Goal: Contribute content: Add original content to the website for others to see

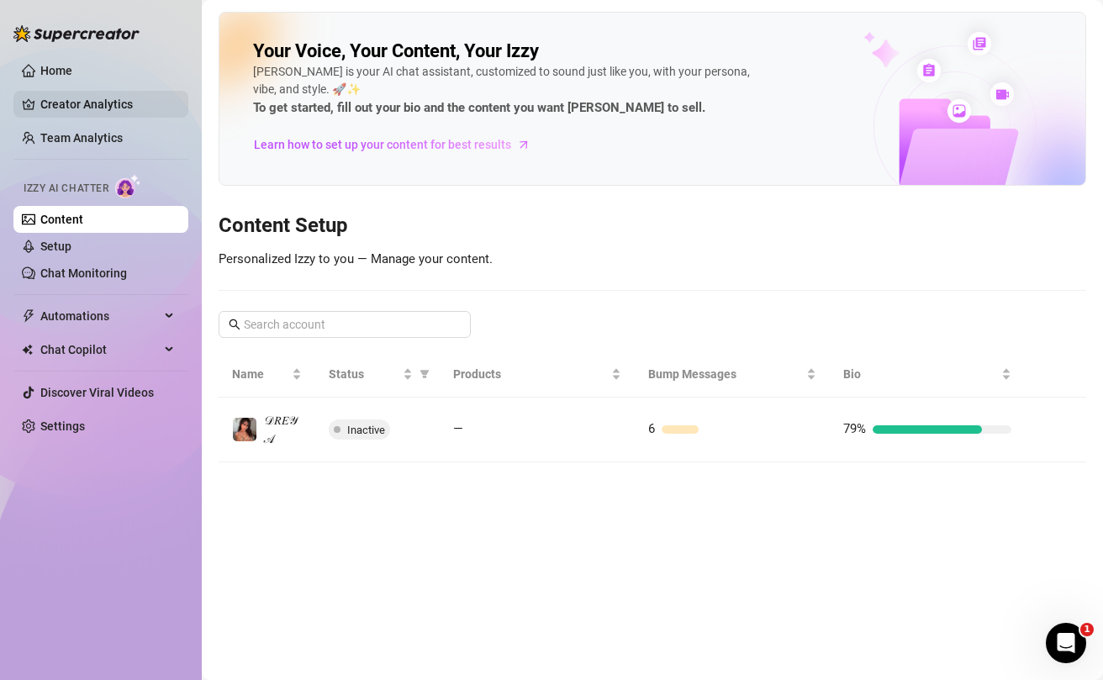
click at [82, 108] on link "Creator Analytics" at bounding box center [107, 104] width 134 height 27
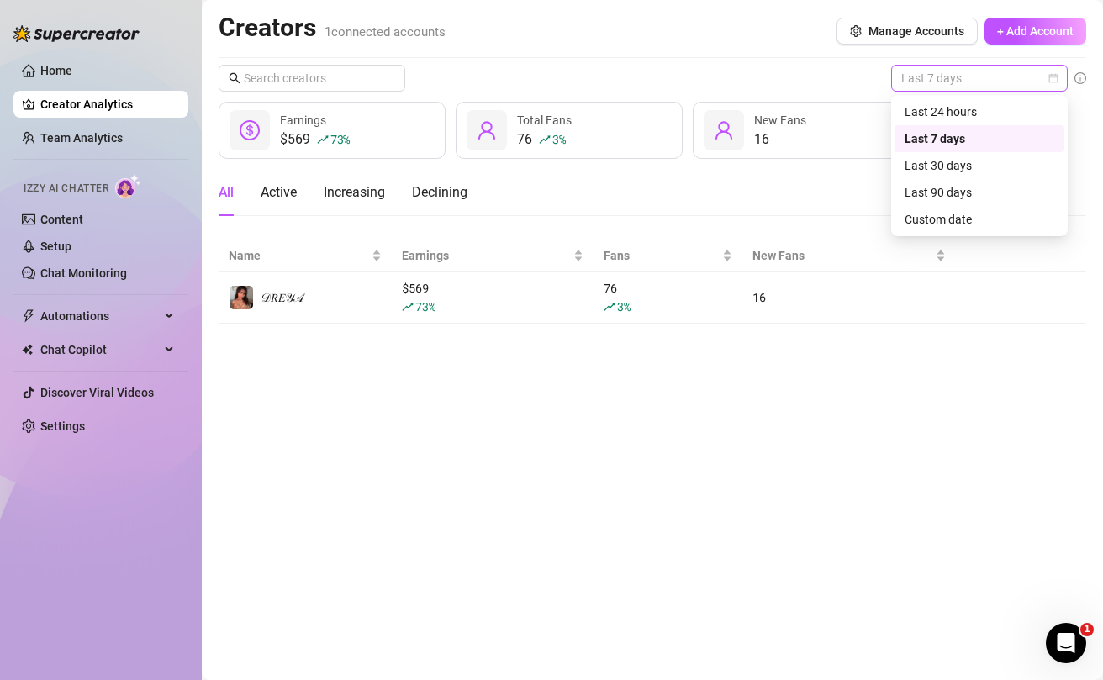
click at [1025, 87] on span "Last 7 days" at bounding box center [979, 78] width 156 height 25
click at [972, 111] on div "Last 24 hours" at bounding box center [979, 112] width 150 height 18
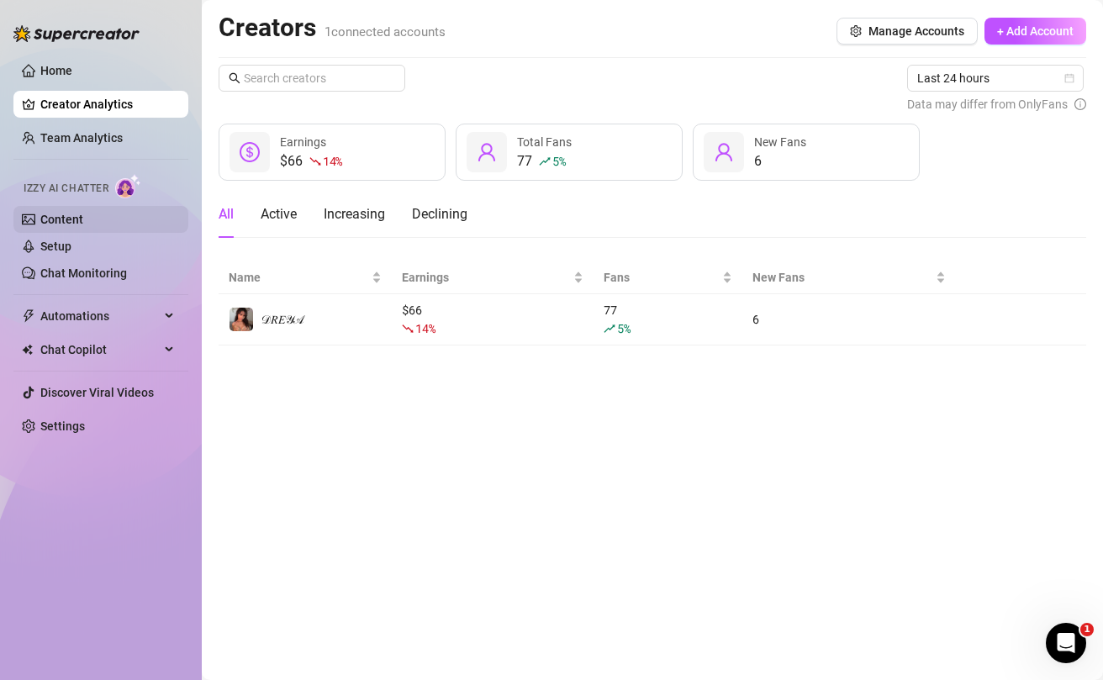
click at [68, 220] on link "Content" at bounding box center [61, 219] width 43 height 13
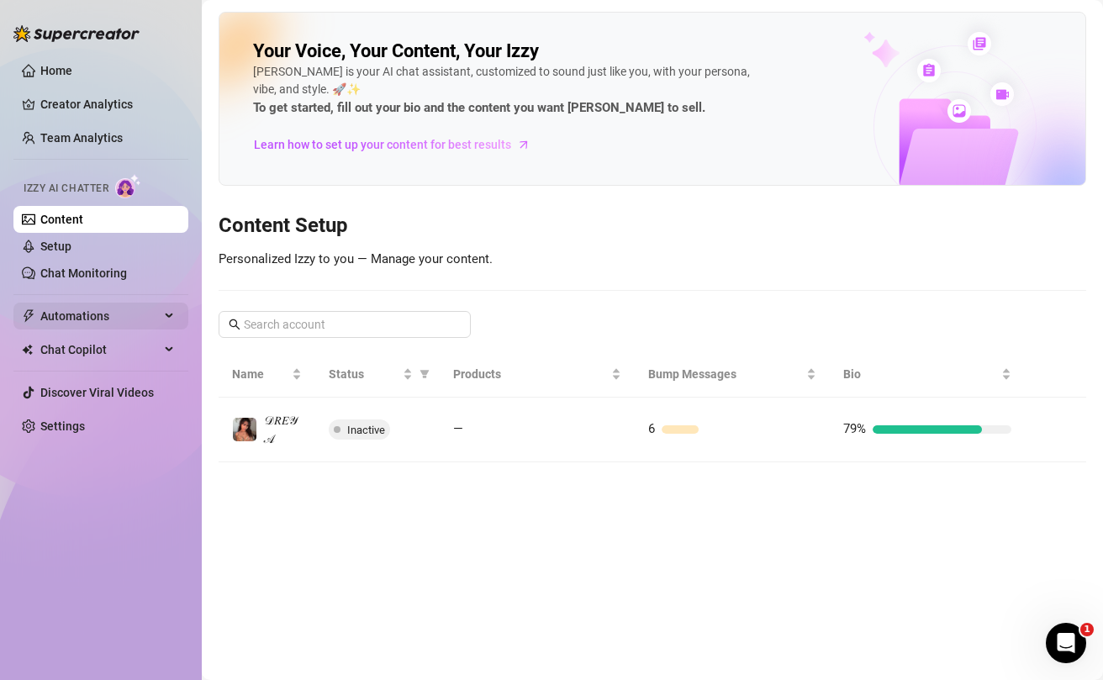
click at [92, 322] on span "Automations" at bounding box center [99, 316] width 119 height 27
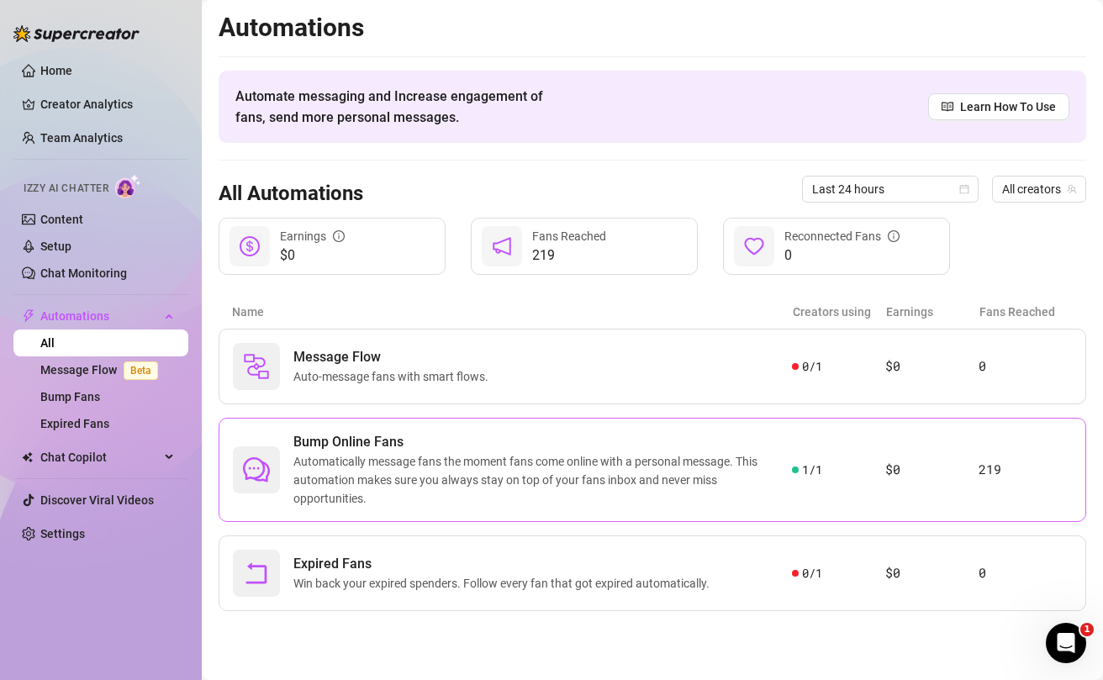
click at [651, 475] on span "Automatically message fans the moment fans come online with a personal message.…" at bounding box center [542, 479] width 498 height 55
click at [66, 271] on link "Chat Monitoring" at bounding box center [83, 272] width 87 height 13
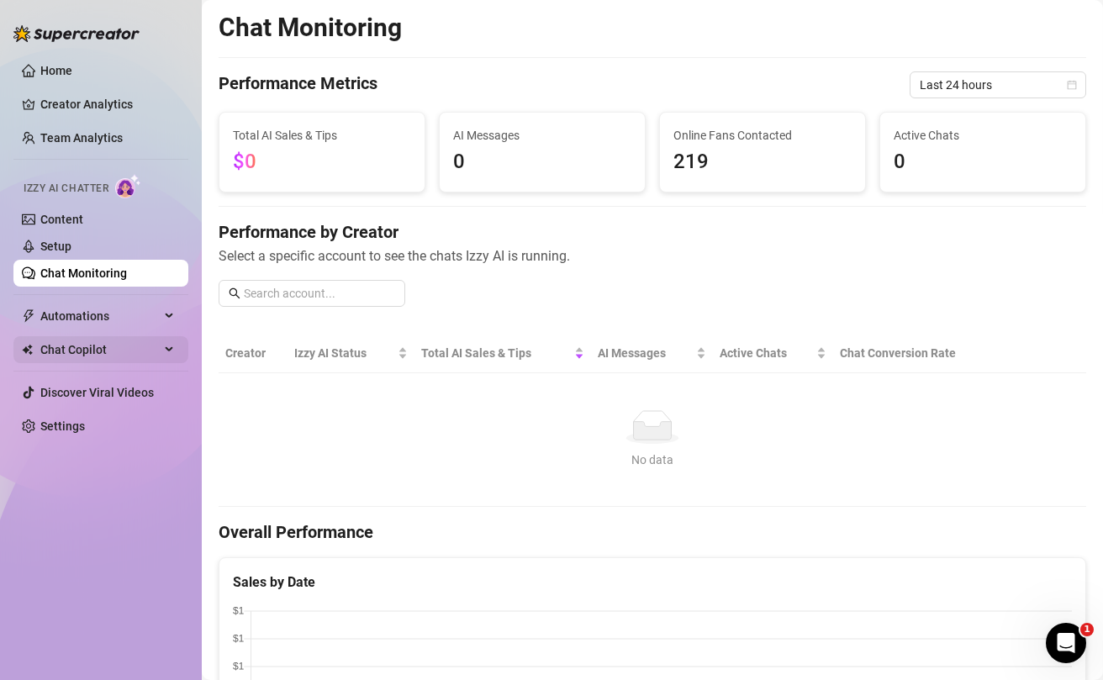
click at [101, 358] on span "Chat Copilot" at bounding box center [99, 349] width 119 height 27
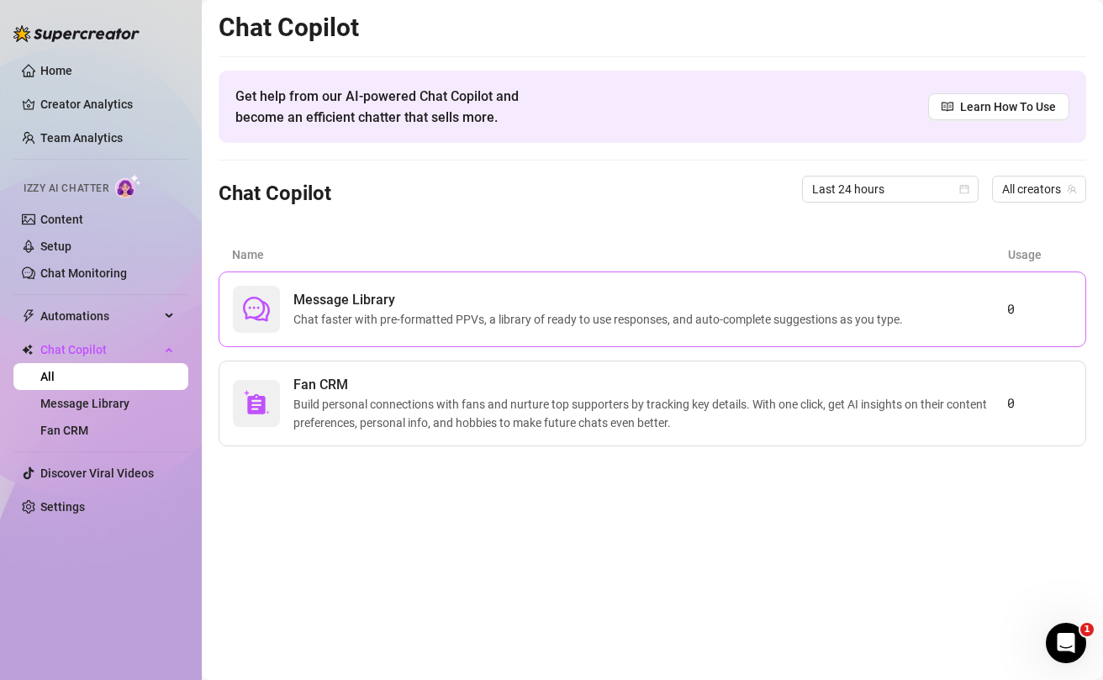
click at [883, 324] on span "Chat faster with pre-formatted PPVs, a library of ready to use responses, and a…" at bounding box center [601, 319] width 616 height 18
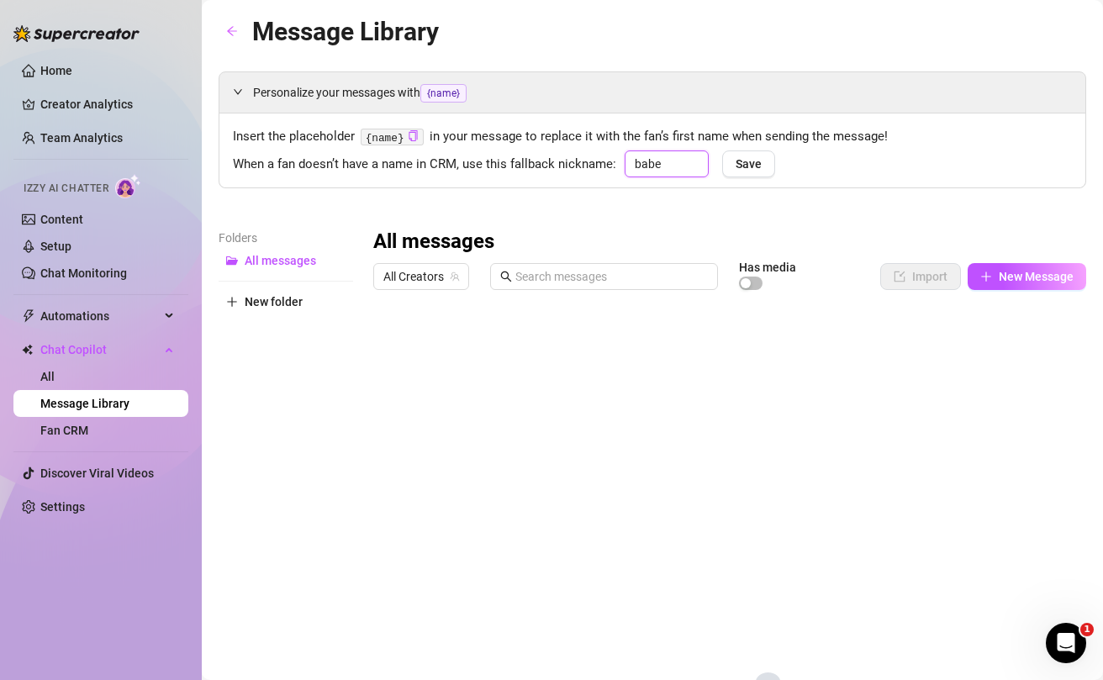
click at [661, 169] on input "babe" at bounding box center [666, 163] width 84 height 27
type input "b"
type input "honey"
click at [748, 161] on span "Save" at bounding box center [748, 163] width 26 height 13
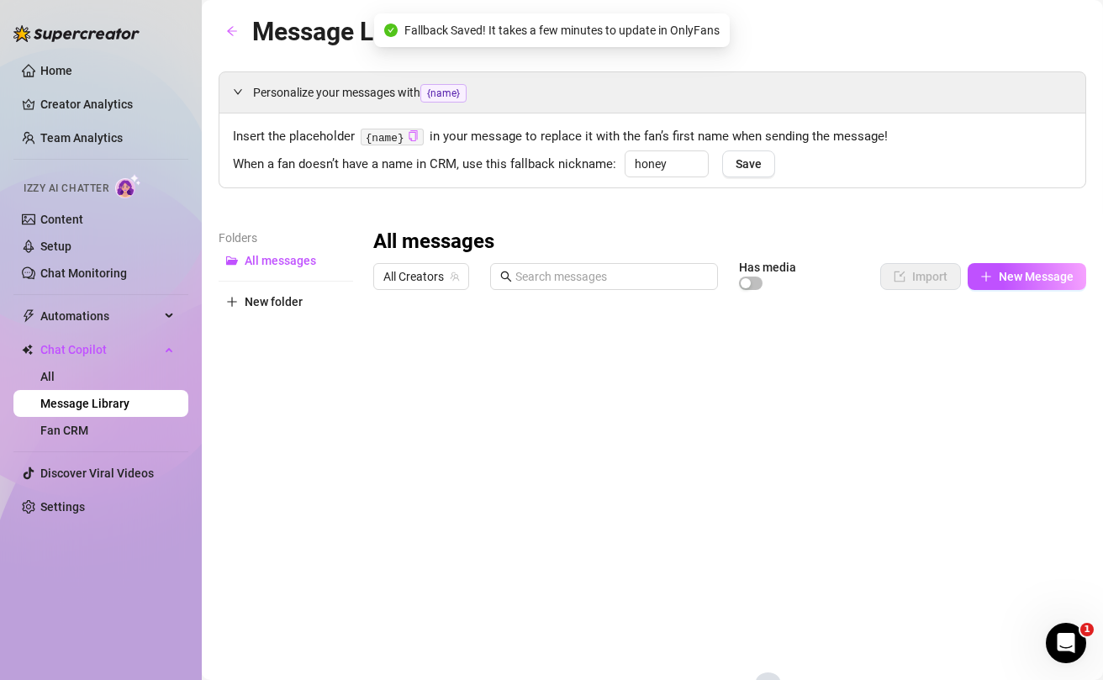
click at [413, 140] on icon "copy" at bounding box center [413, 135] width 11 height 11
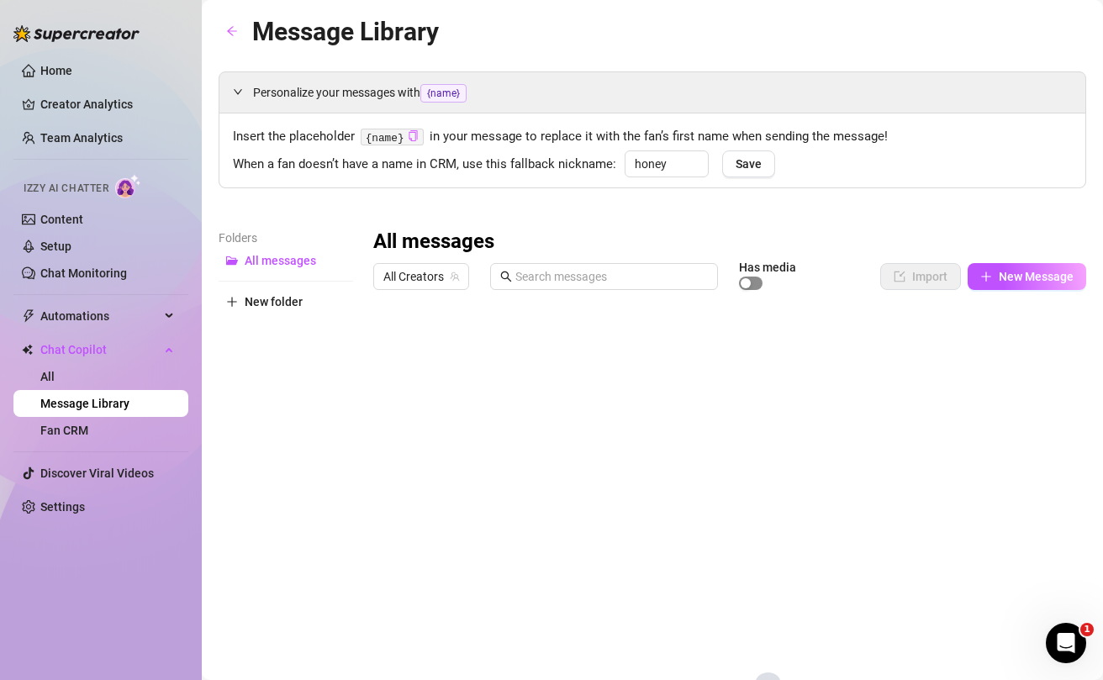
click at [750, 285] on div "button" at bounding box center [745, 283] width 10 height 10
click at [275, 308] on button "New folder" at bounding box center [286, 301] width 134 height 27
click at [277, 332] on span "New folder" at bounding box center [274, 328] width 58 height 13
click at [988, 277] on icon "plus" at bounding box center [986, 277] width 12 height 12
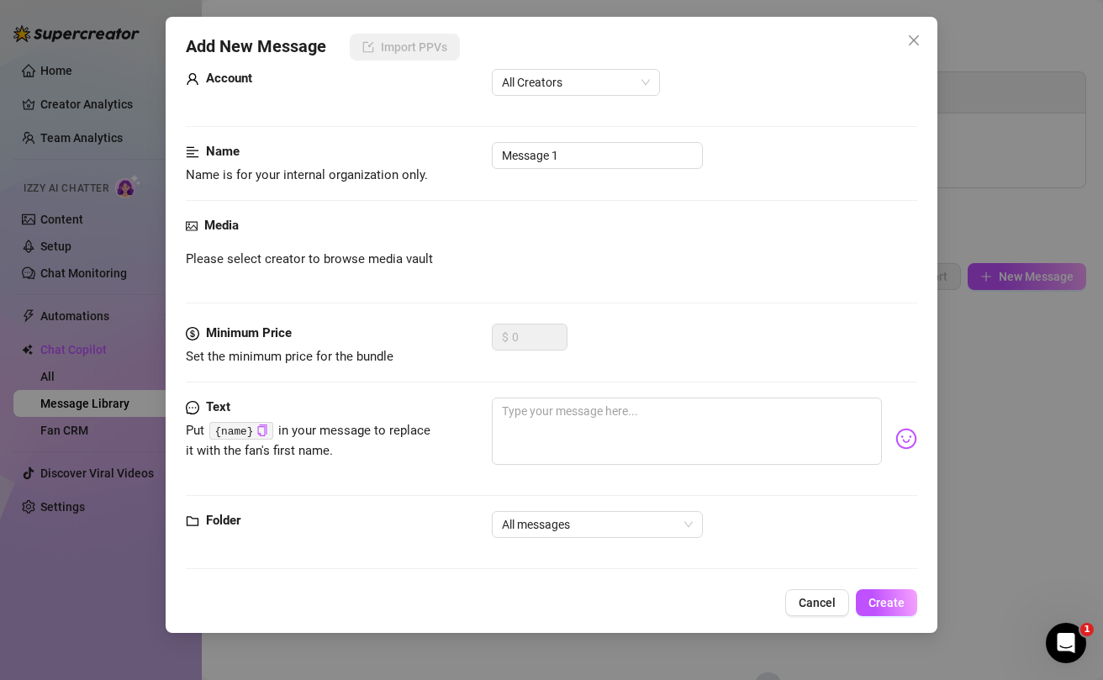
scroll to position [45, 0]
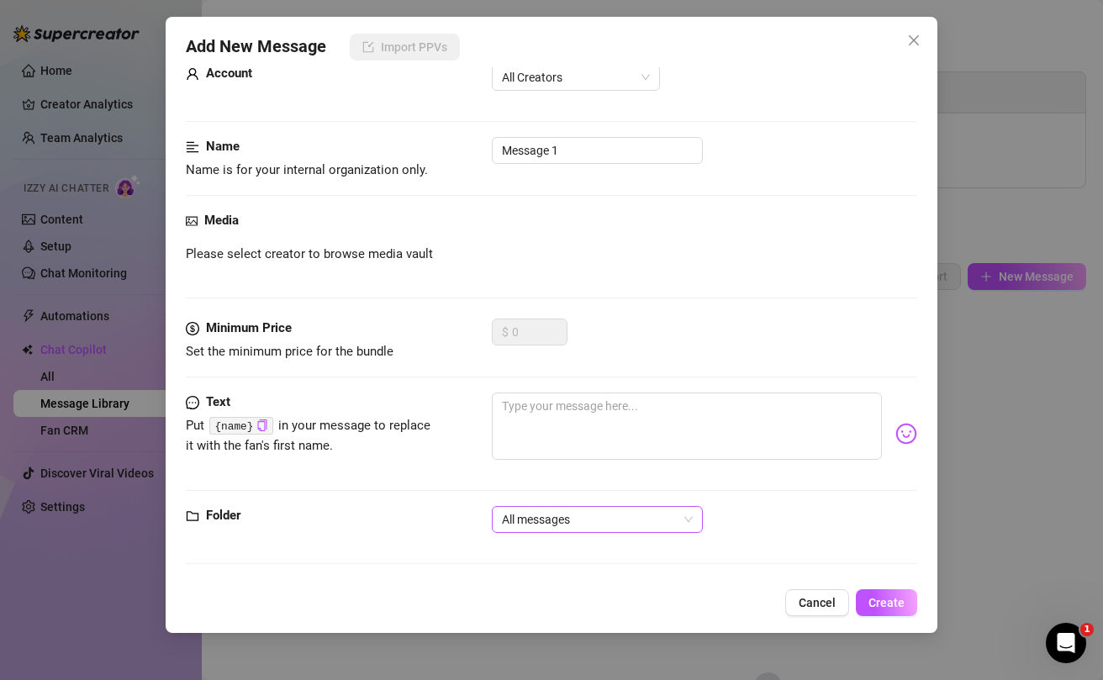
click at [572, 517] on span "All messages" at bounding box center [597, 519] width 191 height 25
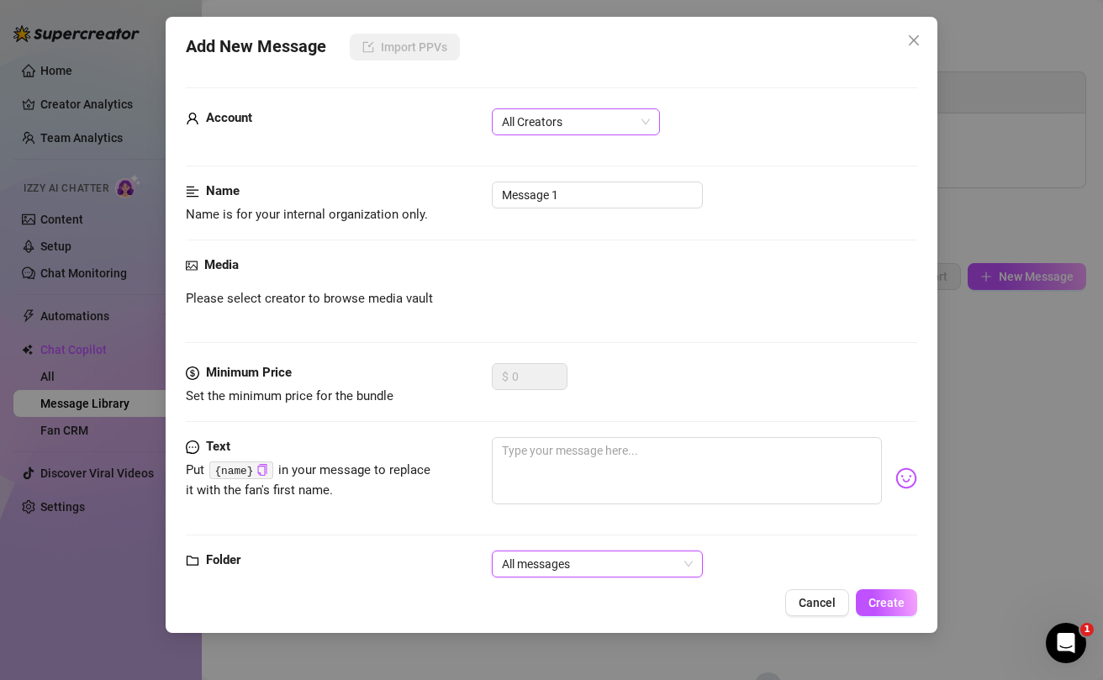
click at [561, 116] on span "All Creators" at bounding box center [576, 121] width 148 height 25
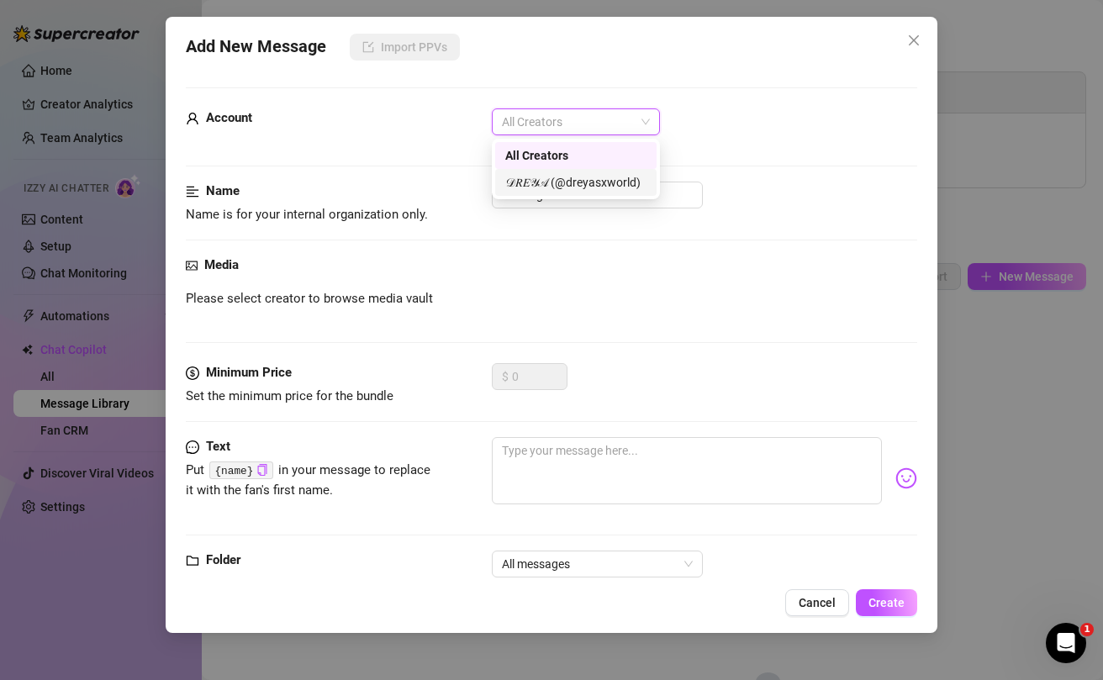
click at [549, 182] on div "𝒟𝑅𝐸𝒴𝒜 (@dreyasxworld)" at bounding box center [575, 182] width 141 height 18
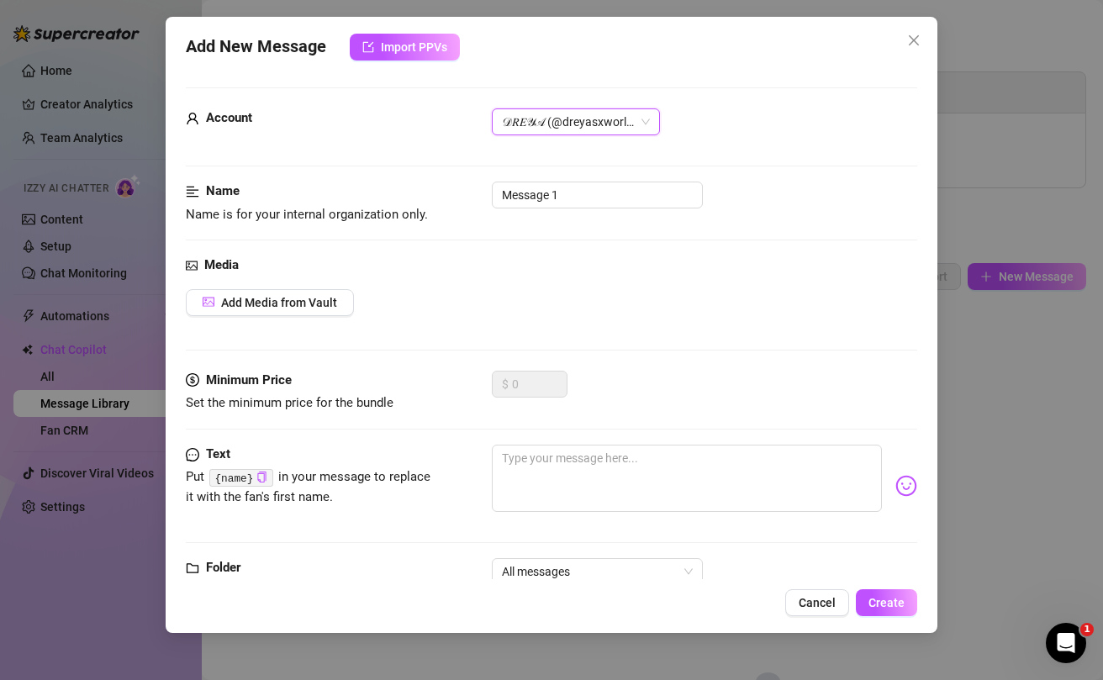
scroll to position [18, 0]
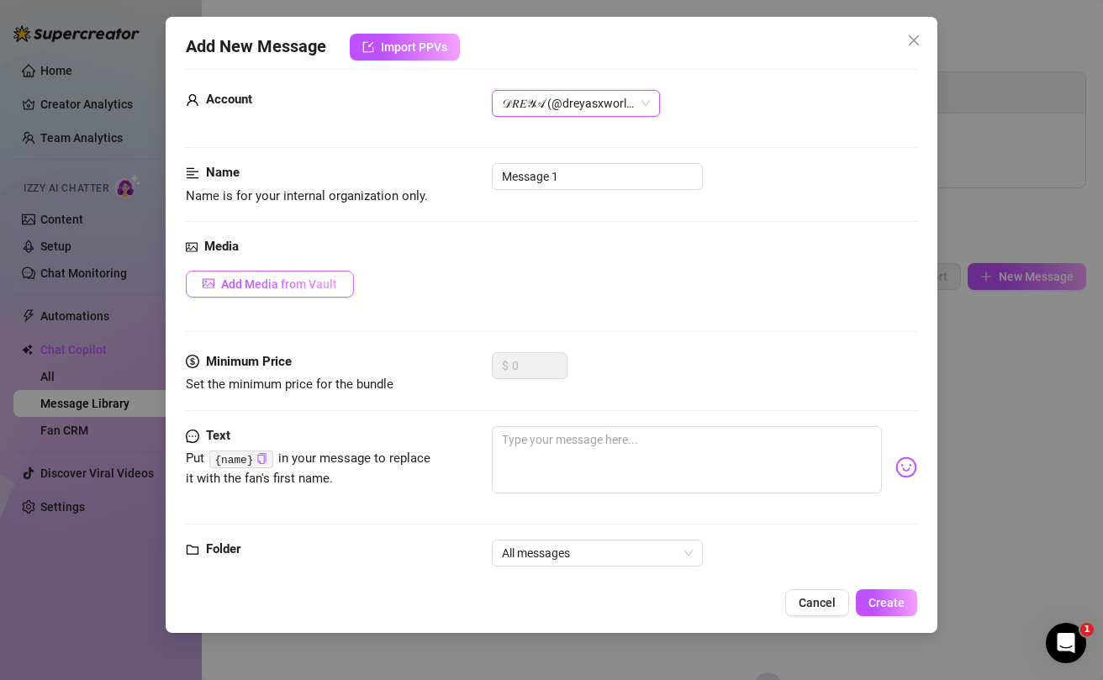
click at [271, 287] on span "Add Media from Vault" at bounding box center [279, 283] width 116 height 13
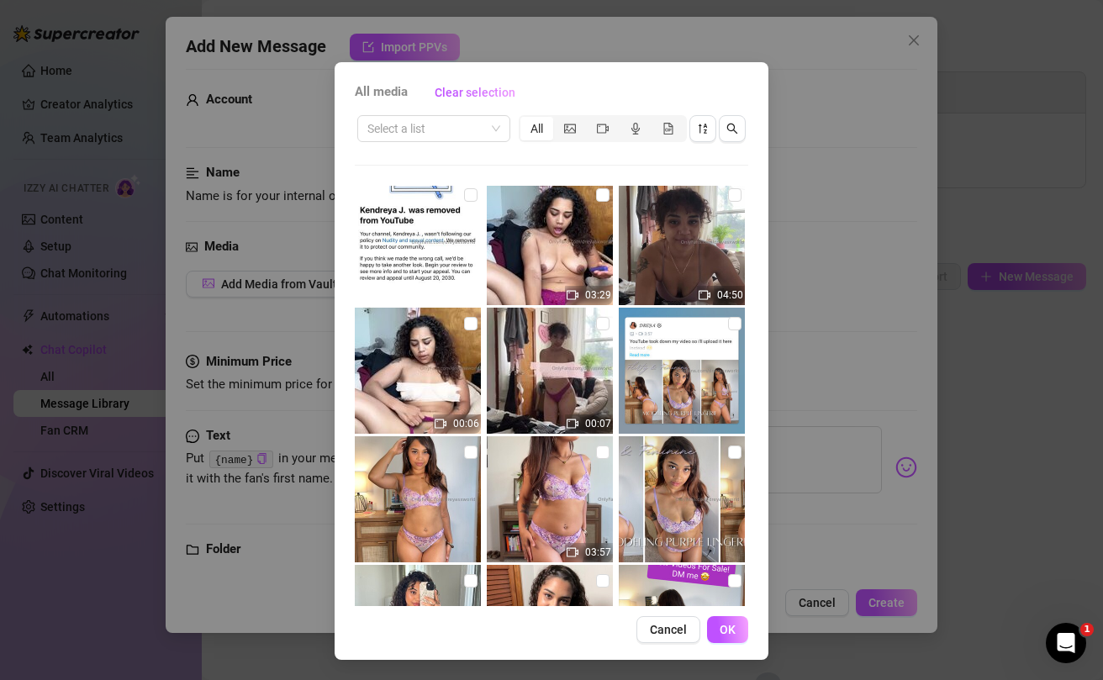
scroll to position [0, 0]
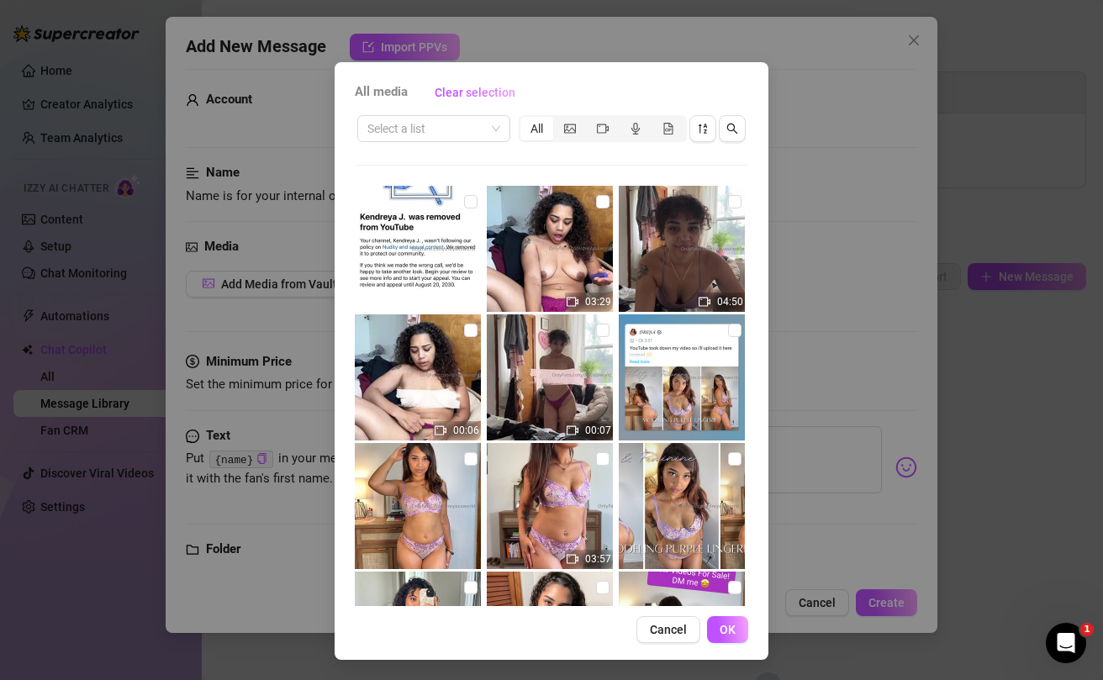
click at [692, 251] on img at bounding box center [682, 249] width 126 height 126
click at [735, 205] on input "checkbox" at bounding box center [734, 201] width 13 height 13
click at [738, 201] on input "checkbox" at bounding box center [734, 201] width 13 height 13
checkbox input "false"
click at [673, 621] on button "Cancel" at bounding box center [668, 629] width 64 height 27
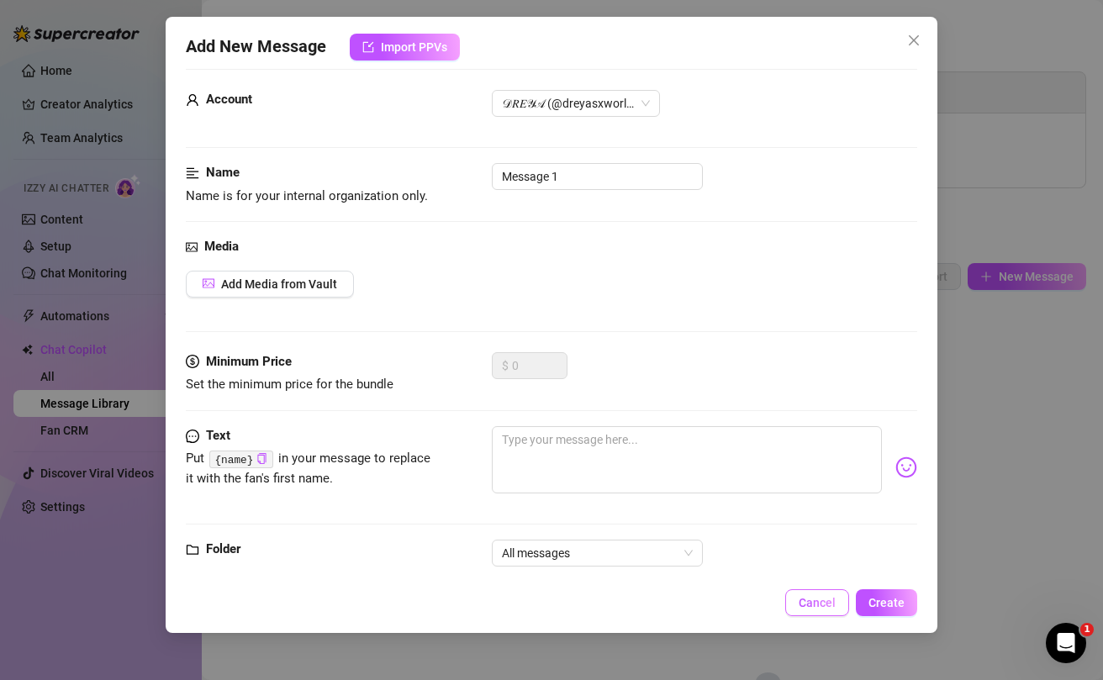
click at [831, 606] on span "Cancel" at bounding box center [816, 602] width 37 height 13
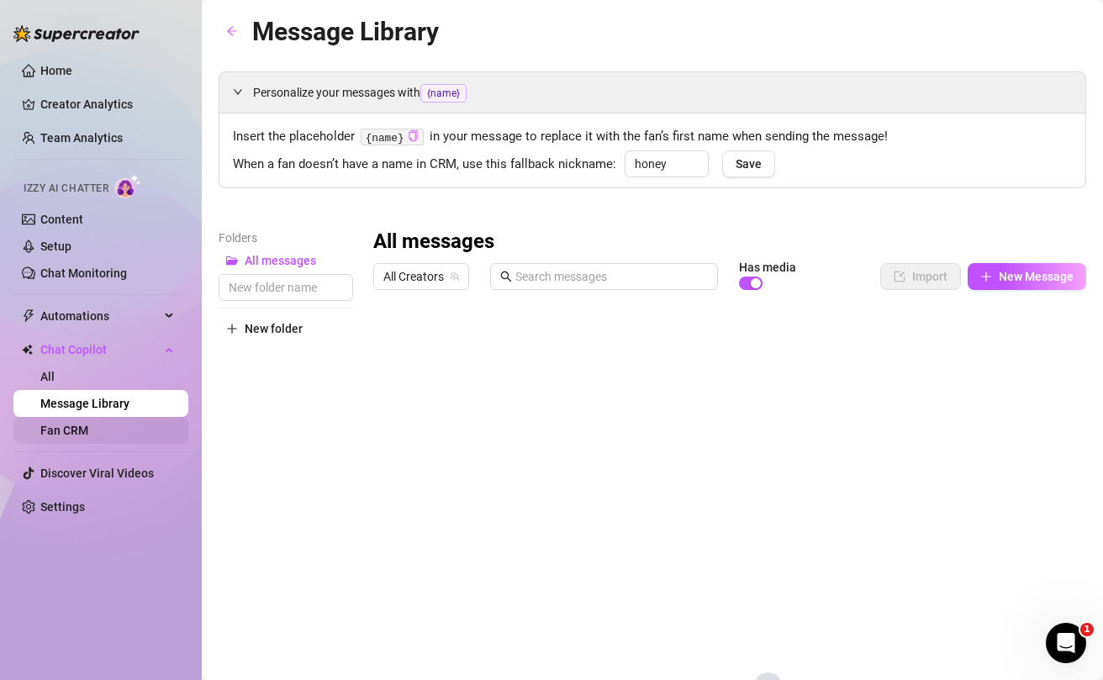
click at [81, 424] on link "Fan CRM" at bounding box center [64, 430] width 48 height 13
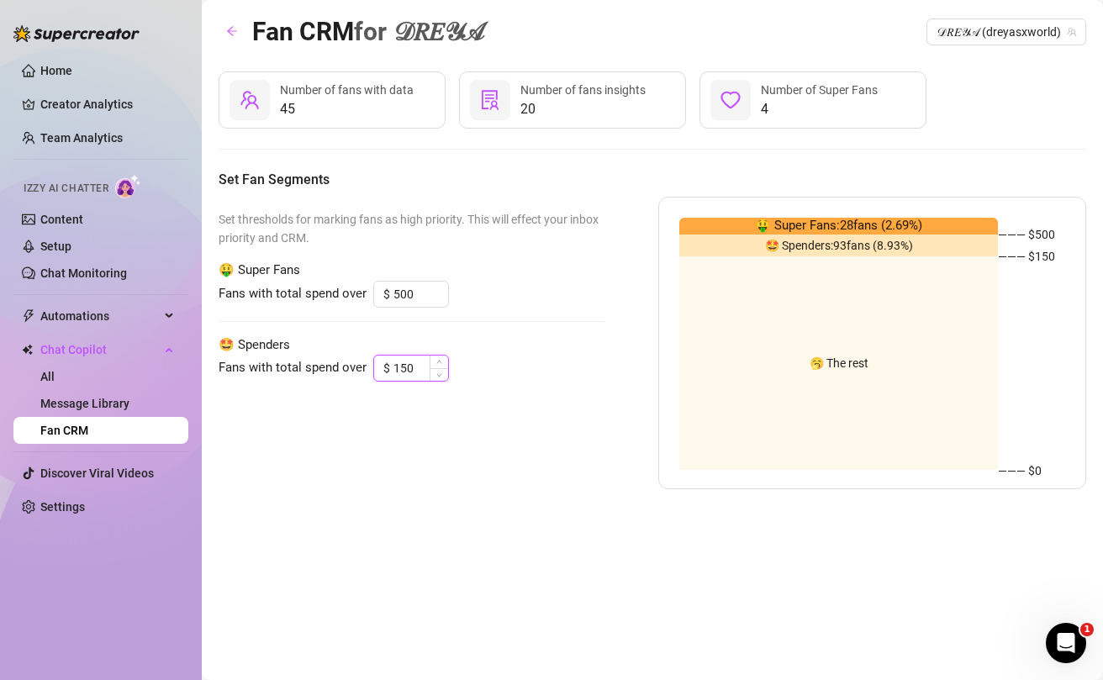
click at [419, 370] on input "150" at bounding box center [420, 368] width 55 height 25
click at [414, 294] on input "500" at bounding box center [420, 294] width 55 height 25
click at [440, 287] on icon "up" at bounding box center [439, 289] width 6 height 6
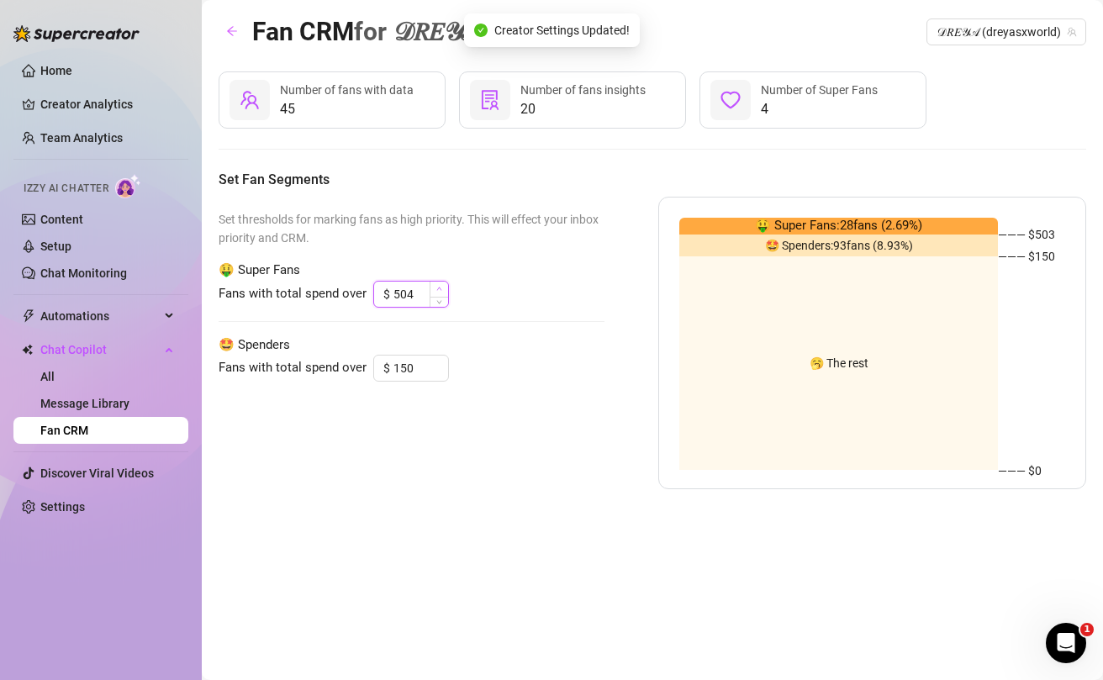
click at [440, 287] on icon "up" at bounding box center [439, 289] width 6 height 6
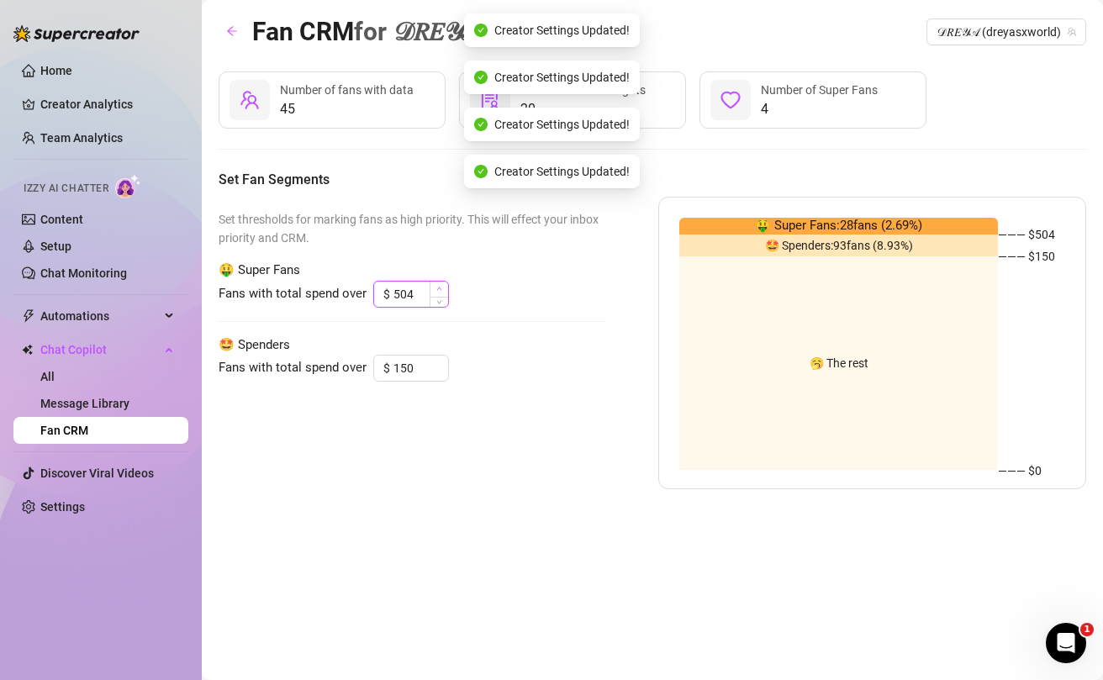
type input "505"
drag, startPoint x: 412, startPoint y: 295, endPoint x: 352, endPoint y: 296, distance: 59.7
click at [352, 295] on div "Fans with total spend over $ 505" at bounding box center [412, 294] width 386 height 27
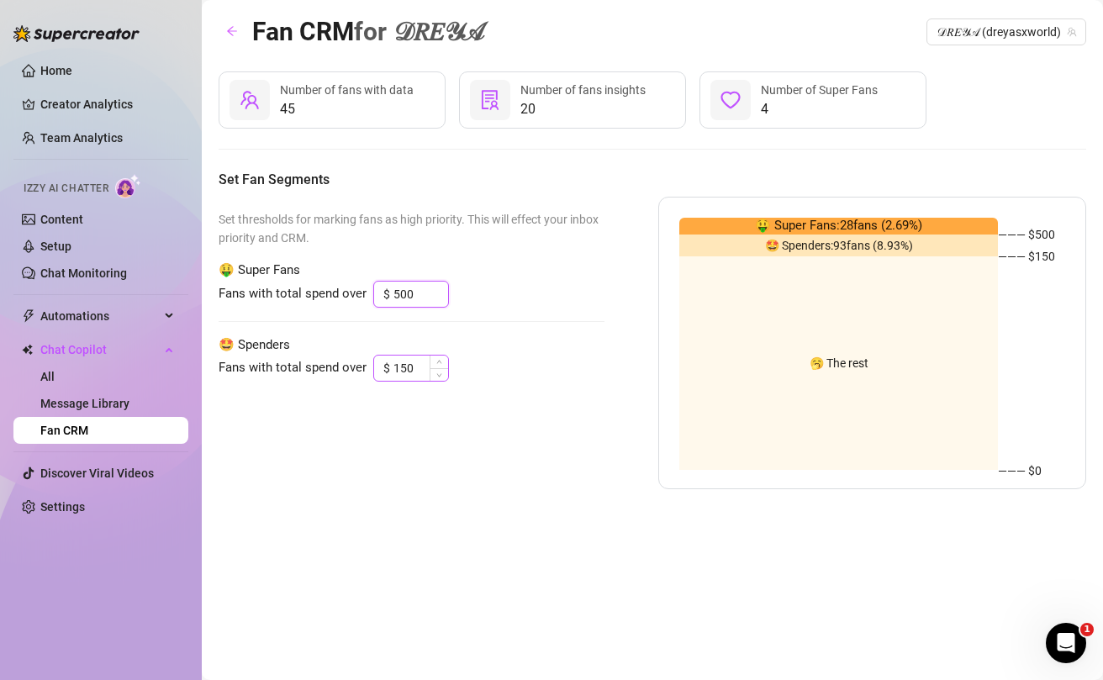
type input "500"
drag, startPoint x: 420, startPoint y: 373, endPoint x: 369, endPoint y: 373, distance: 51.3
click at [369, 373] on div "Fans with total spend over $ 150" at bounding box center [412, 368] width 386 height 27
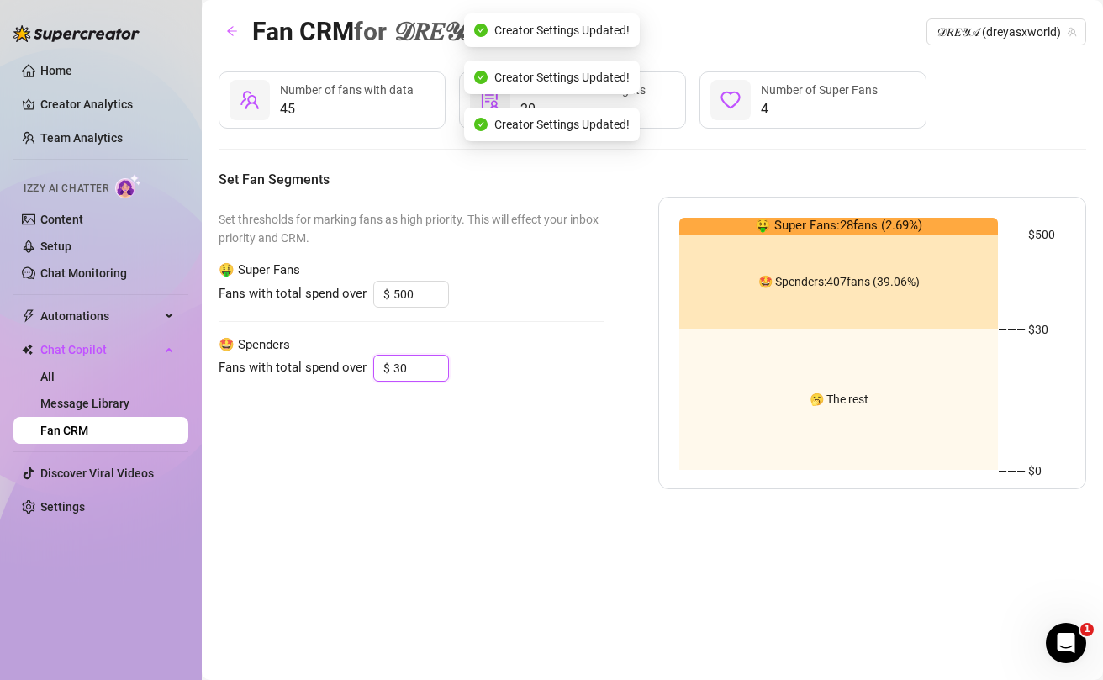
type input "3"
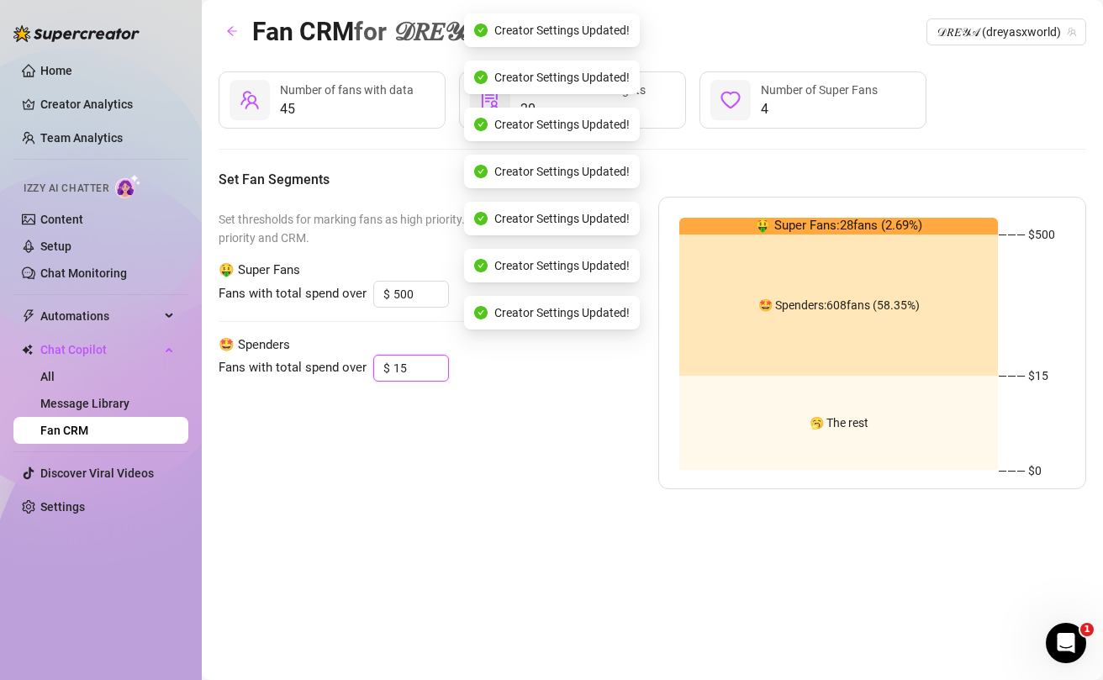
type input "1"
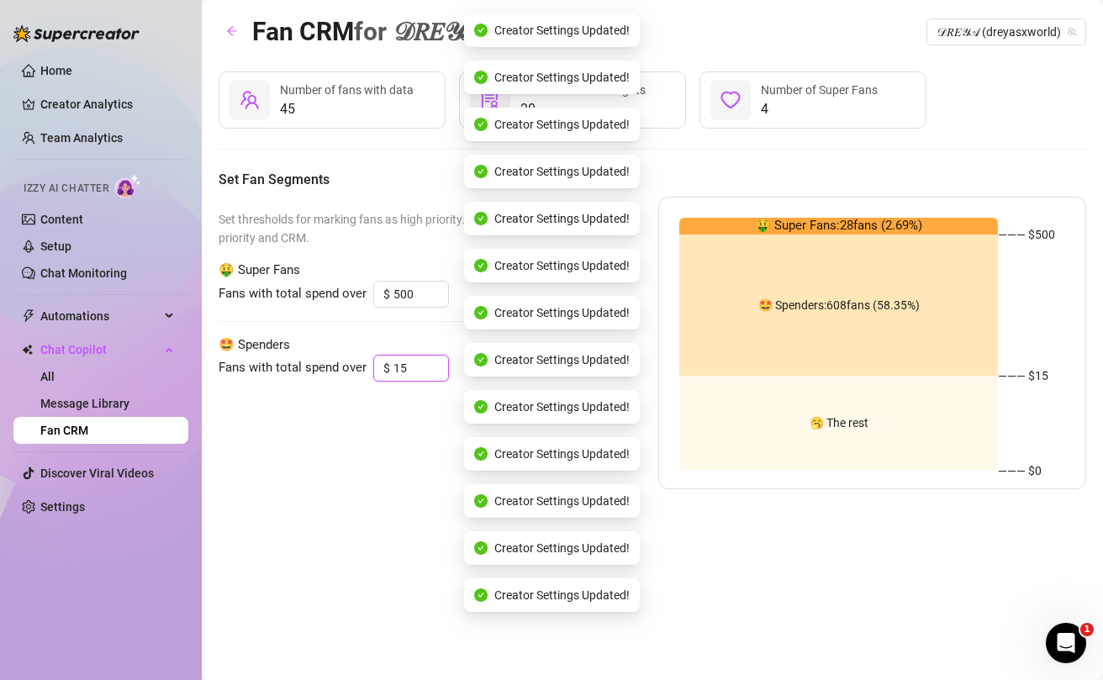
type input "1"
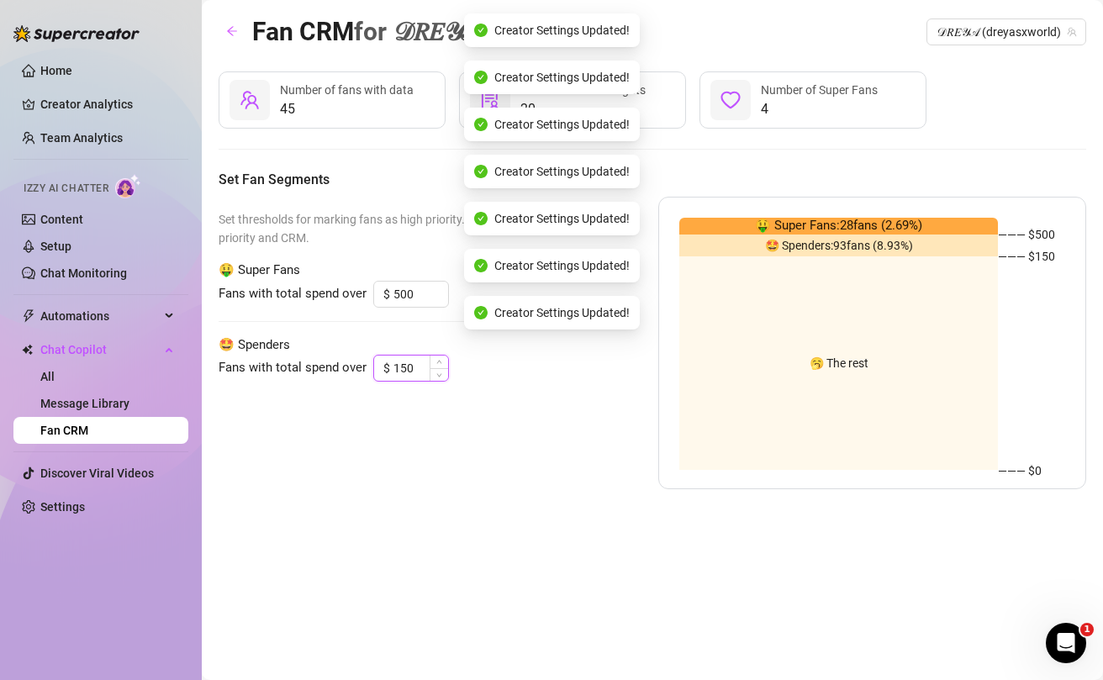
click at [400, 371] on input "150" at bounding box center [420, 368] width 55 height 25
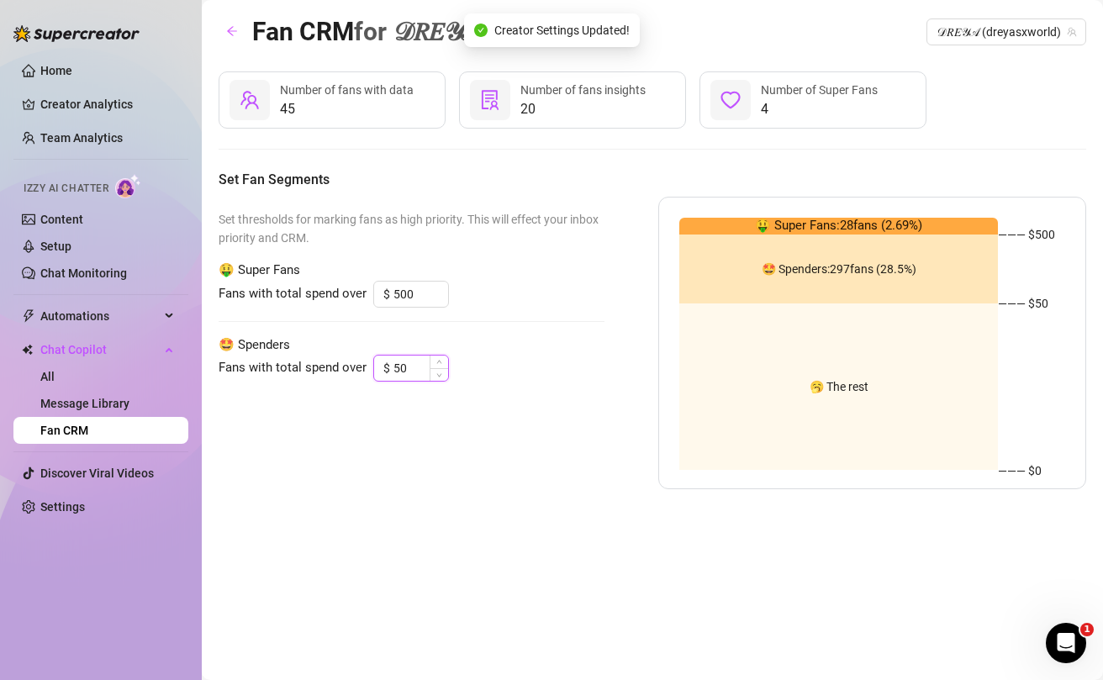
click at [405, 372] on input "50" at bounding box center [420, 368] width 55 height 25
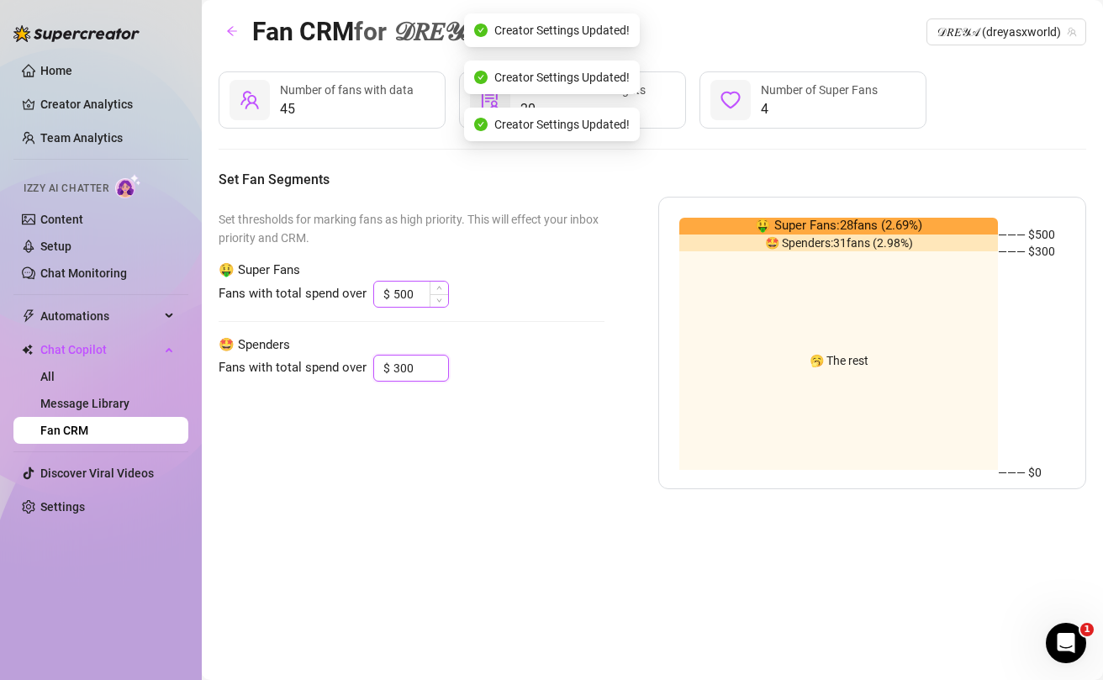
type input "300"
click at [398, 295] on input "500" at bounding box center [420, 294] width 55 height 25
type input "700"
click at [396, 368] on input "300" at bounding box center [420, 368] width 55 height 25
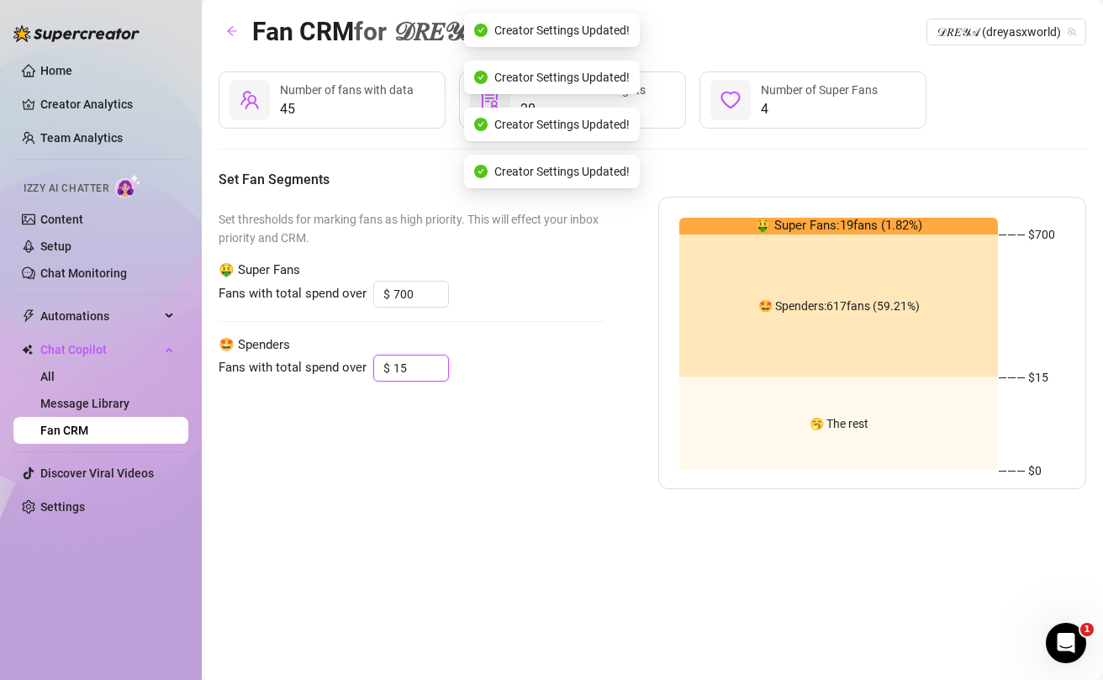
type input "1"
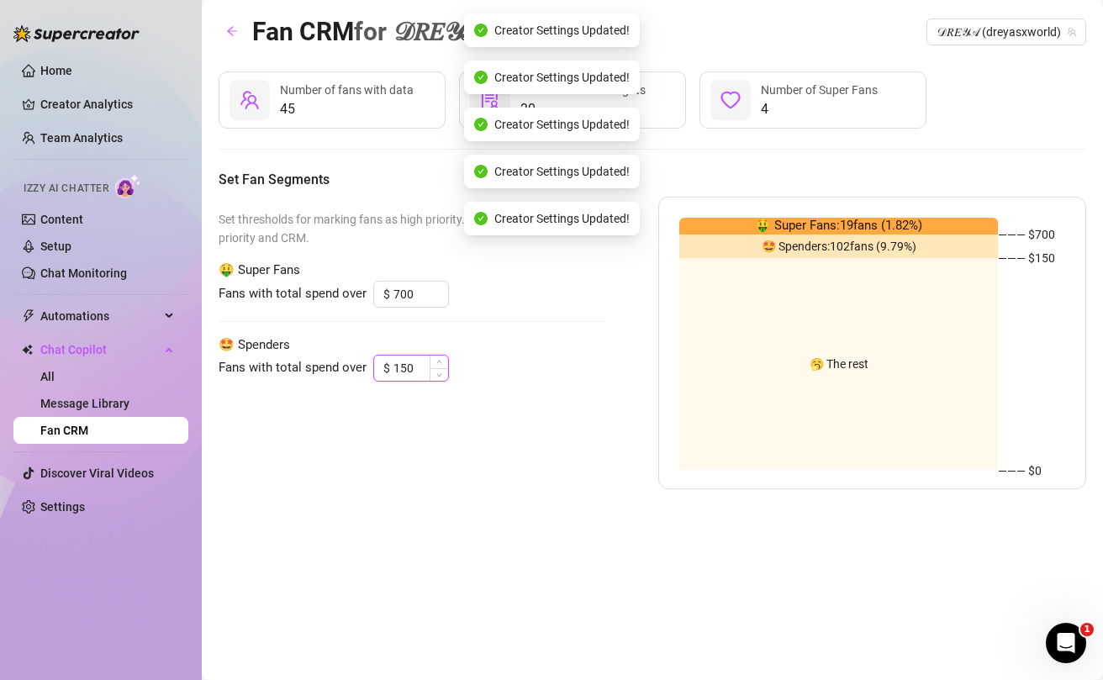
click at [399, 368] on input "150" at bounding box center [420, 368] width 55 height 25
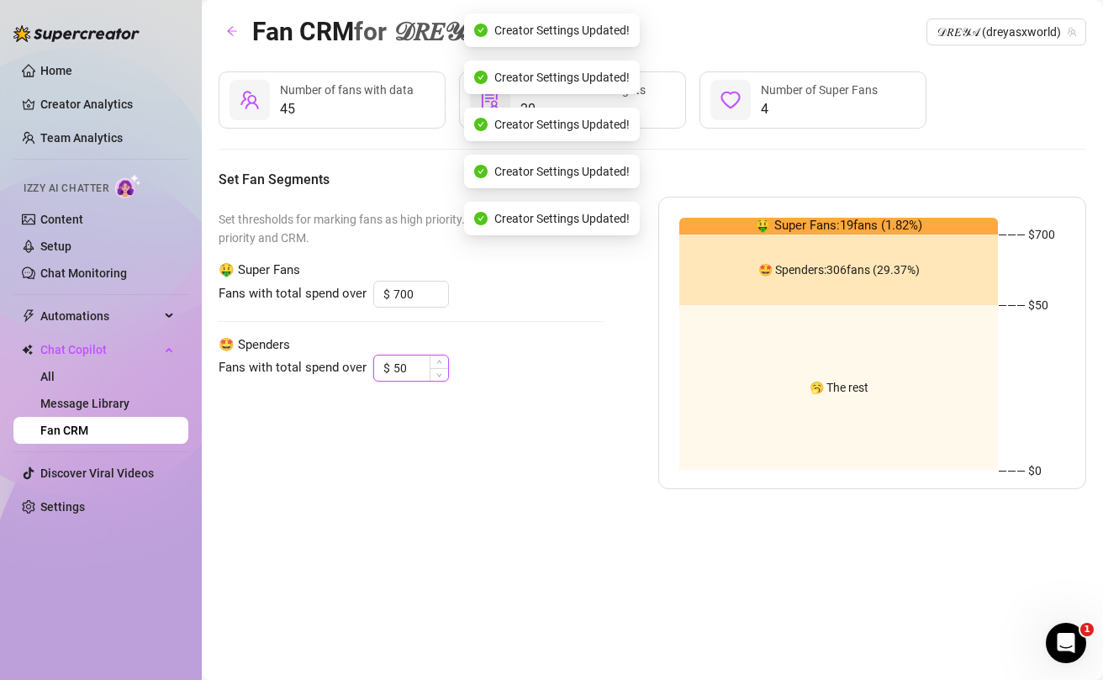
click at [401, 370] on input "50" at bounding box center [420, 368] width 55 height 25
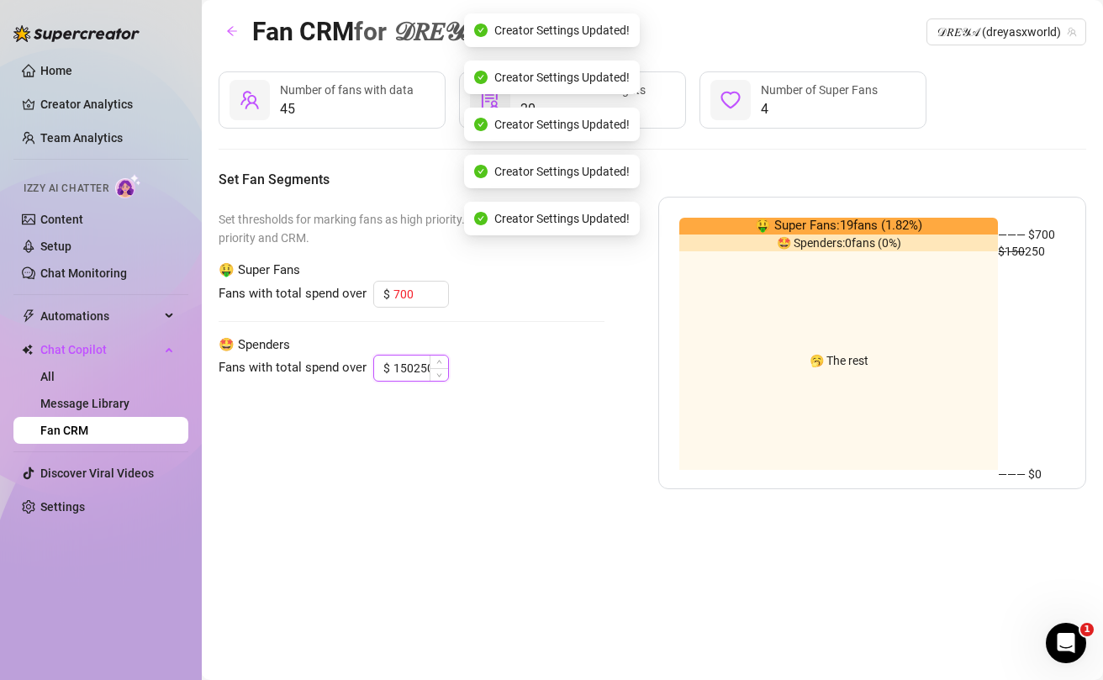
click at [409, 372] on input "150250" at bounding box center [420, 368] width 55 height 25
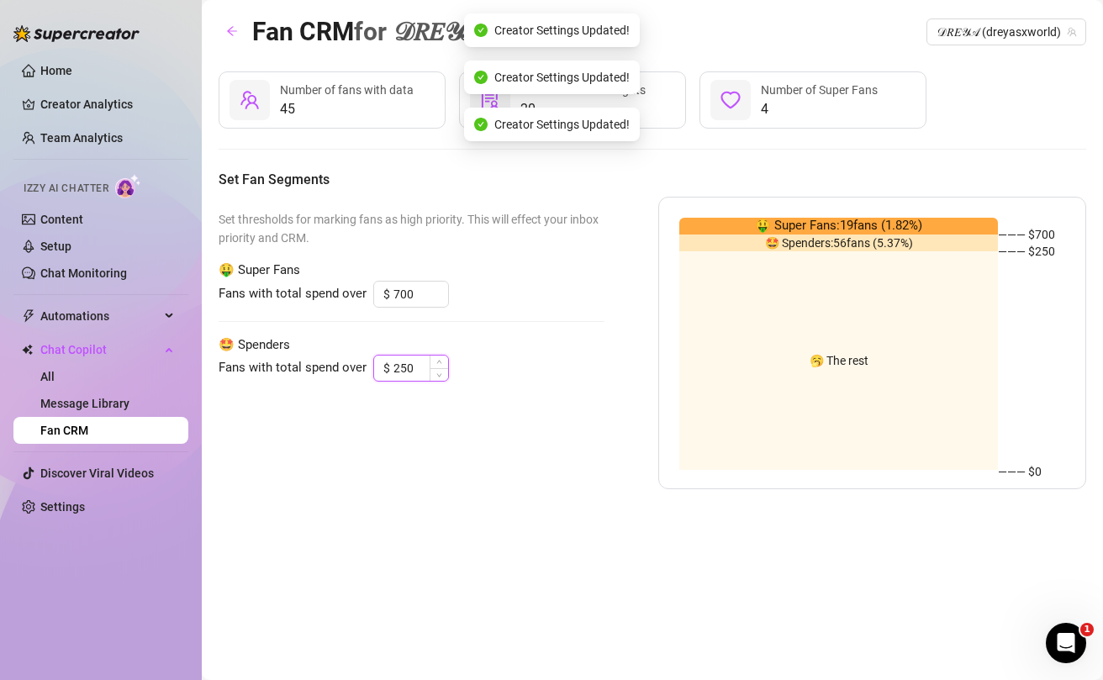
click at [398, 370] on input "250" at bounding box center [420, 368] width 55 height 25
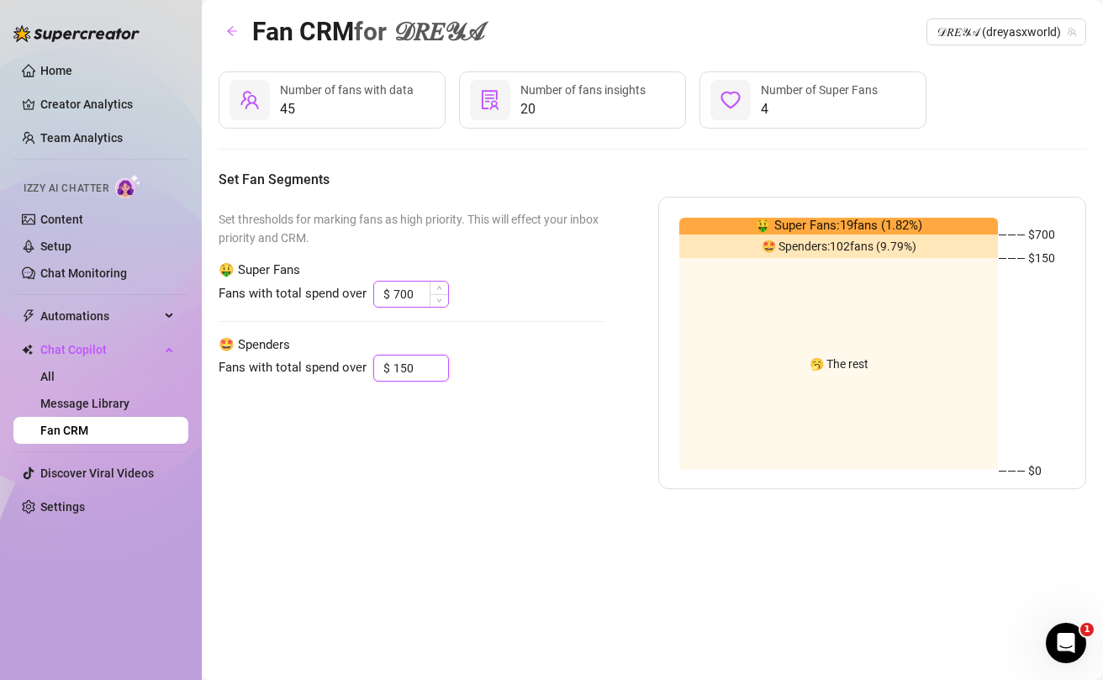
type input "150"
click at [398, 297] on input "700" at bounding box center [420, 294] width 55 height 25
type input "500"
click at [398, 369] on input "150" at bounding box center [420, 368] width 55 height 25
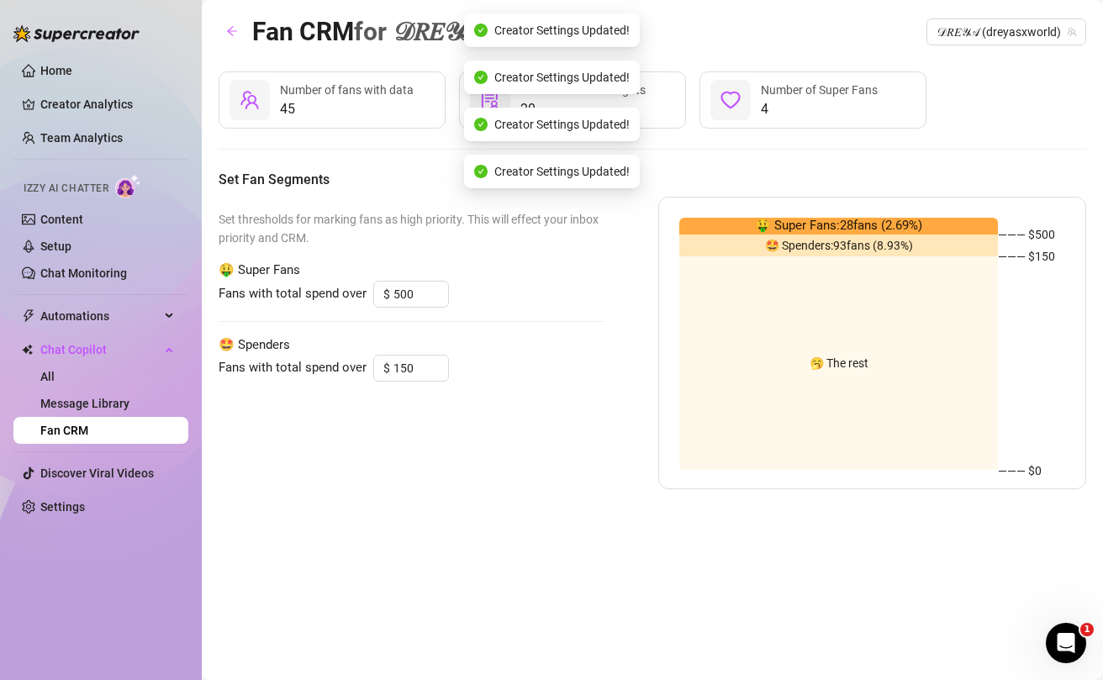
click at [436, 426] on div "Set thresholds for marking fans as high priority. This will effect your inbox p…" at bounding box center [412, 343] width 386 height 292
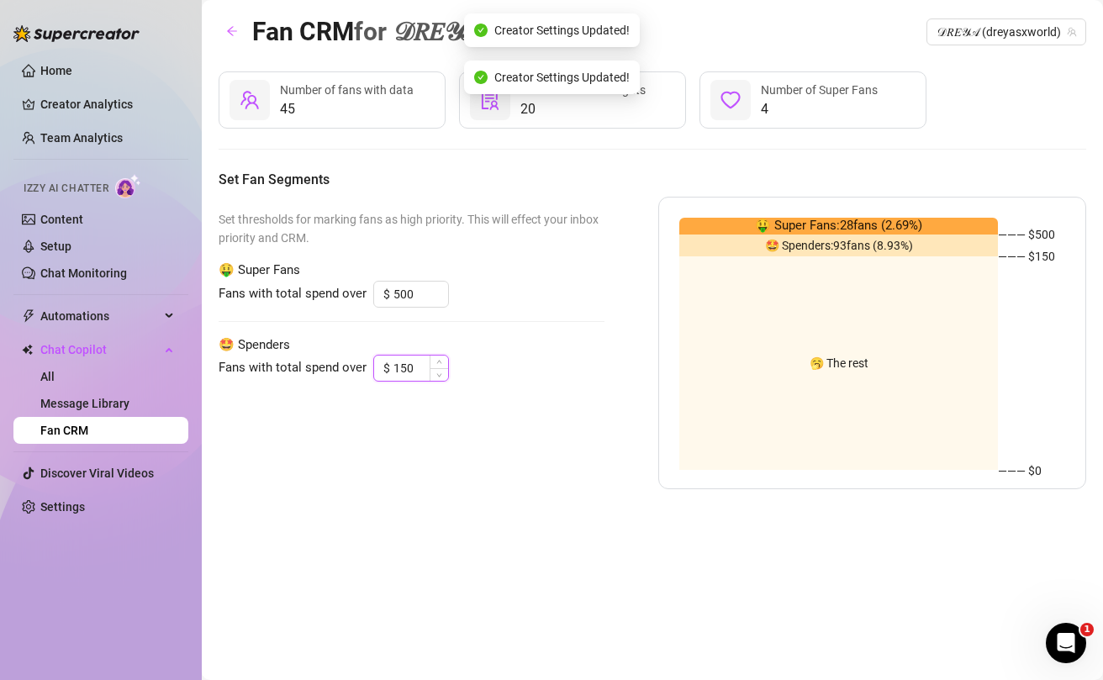
click at [413, 374] on input "150" at bounding box center [420, 368] width 55 height 25
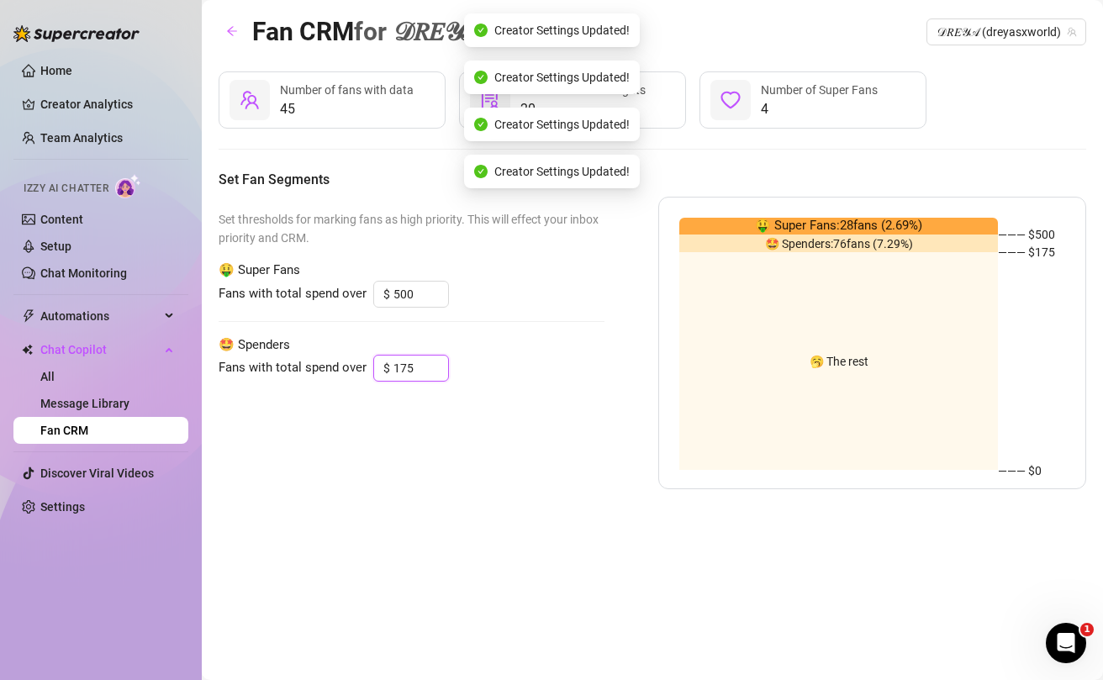
type input "175"
click at [440, 497] on div "Fan CRM for 𝒟𝑅𝐸𝒴𝒜 𝒟𝑅𝐸𝒴𝒜 (dreyasxworld) 45 Number of fans with data 20 Number of…" at bounding box center [652, 321] width 867 height 618
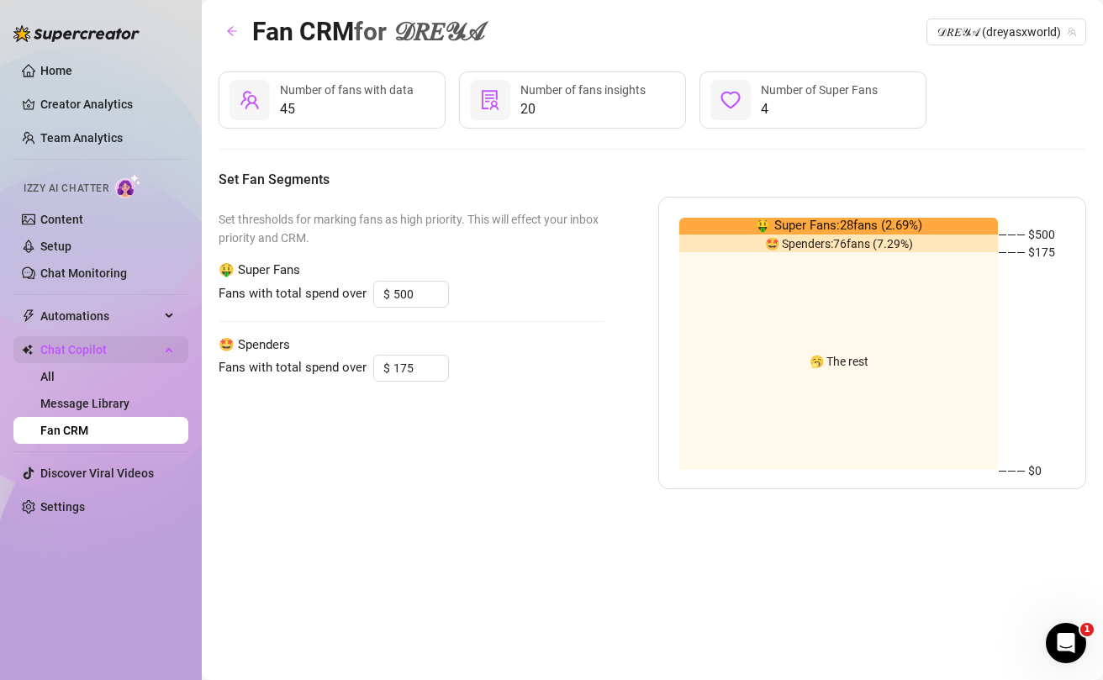
click at [166, 348] on icon at bounding box center [170, 348] width 8 height 0
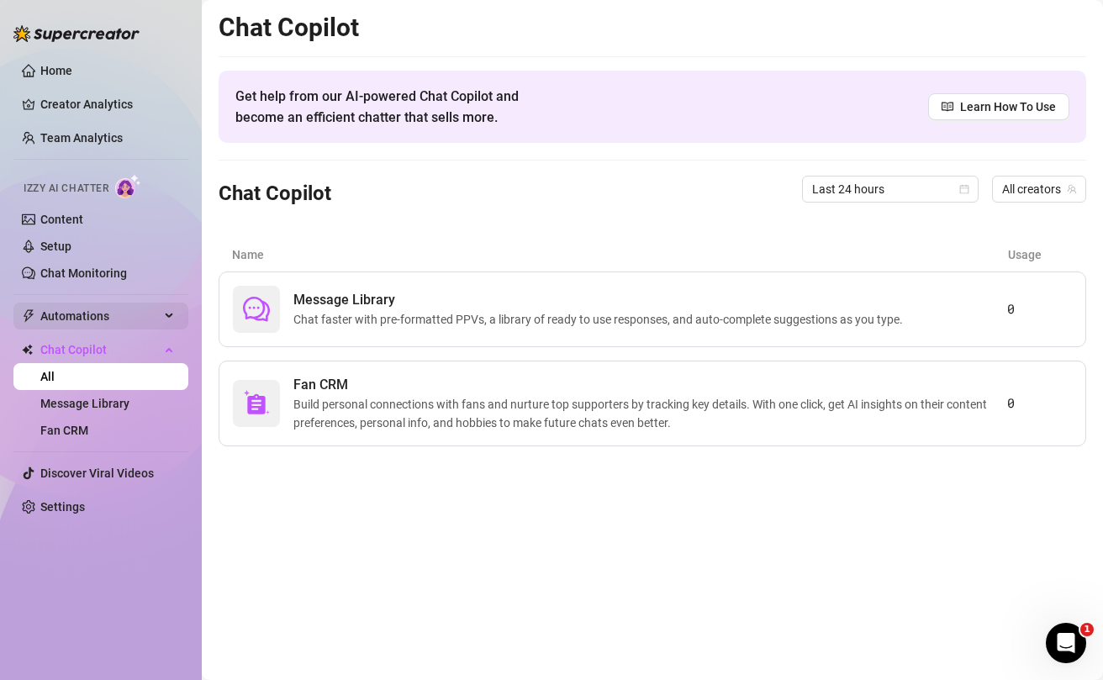
click at [176, 312] on div "Automations" at bounding box center [100, 316] width 175 height 27
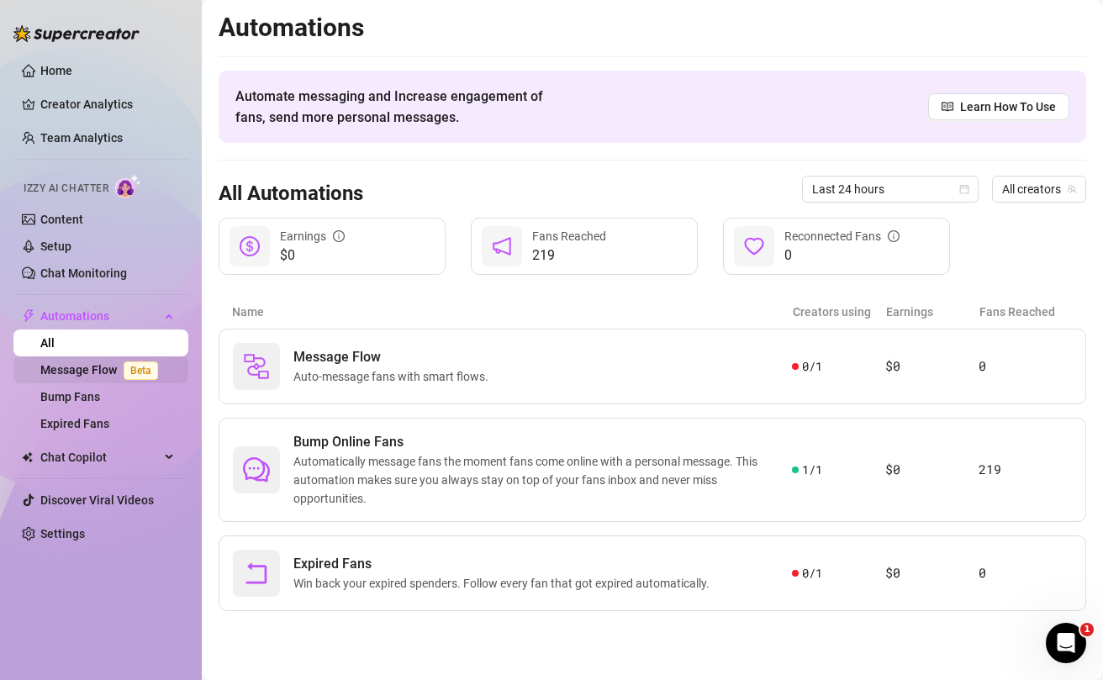
click at [91, 377] on link "Message Flow Beta" at bounding box center [102, 369] width 124 height 13
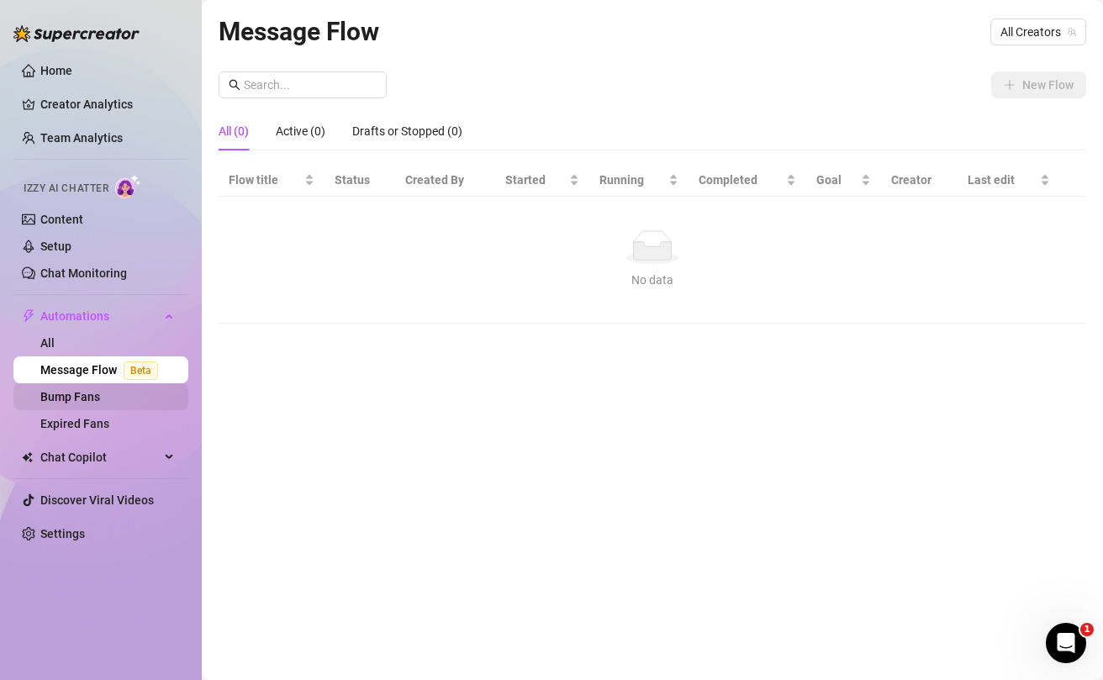
click at [90, 403] on link "Bump Fans" at bounding box center [70, 396] width 60 height 13
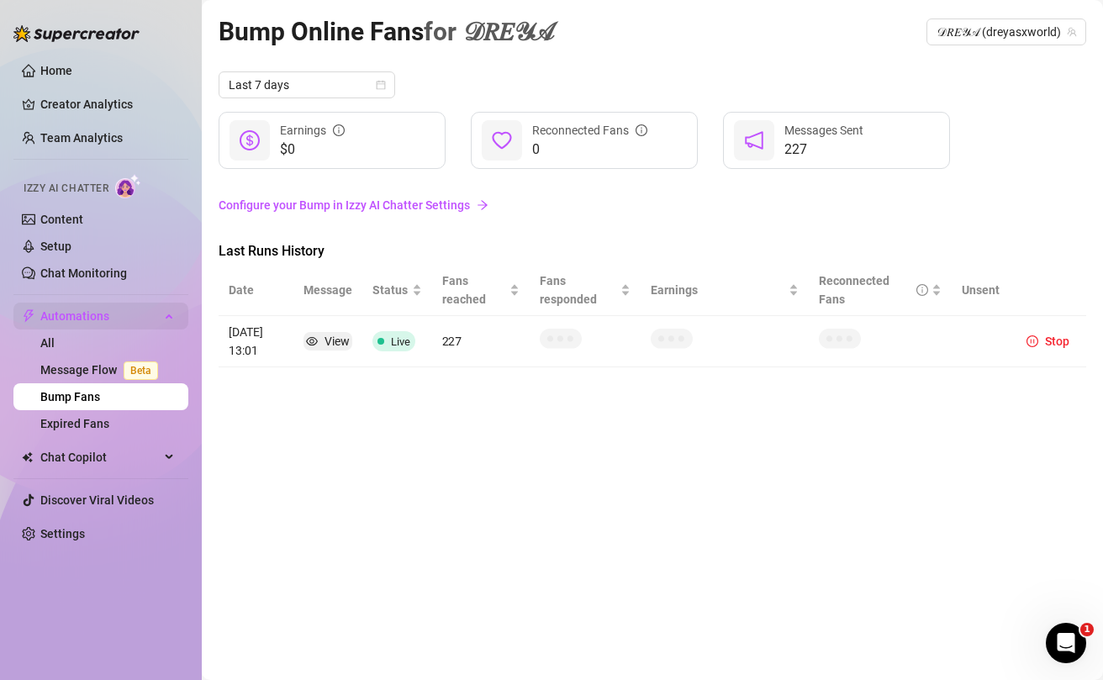
click at [167, 314] on icon at bounding box center [170, 314] width 8 height 0
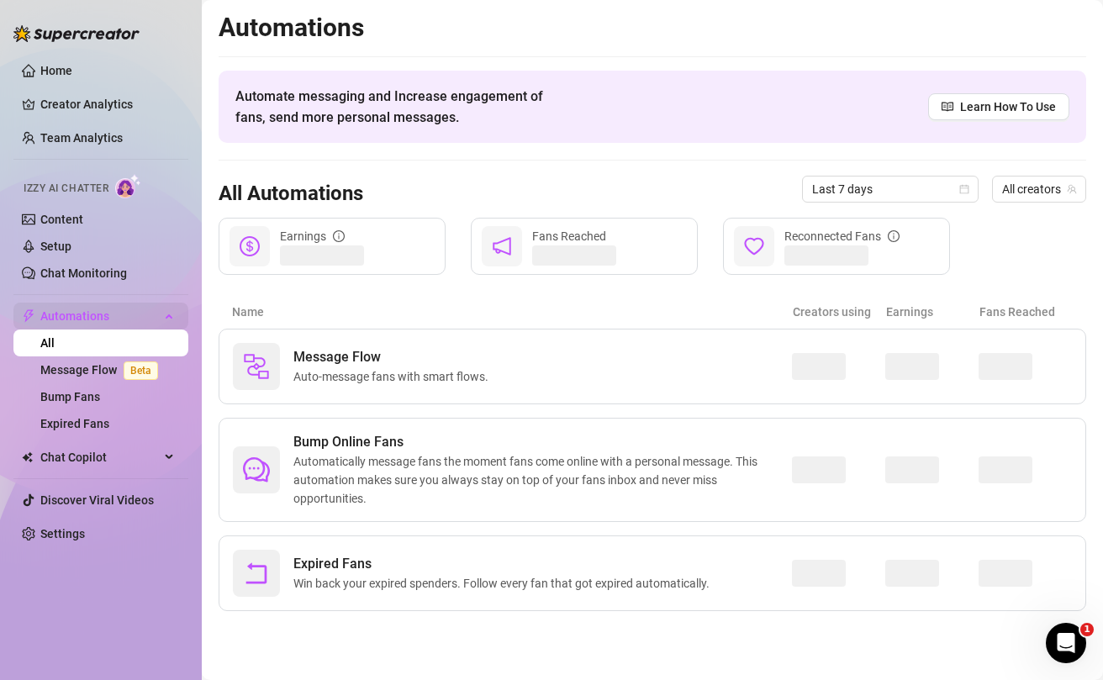
click at [159, 313] on span "Automations" at bounding box center [99, 316] width 119 height 27
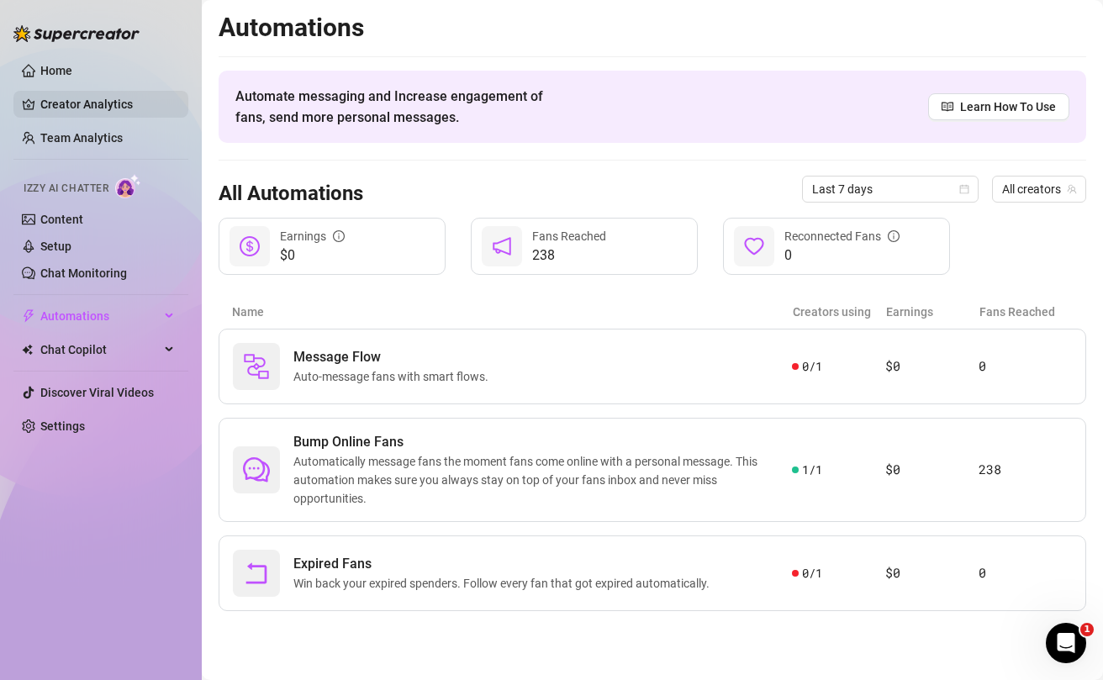
click at [61, 101] on link "Creator Analytics" at bounding box center [107, 104] width 134 height 27
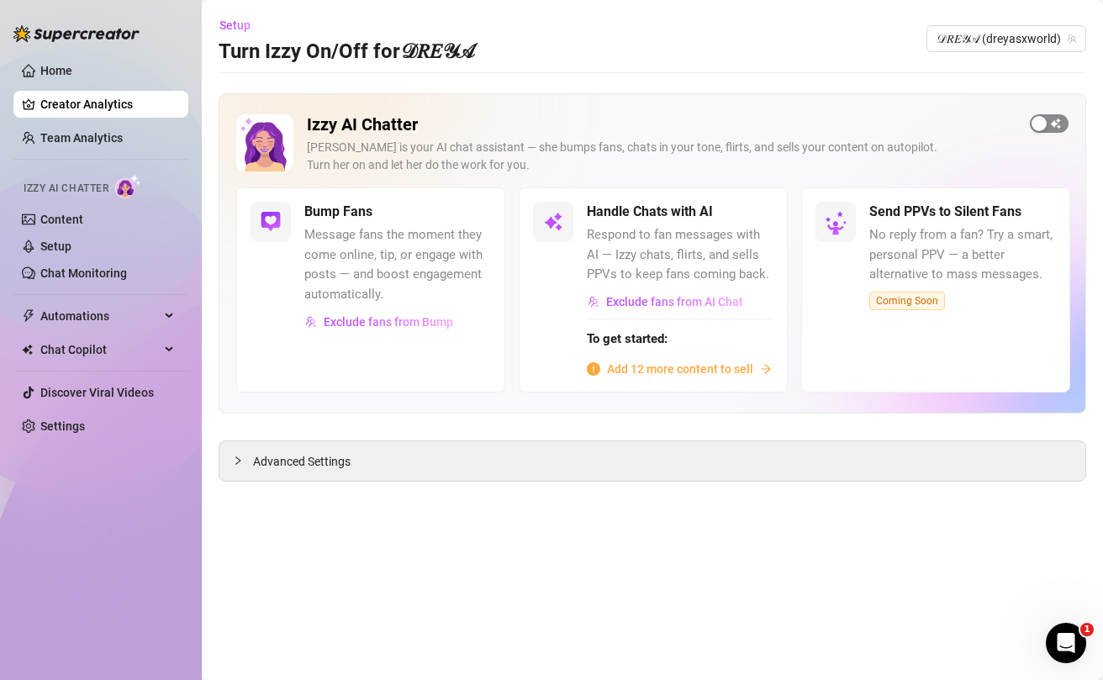
click at [1041, 124] on div "button" at bounding box center [1038, 123] width 15 height 15
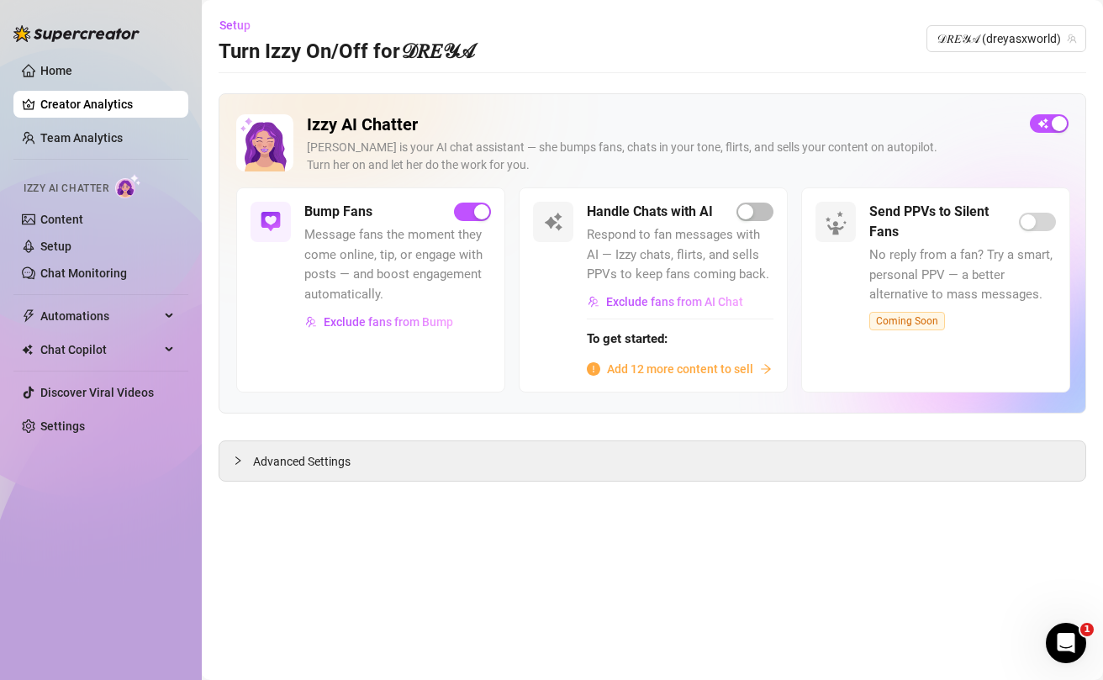
click at [701, 371] on span "Add 12 more content to sell" at bounding box center [680, 369] width 146 height 18
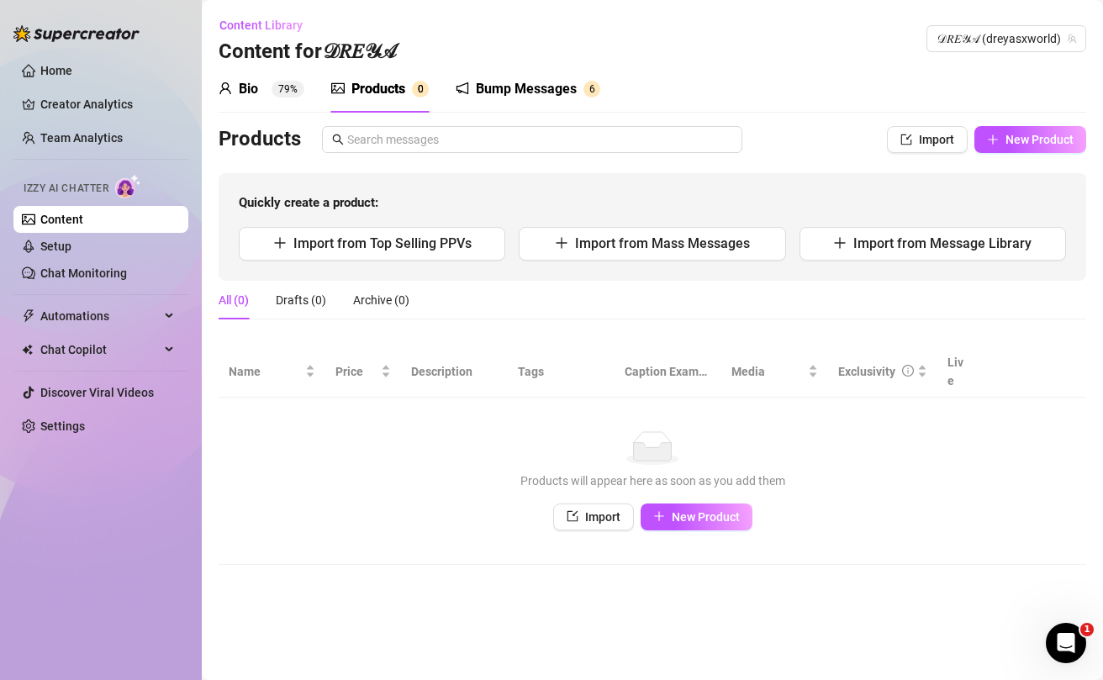
click at [82, 218] on link "Content" at bounding box center [61, 219] width 43 height 13
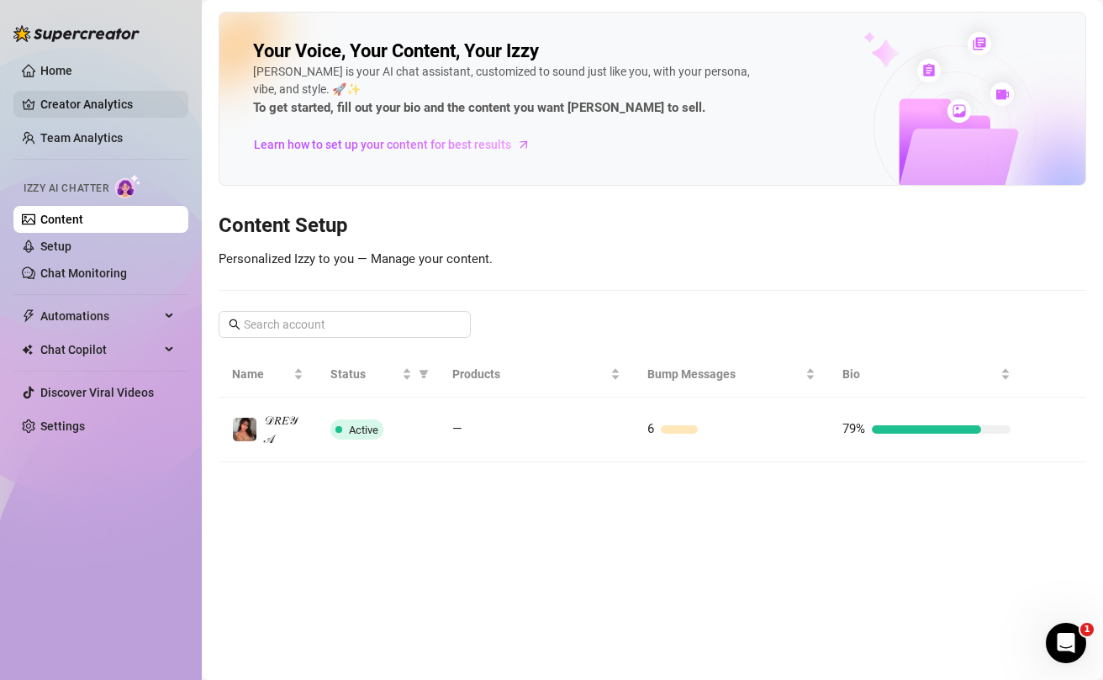
click at [102, 102] on link "Creator Analytics" at bounding box center [107, 104] width 134 height 27
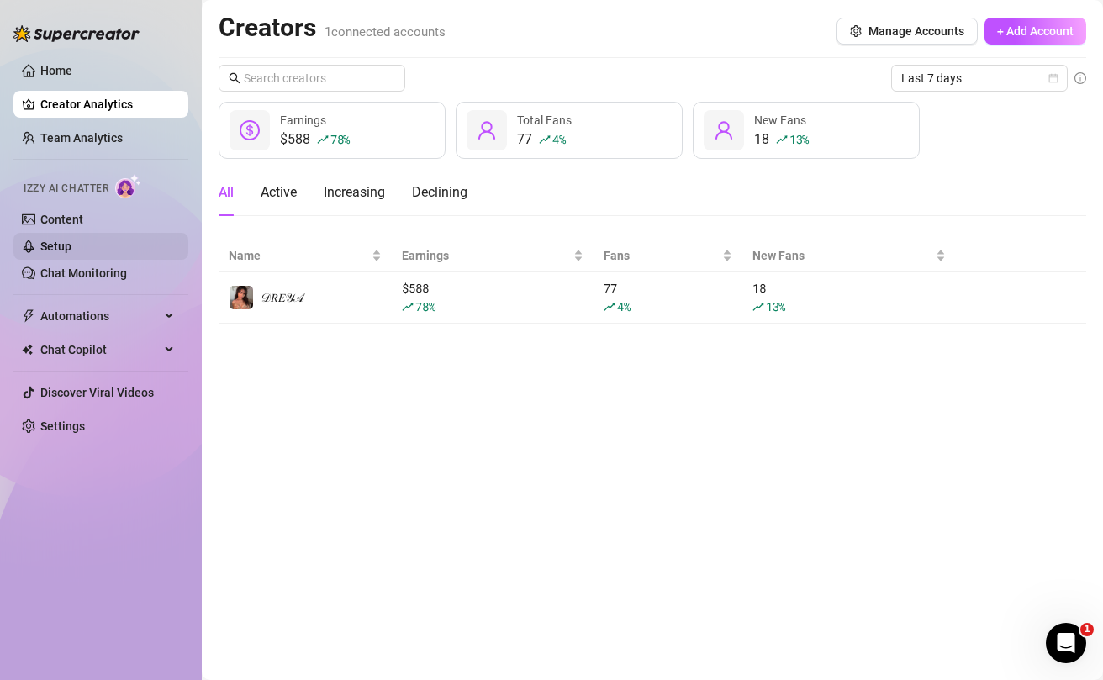
click at [71, 250] on link "Setup" at bounding box center [55, 246] width 31 height 13
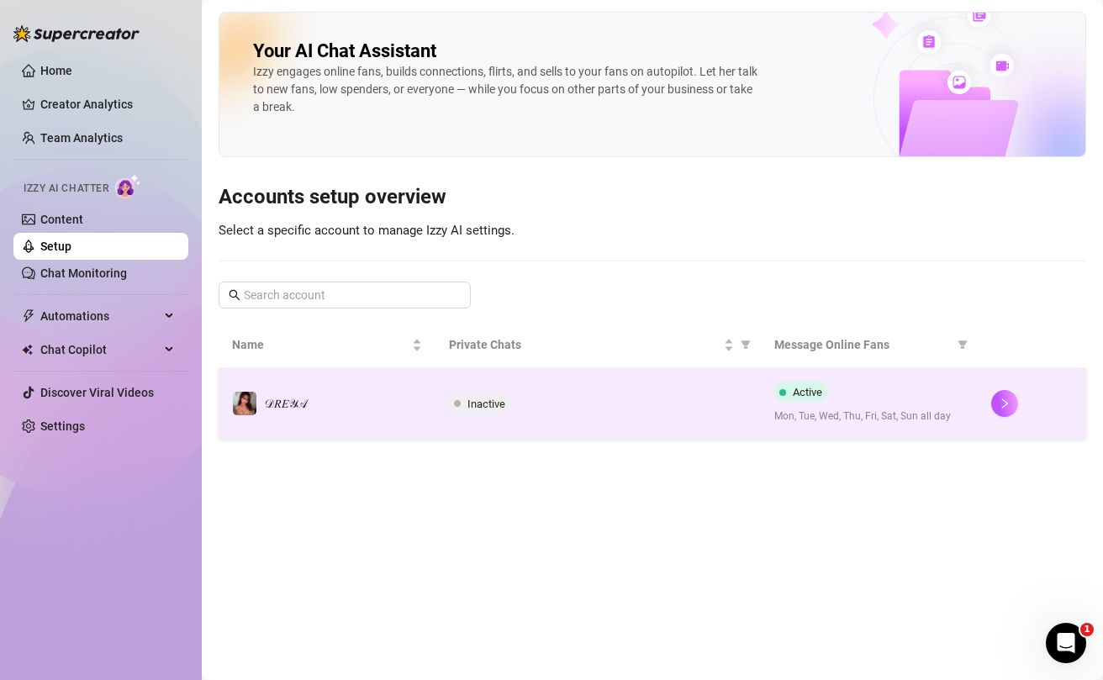
click at [897, 411] on span "Mon, Tue, Wed, Thu, Fri, Sat, Sun all day" at bounding box center [869, 416] width 190 height 16
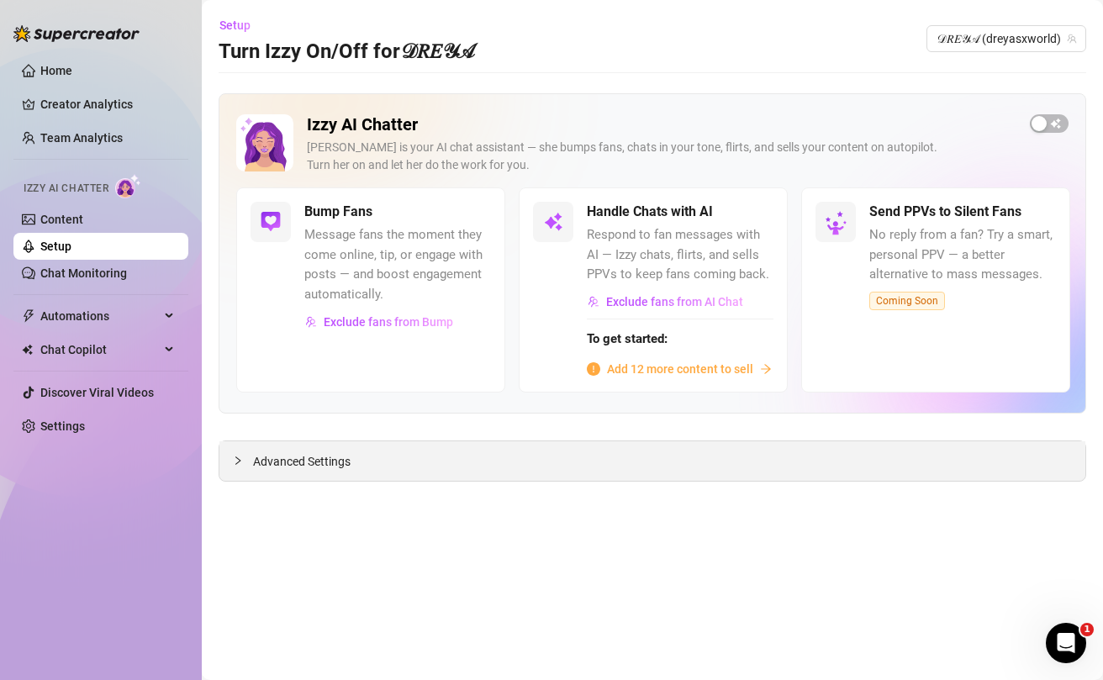
click at [295, 472] on div "Advanced Settings" at bounding box center [652, 461] width 866 height 40
click at [263, 459] on span "Advanced Settings" at bounding box center [301, 461] width 97 height 18
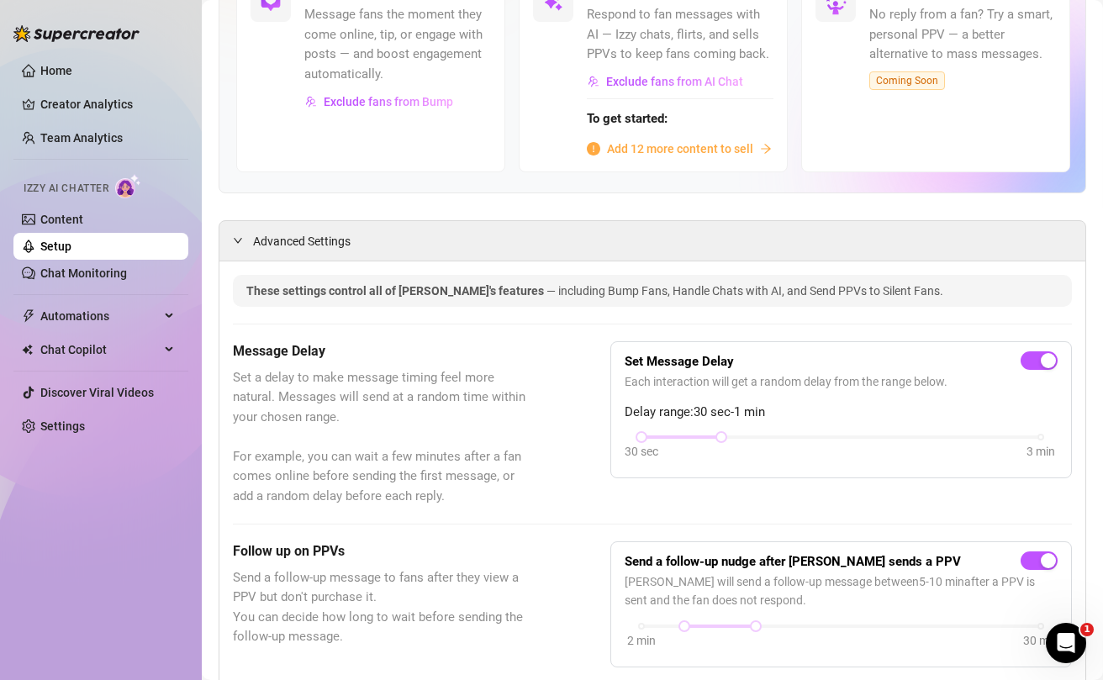
scroll to position [105, 0]
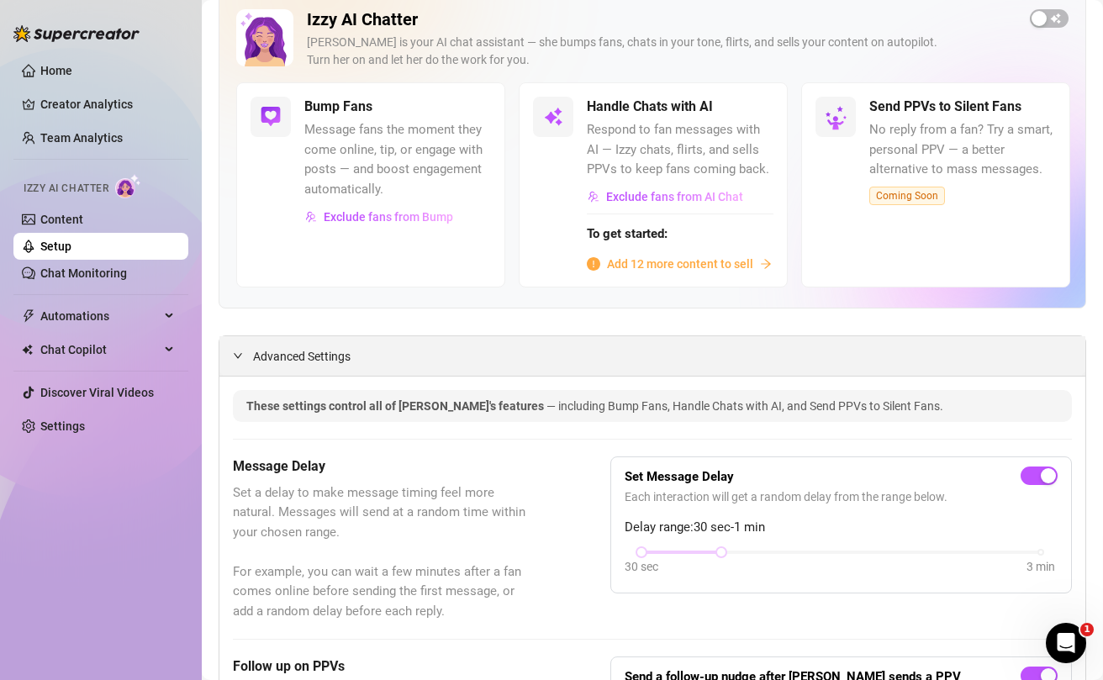
click at [256, 351] on span "Advanced Settings" at bounding box center [301, 356] width 97 height 18
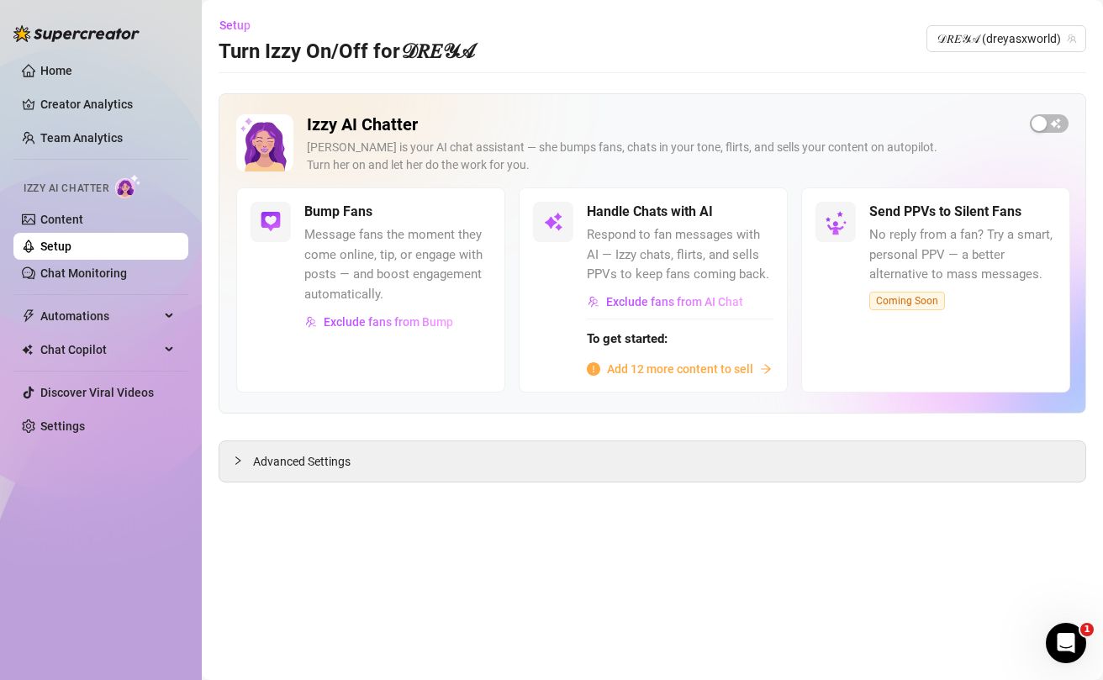
scroll to position [0, 0]
click at [655, 367] on span "Add 12 more content to sell" at bounding box center [680, 369] width 146 height 18
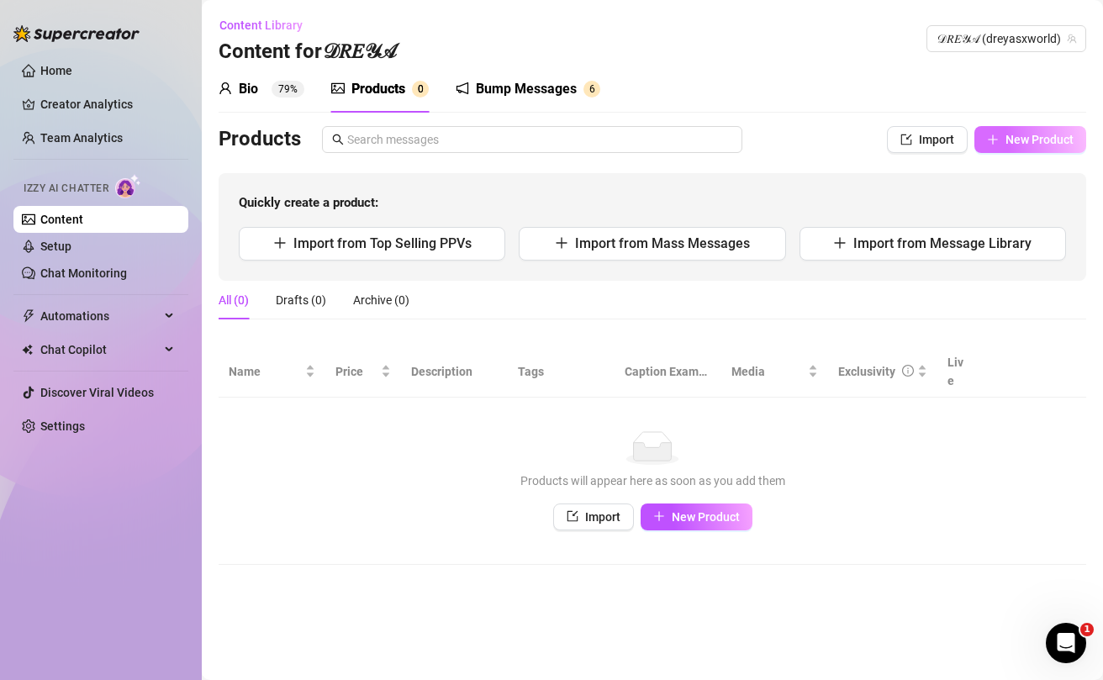
click at [998, 145] on span "button" at bounding box center [993, 139] width 12 height 13
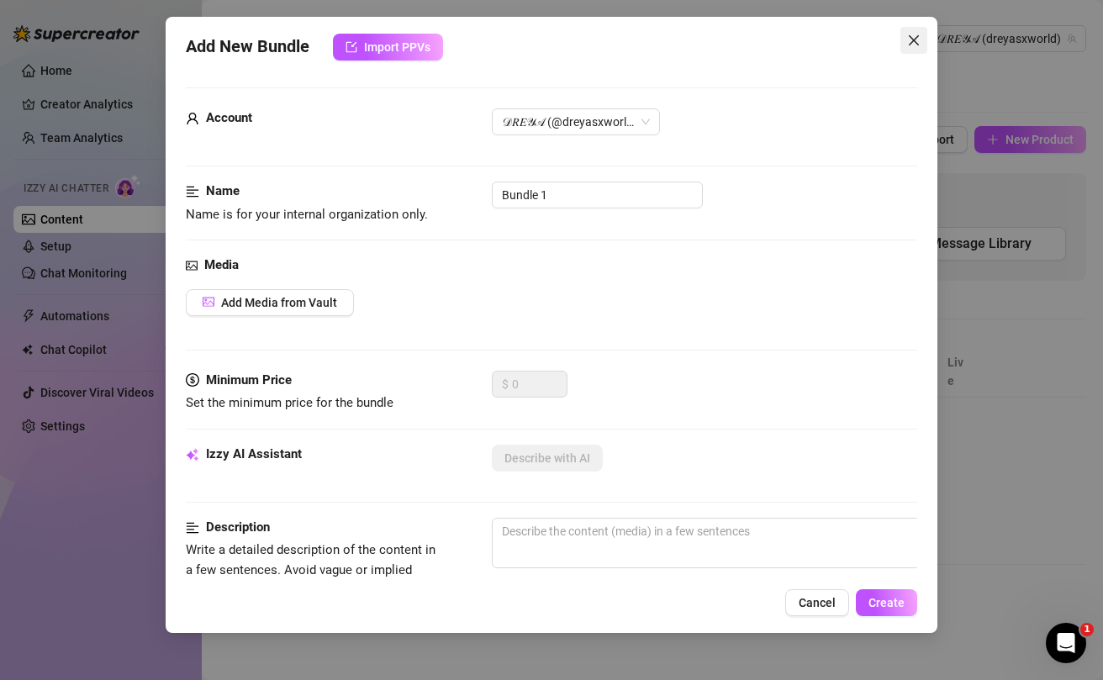
click at [912, 49] on button "Close" at bounding box center [913, 40] width 27 height 27
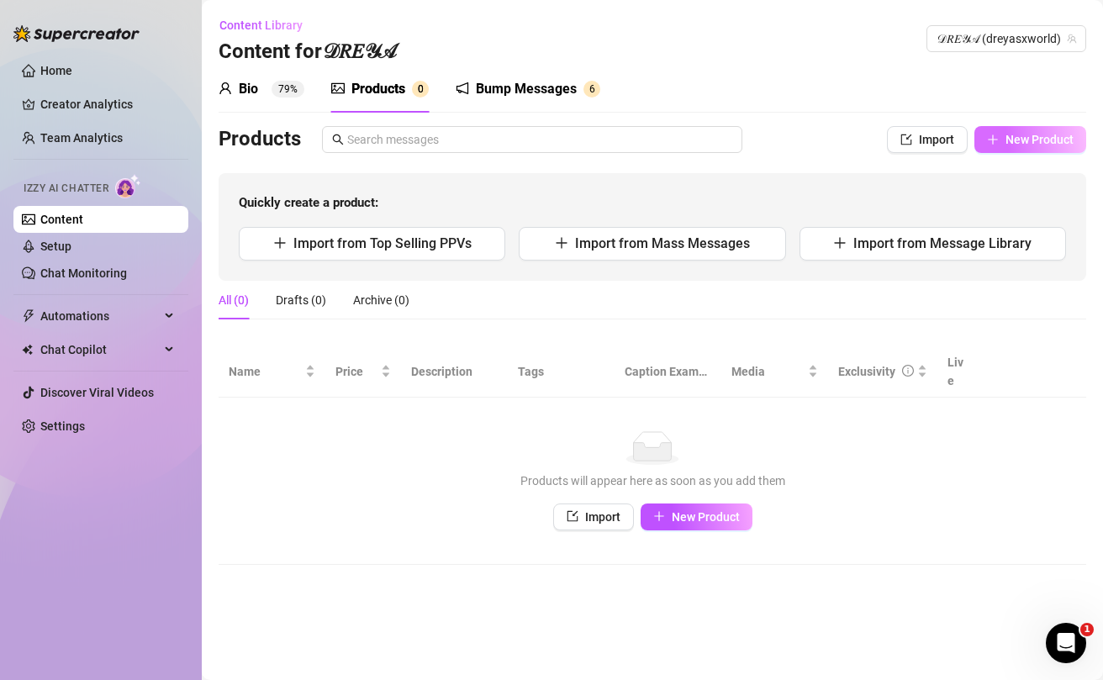
click at [999, 150] on button "New Product" at bounding box center [1030, 139] width 112 height 27
type textarea "Type your message here..."
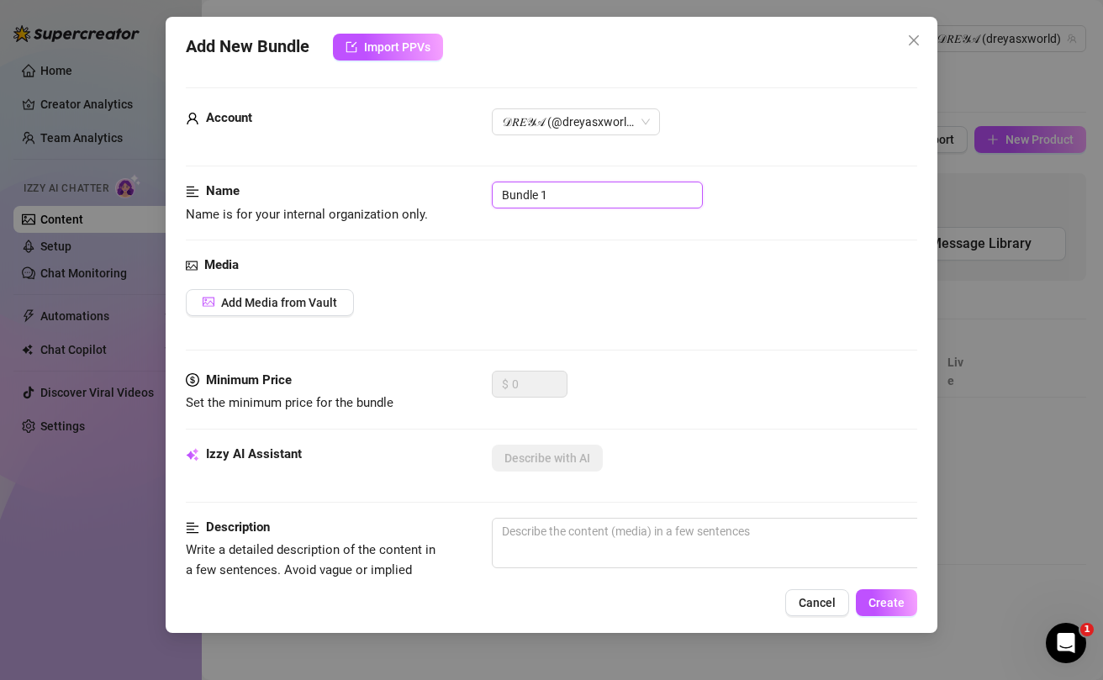
drag, startPoint x: 560, startPoint y: 197, endPoint x: 458, endPoint y: 198, distance: 101.7
click at [458, 198] on div "Name Name is for your internal organization only. Bundle 1" at bounding box center [551, 203] width 731 height 43
type input "Topless Laundry + Toy Play Bundle"
click at [298, 306] on span "Add Media from Vault" at bounding box center [279, 302] width 116 height 13
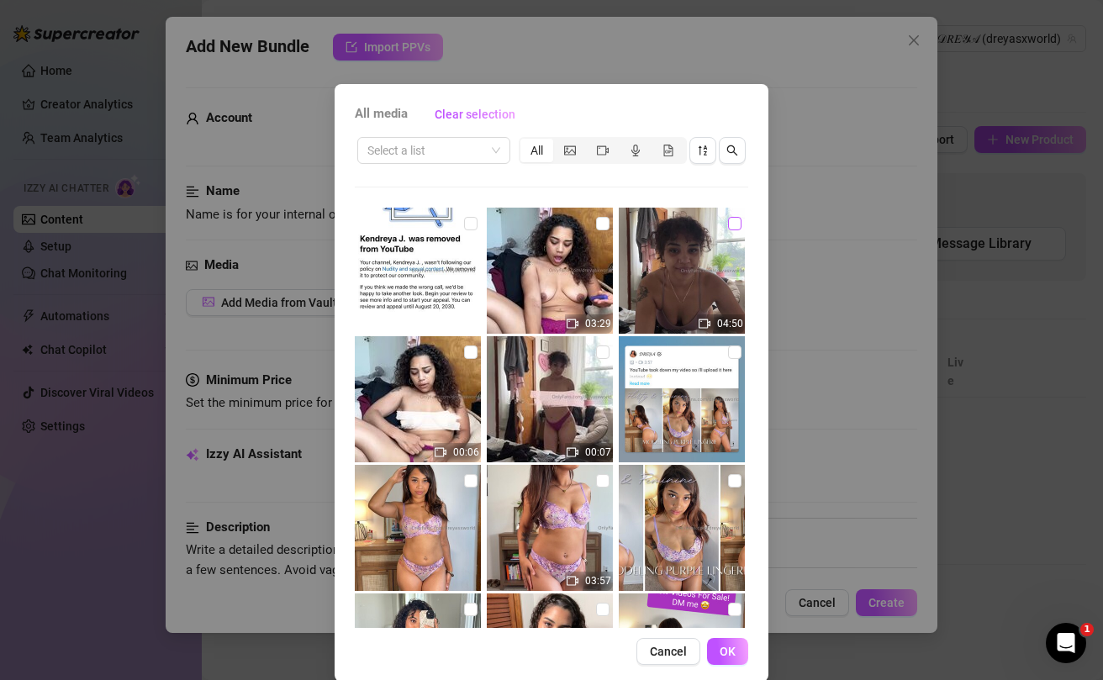
click at [728, 225] on input "checkbox" at bounding box center [734, 223] width 13 height 13
checkbox input "true"
click at [598, 228] on input "checkbox" at bounding box center [602, 223] width 13 height 13
checkbox input "true"
click at [726, 649] on span "OK" at bounding box center [727, 651] width 16 height 13
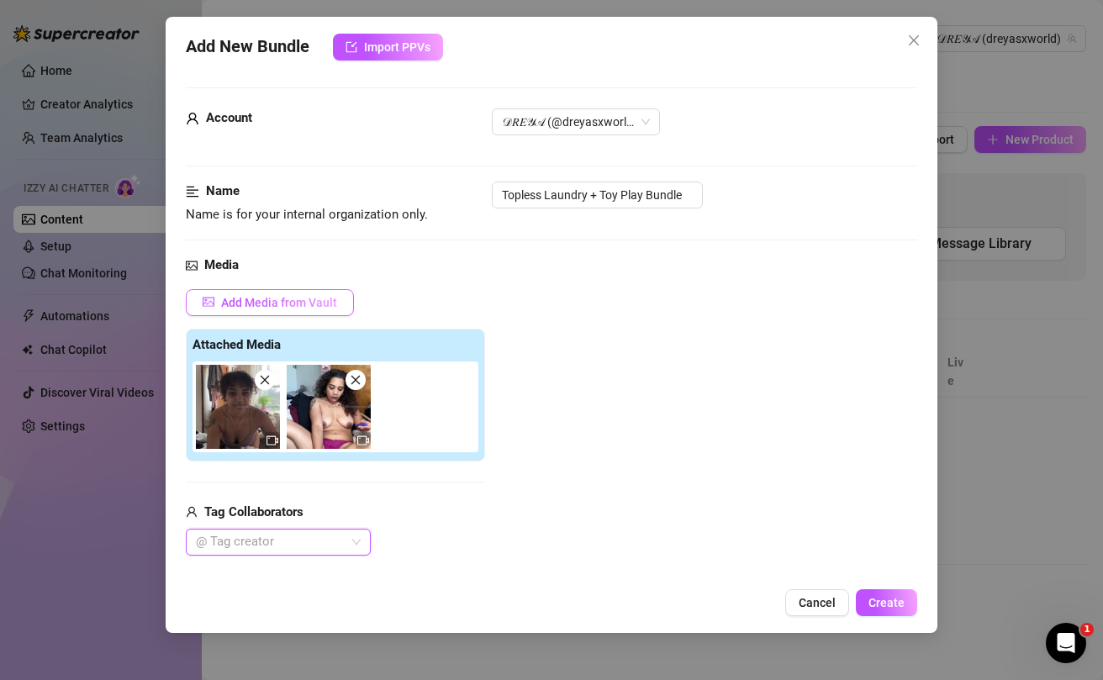
click at [294, 307] on span "Add Media from Vault" at bounding box center [279, 302] width 116 height 13
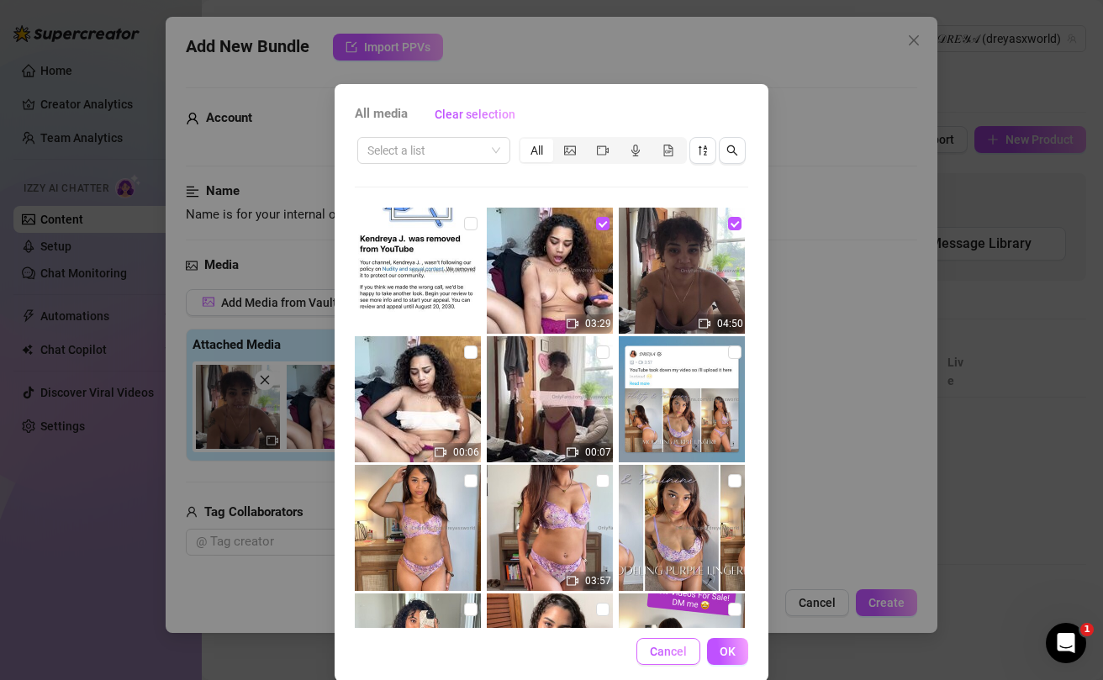
click at [674, 645] on span "Cancel" at bounding box center [668, 651] width 37 height 13
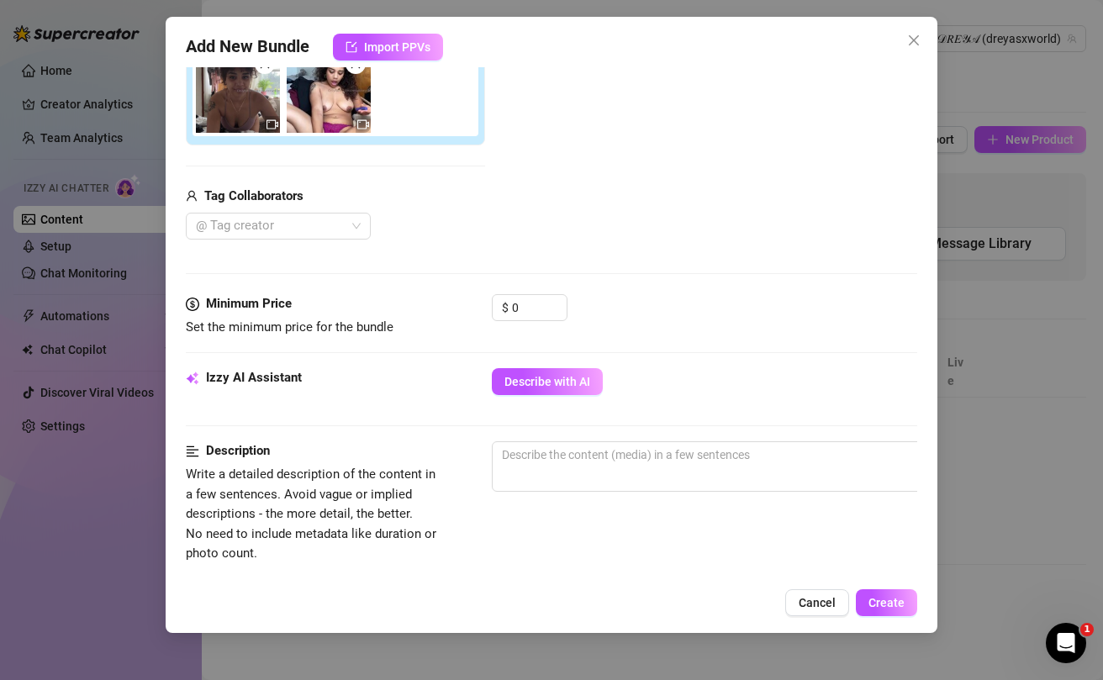
scroll to position [336, 0]
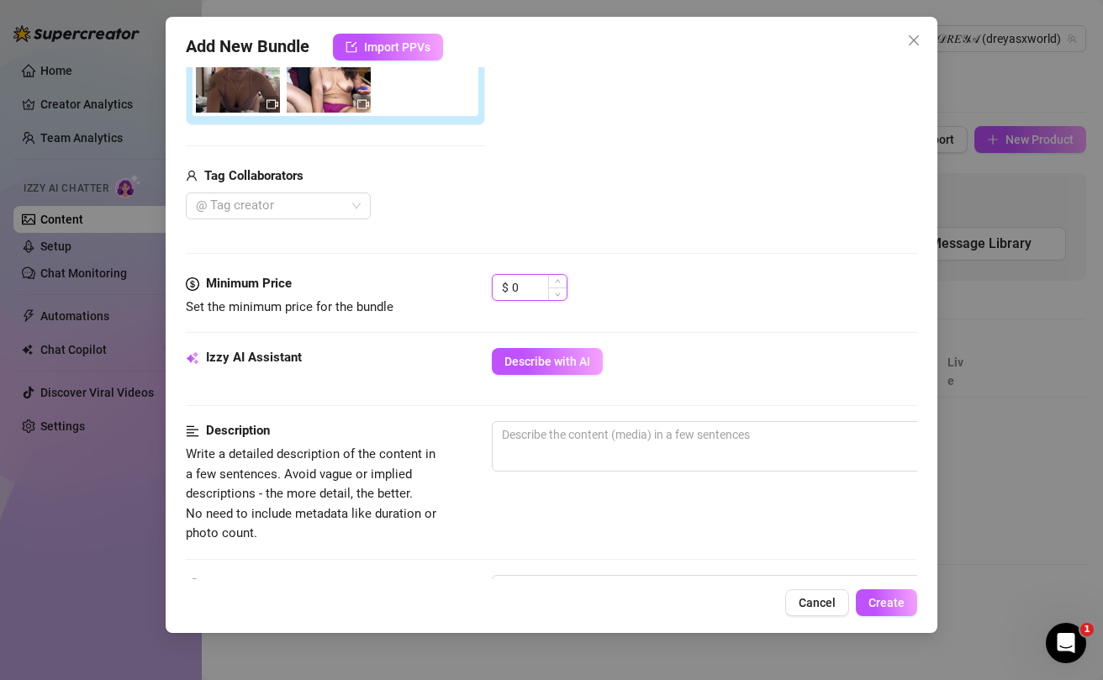
click at [525, 295] on input "0" at bounding box center [539, 287] width 55 height 25
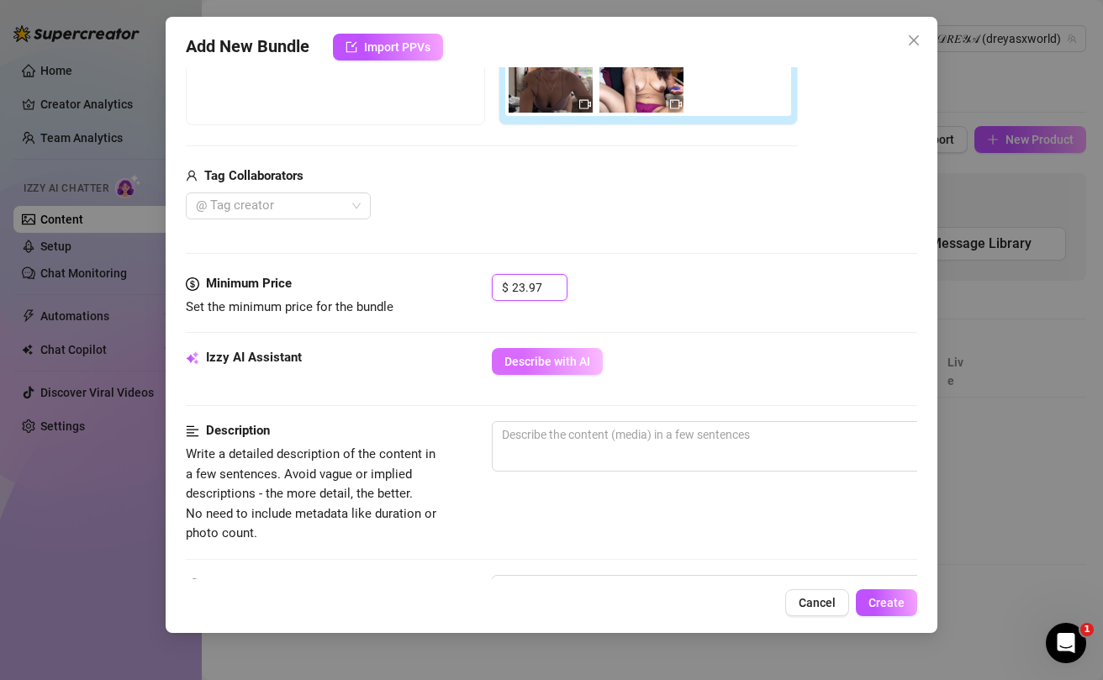
type input "23.97"
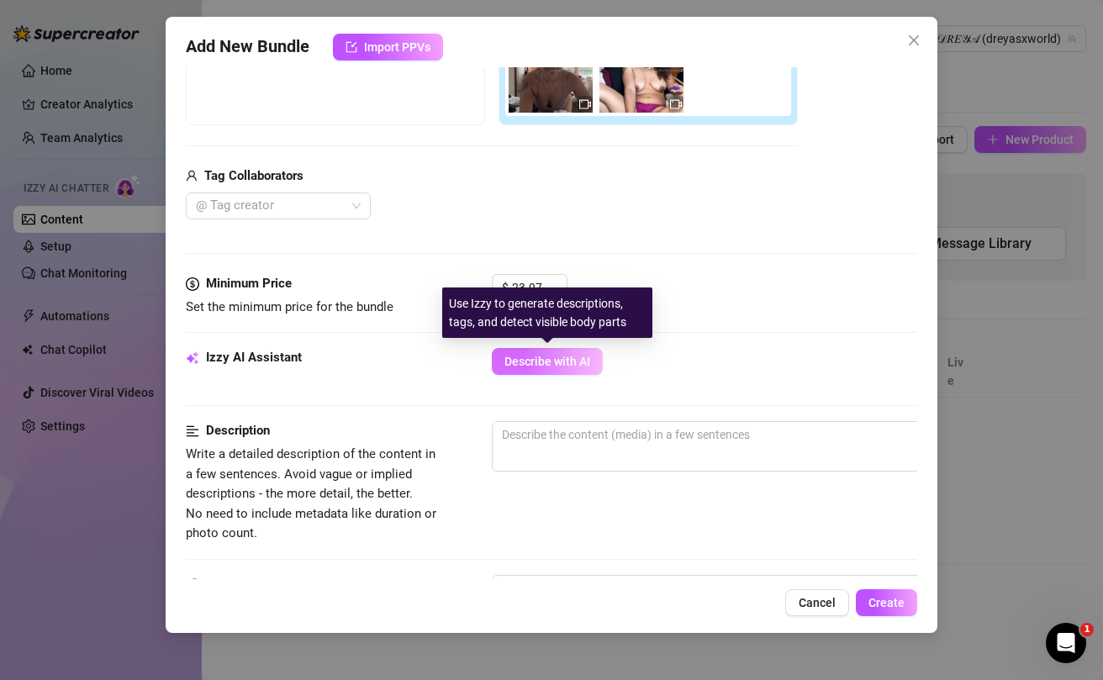
click at [535, 355] on span "Describe with AI" at bounding box center [547, 361] width 86 height 13
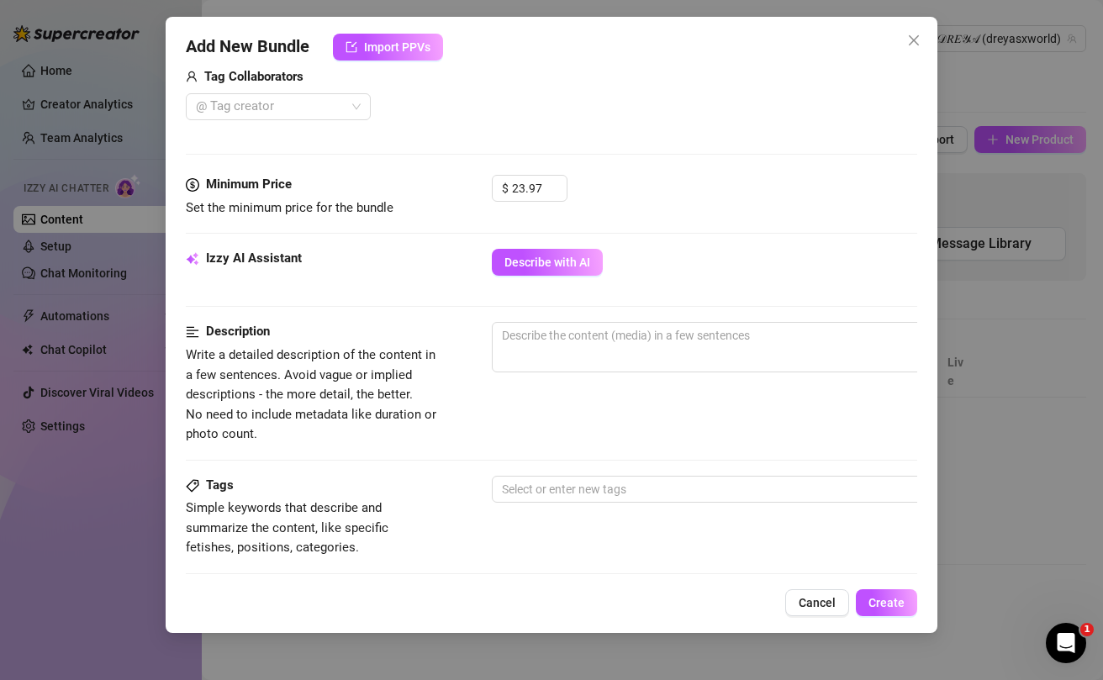
scroll to position [430, 0]
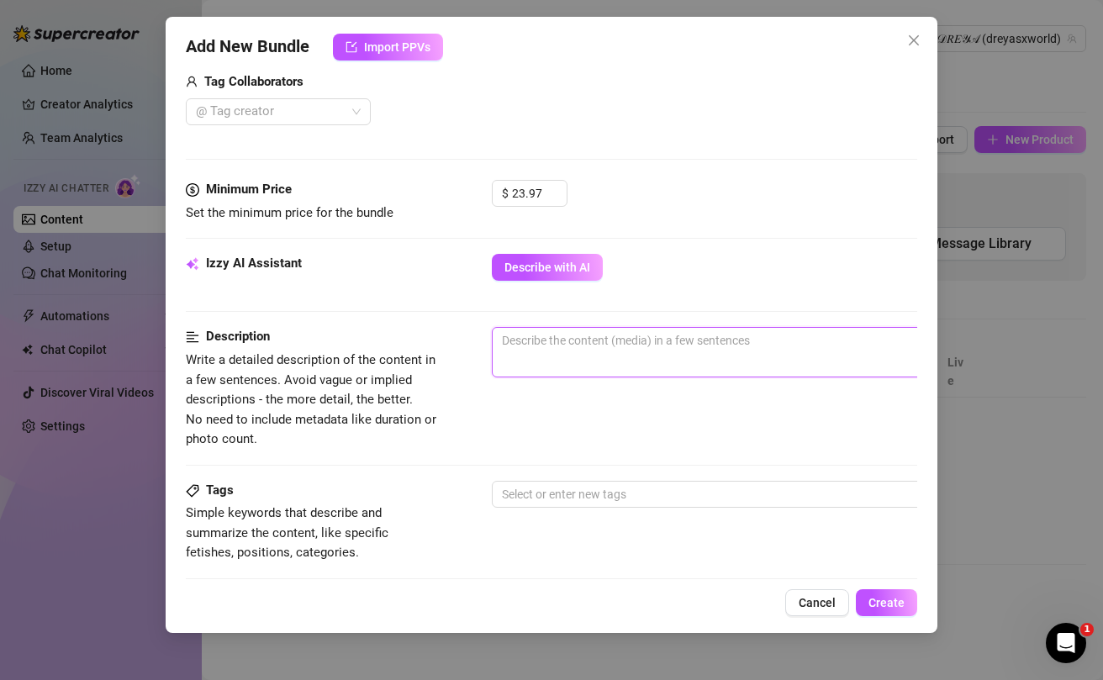
click at [549, 352] on textarea at bounding box center [786, 340] width 587 height 25
type textarea "i"
type textarea "in"
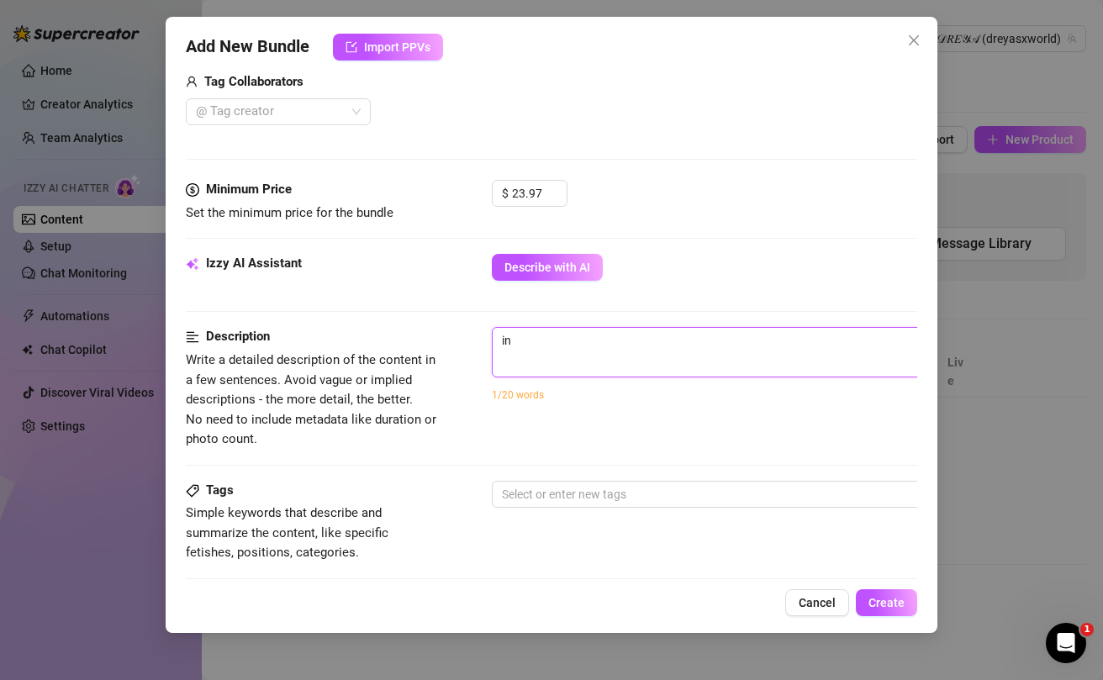
type textarea "in"
type textarea "in t"
type textarea "in th"
type textarea "in the"
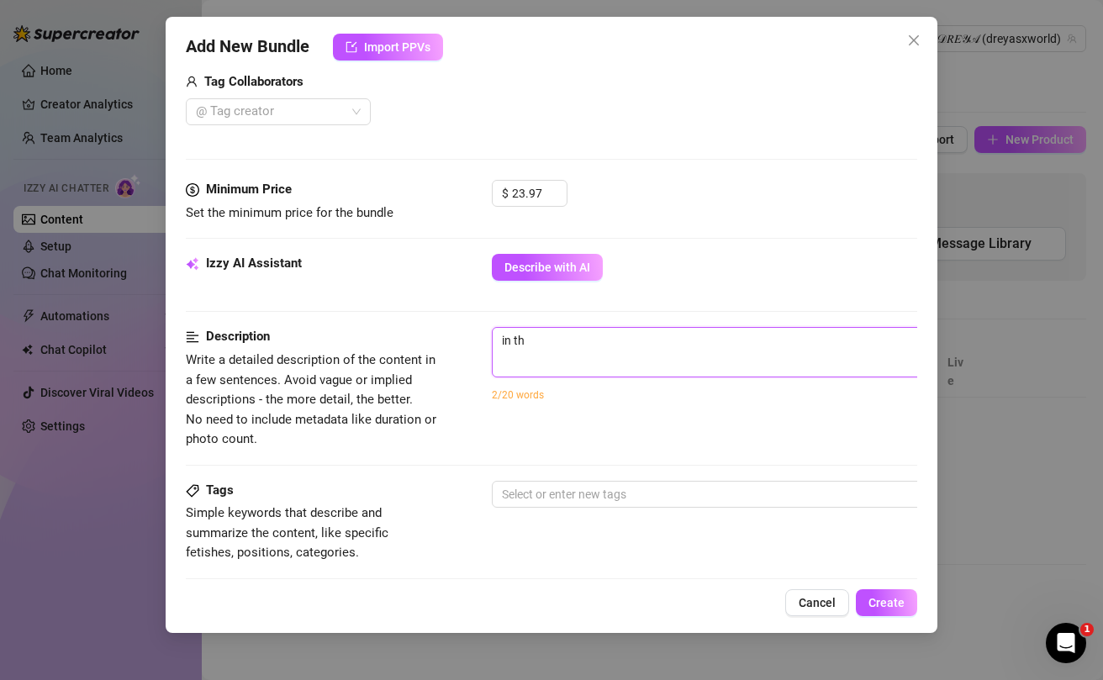
type textarea "in the"
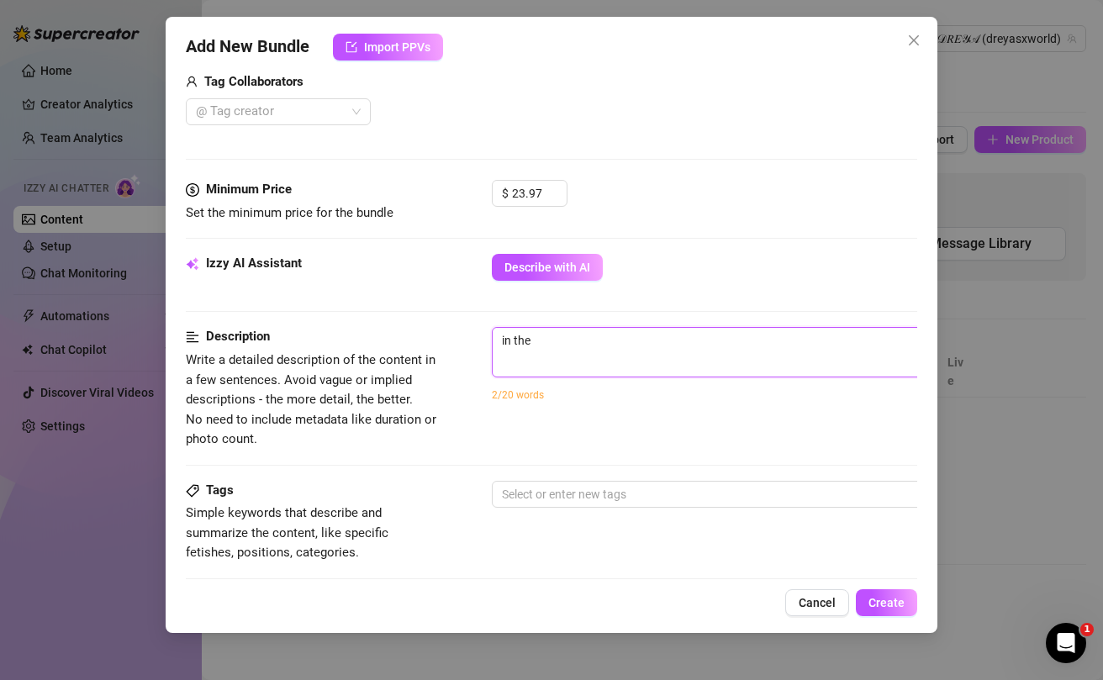
type textarea "in th"
type textarea "in t"
type textarea "in"
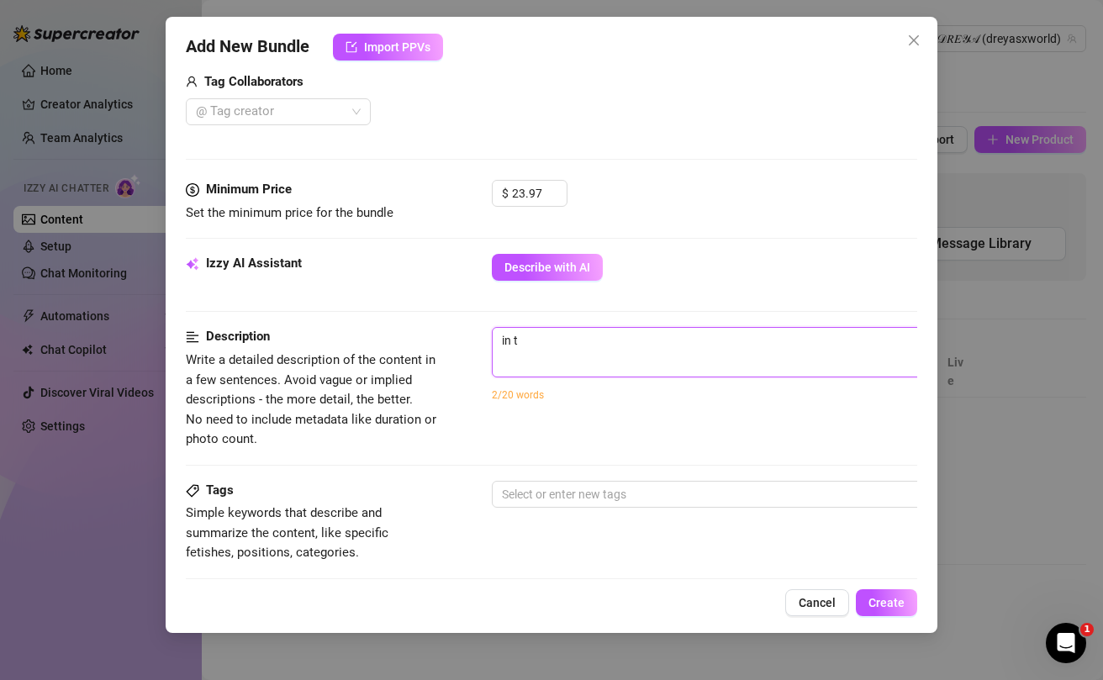
type textarea "in"
type textarea "i"
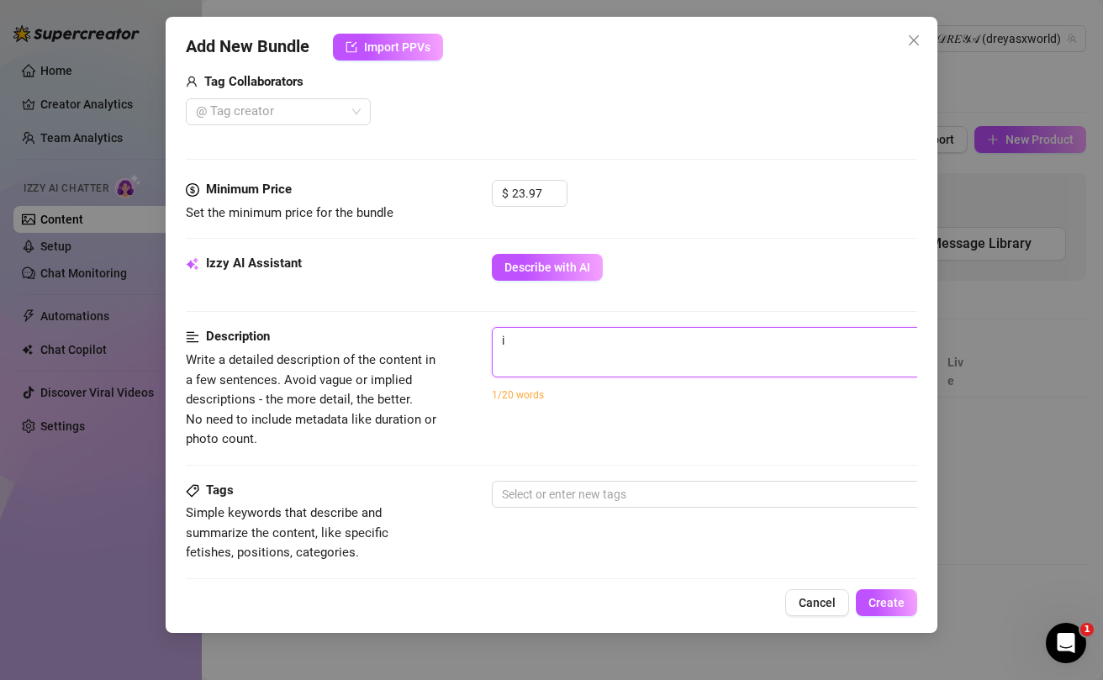
type textarea "Describe the content (media) in a few sentences"
type textarea "t"
type textarea "to"
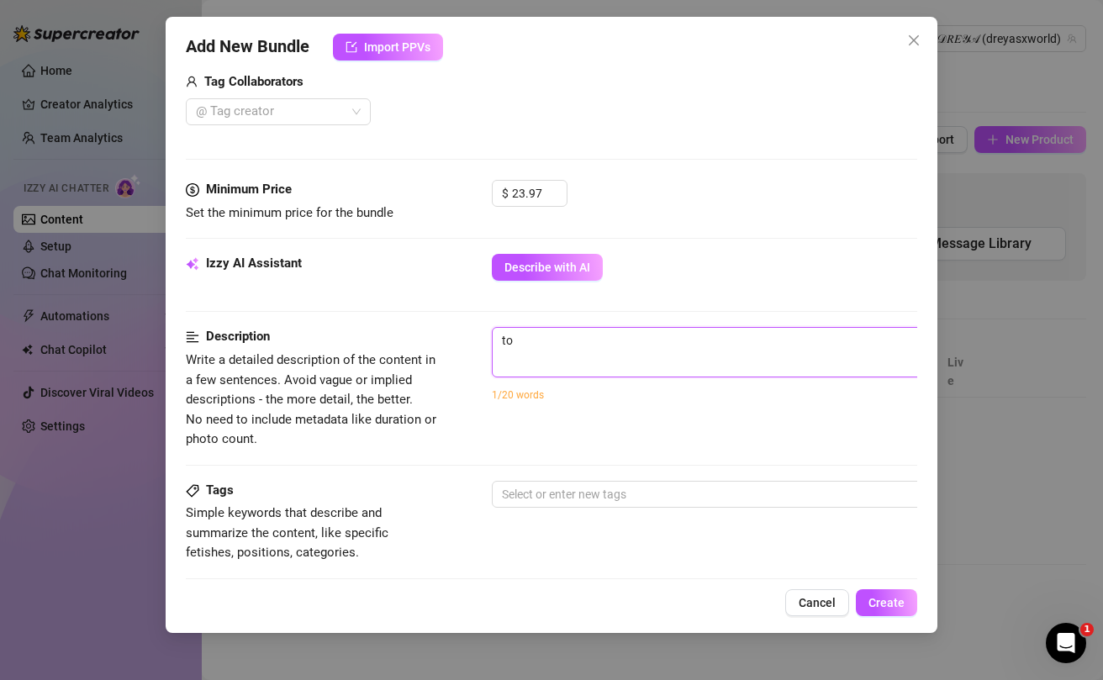
type textarea "top"
type textarea "topl"
type textarea "[PERSON_NAME]"
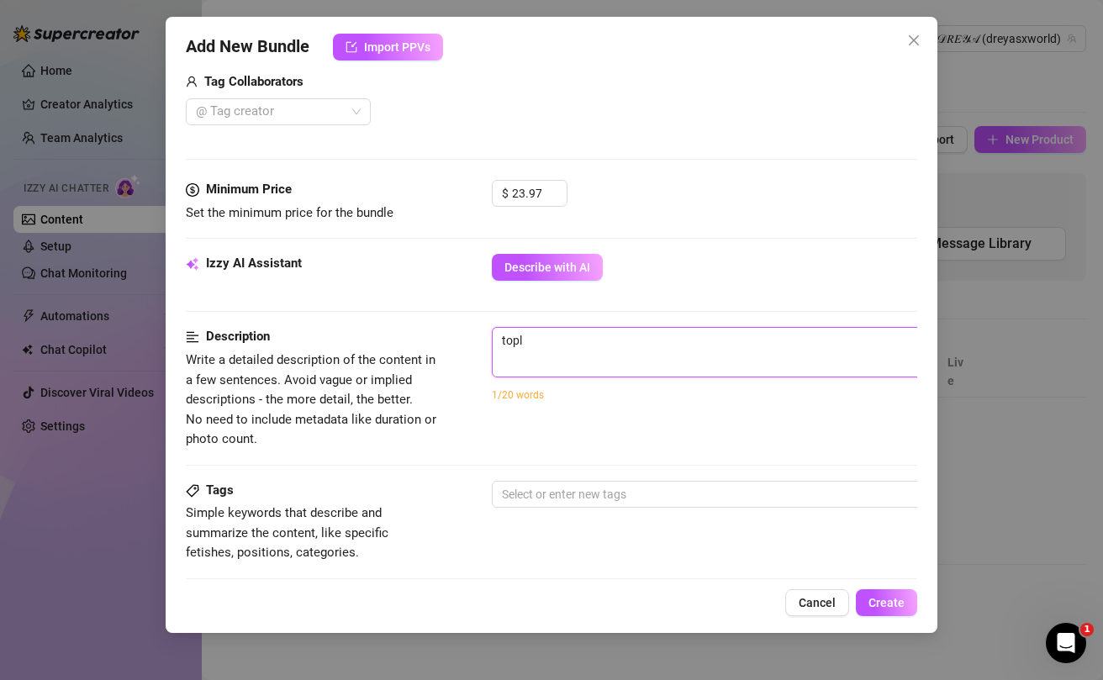
type textarea "[PERSON_NAME]"
type textarea "toples"
type textarea "topless"
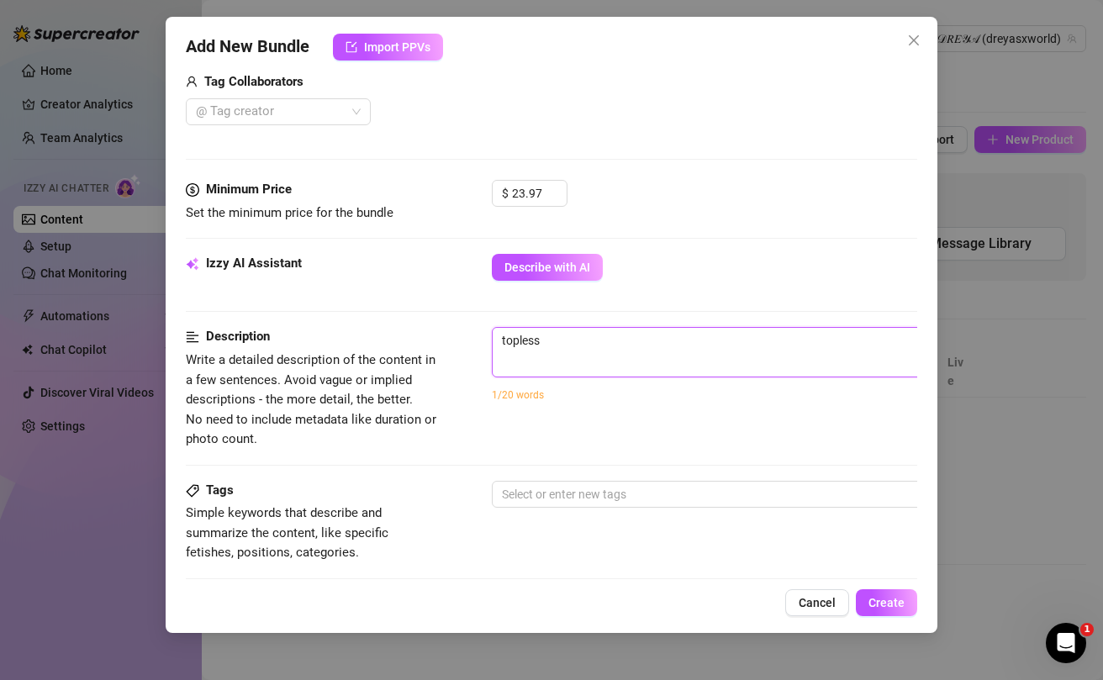
type textarea "topless"
type textarea "topless l"
type textarea "topless la"
type textarea "topless [PERSON_NAME]"
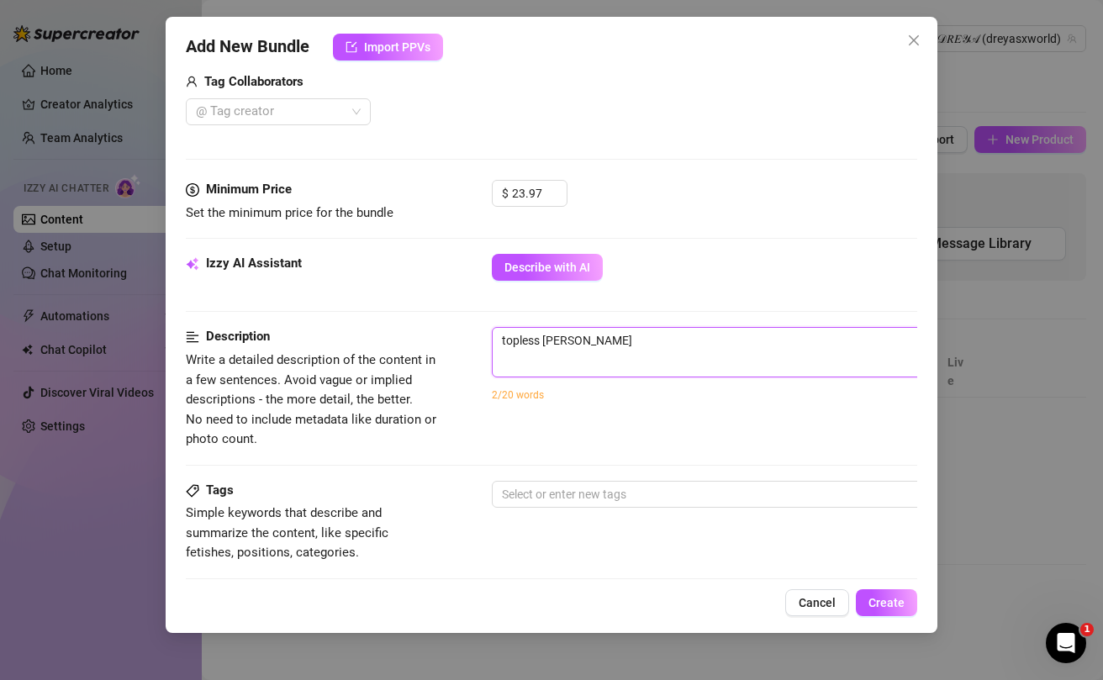
type textarea "topless laun"
type textarea "topless laund"
type textarea "topless laundr"
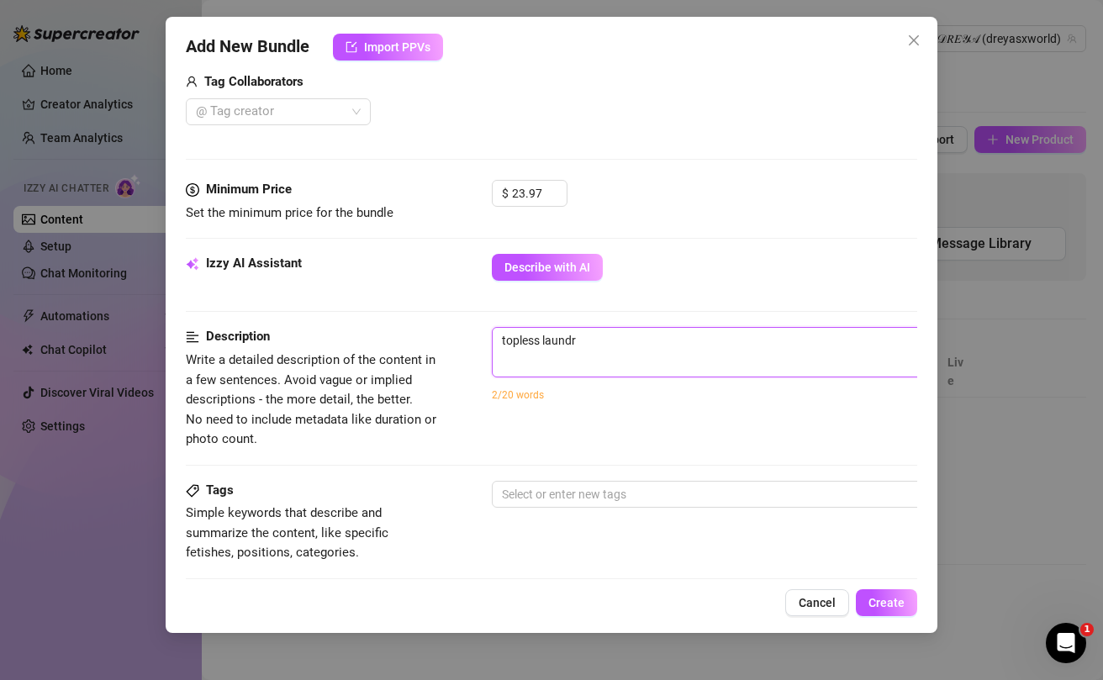
type textarea "topless laundry"
type textarea "topless laundry f"
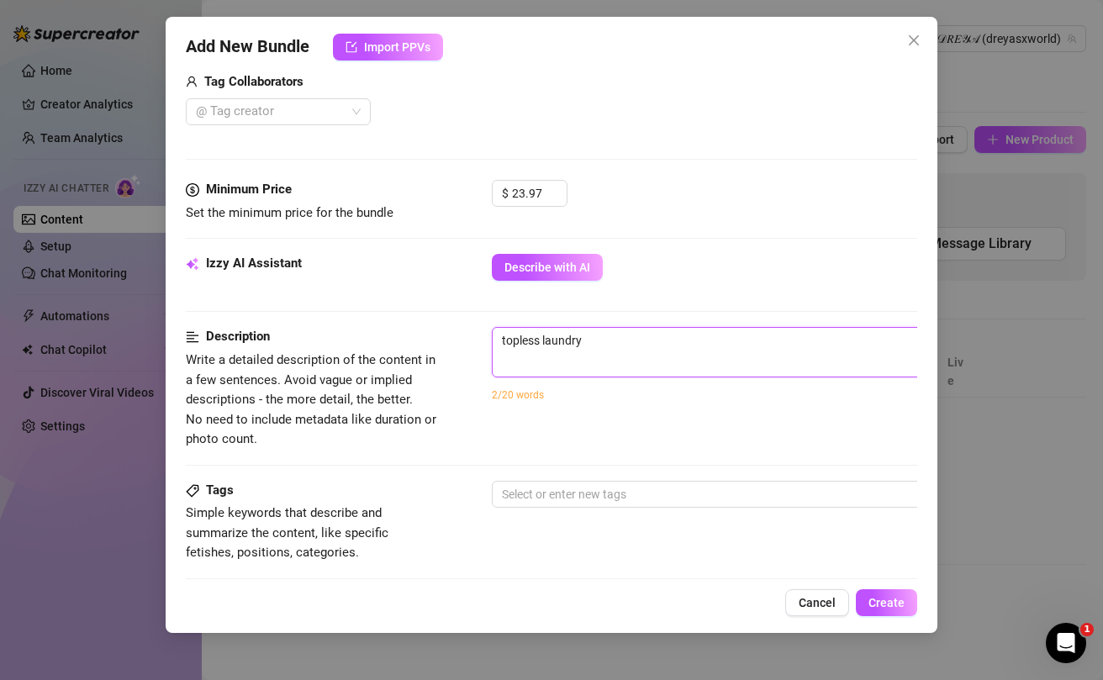
type textarea "topless laundry f"
type textarea "topless laundry fo"
type textarea "topless laundry fol"
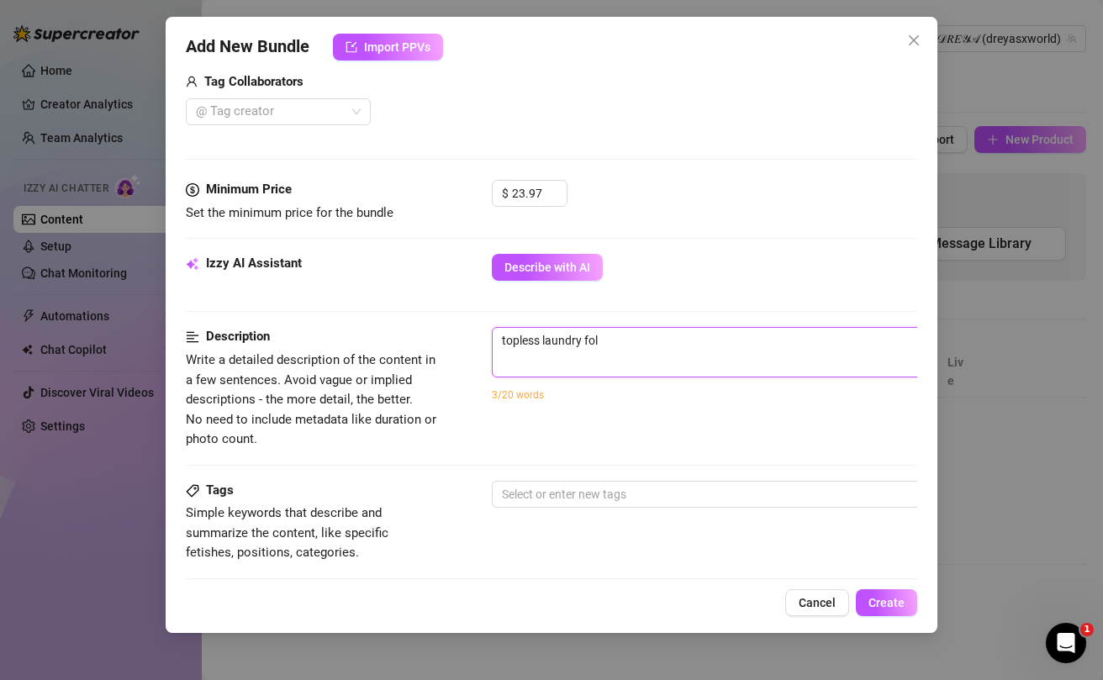
type textarea "topless laundry fo"
type textarea "topless laundry f"
type textarea "topless laundry"
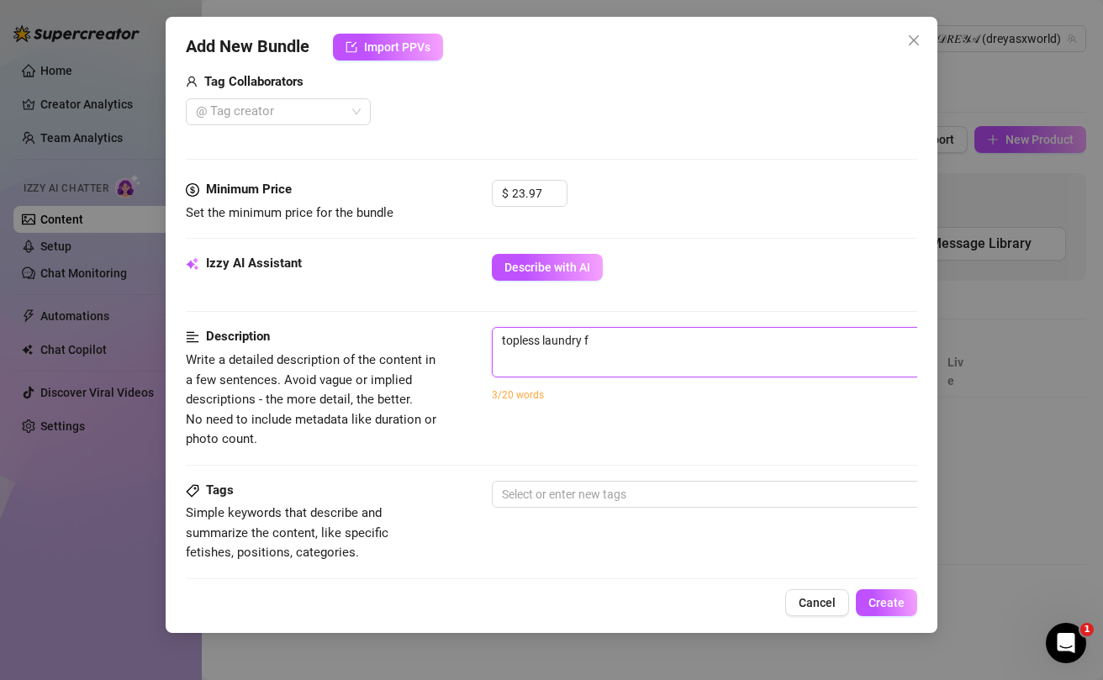
type textarea "topless laundry"
type textarea "topless laundr"
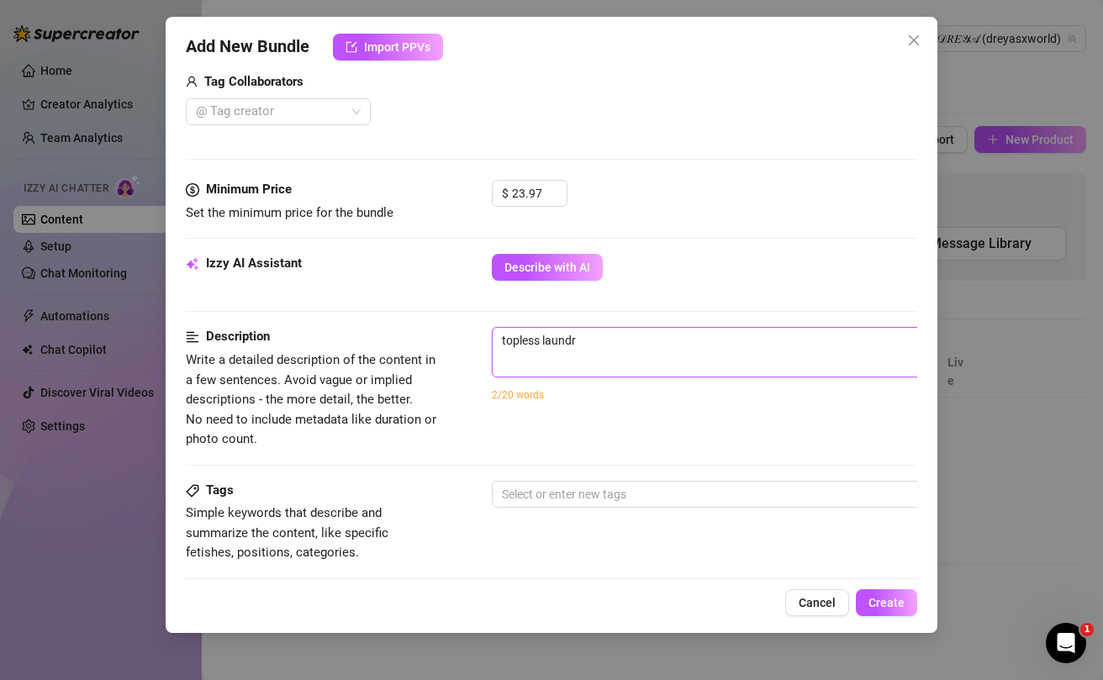
type textarea "topless laund"
type textarea "topless laun"
type textarea "topless [PERSON_NAME]"
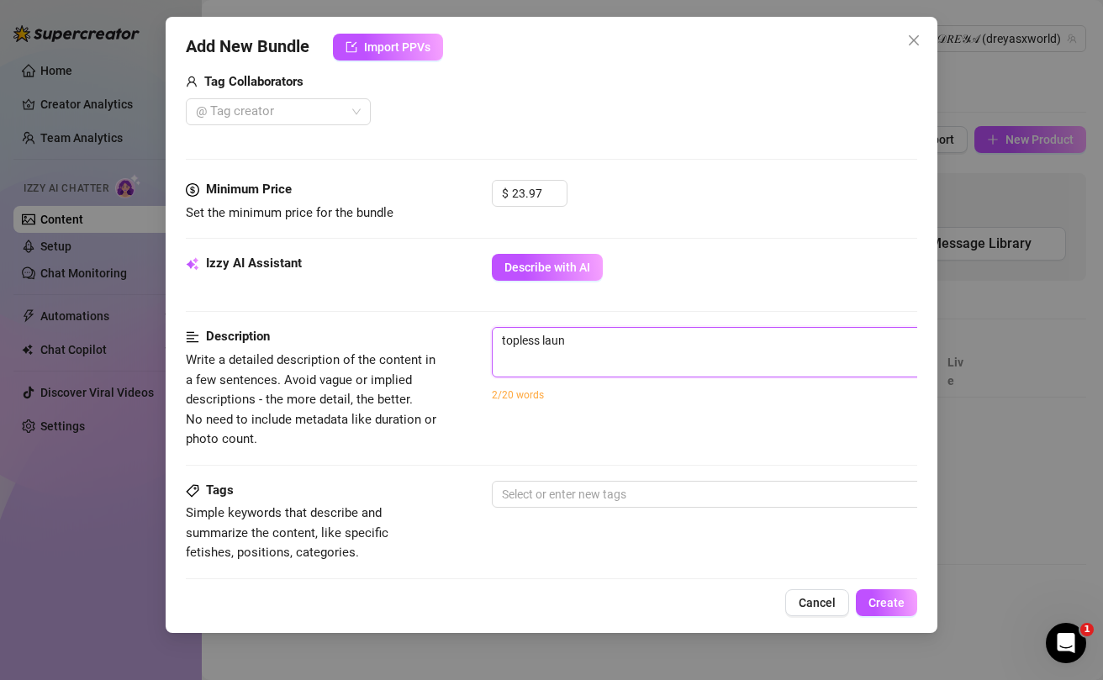
type textarea "topless [PERSON_NAME]"
type textarea "topless la"
type textarea "topless l"
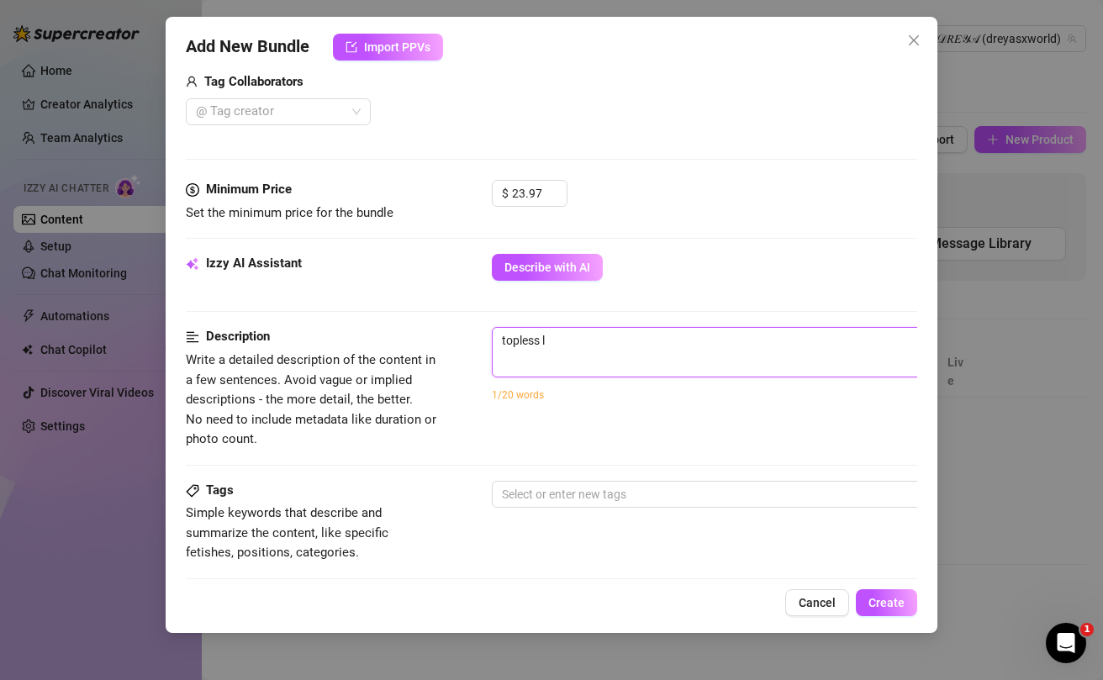
type textarea "topless"
type textarea "toples"
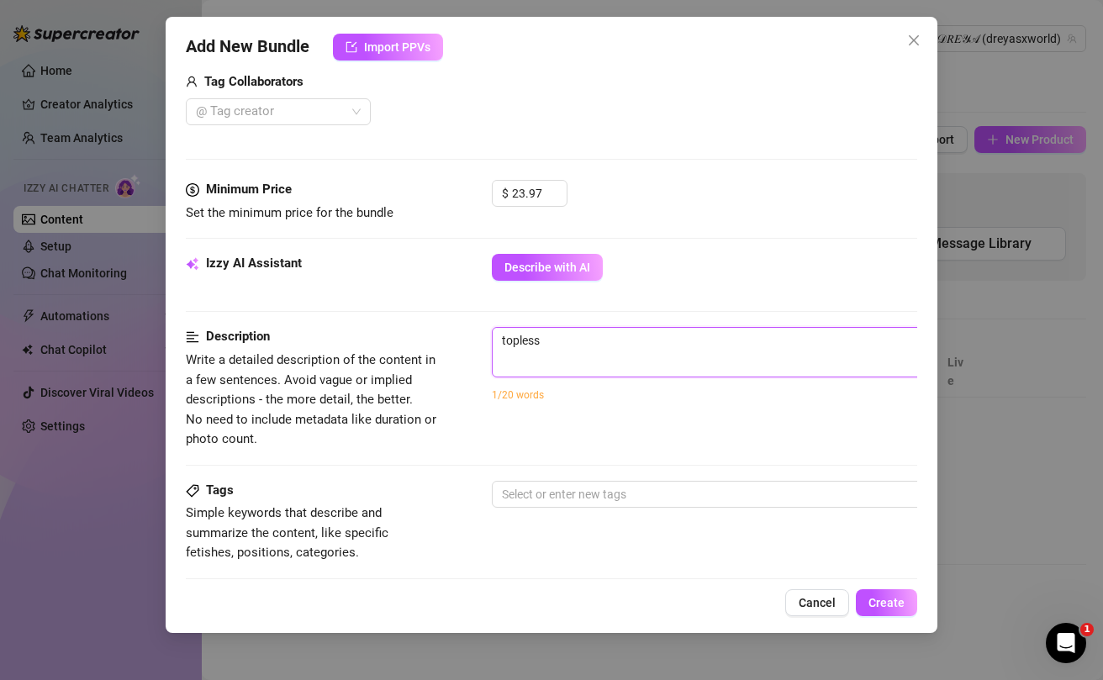
type textarea "toples"
type textarea "[PERSON_NAME]"
type textarea "topl"
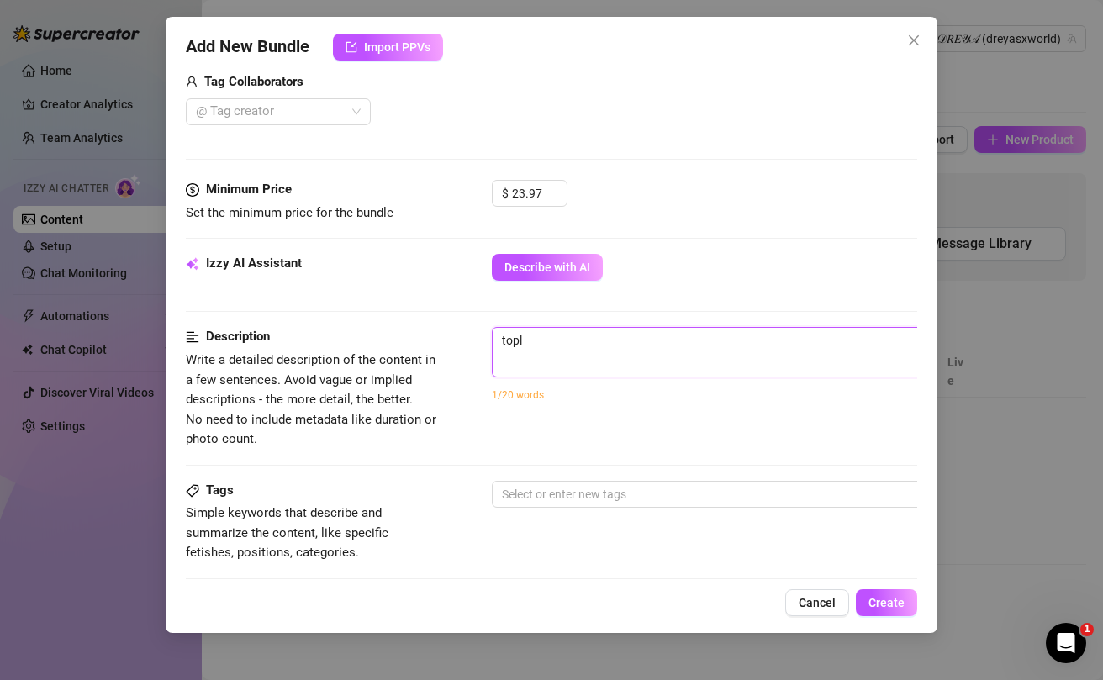
type textarea "top"
type textarea "to"
type textarea "t"
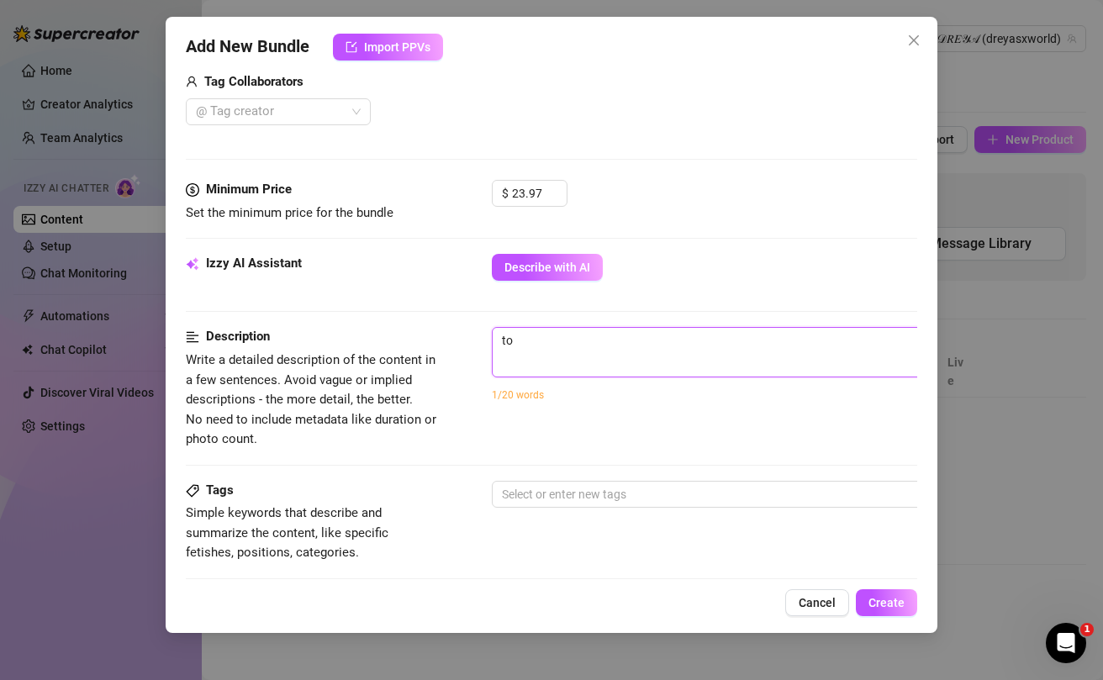
type textarea "t"
type textarea "Describe the content (media) in a few sentences"
type textarea "f"
type textarea "fo"
type textarea "fol"
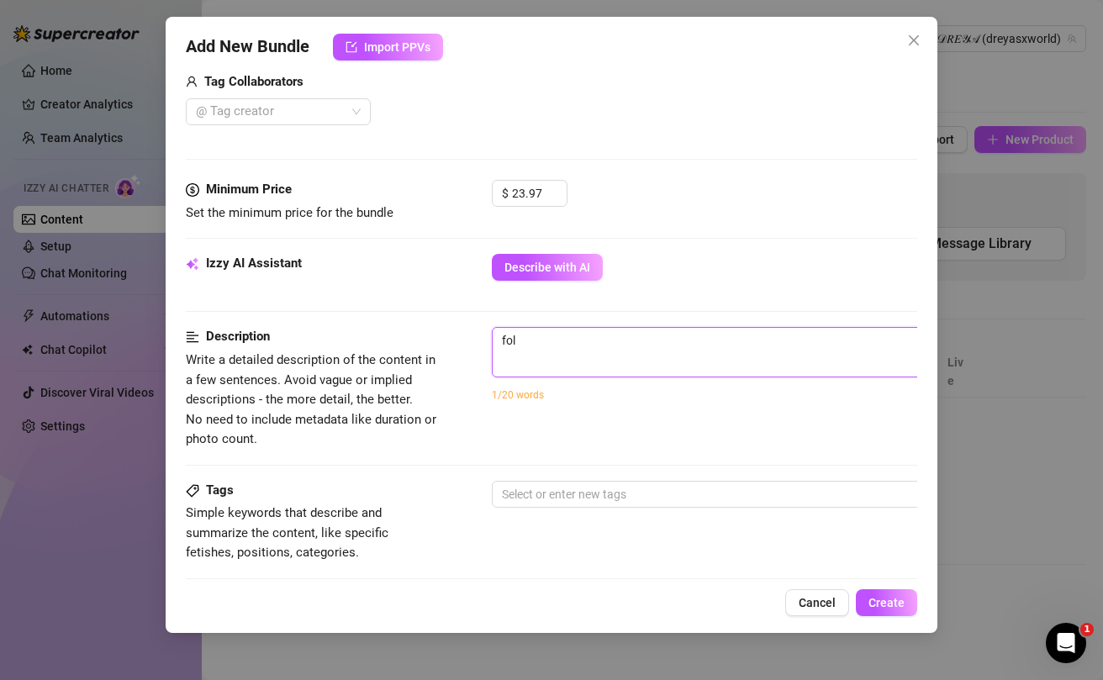
type textarea "fold"
type textarea "foldi"
type textarea "foldin"
type textarea "folding"
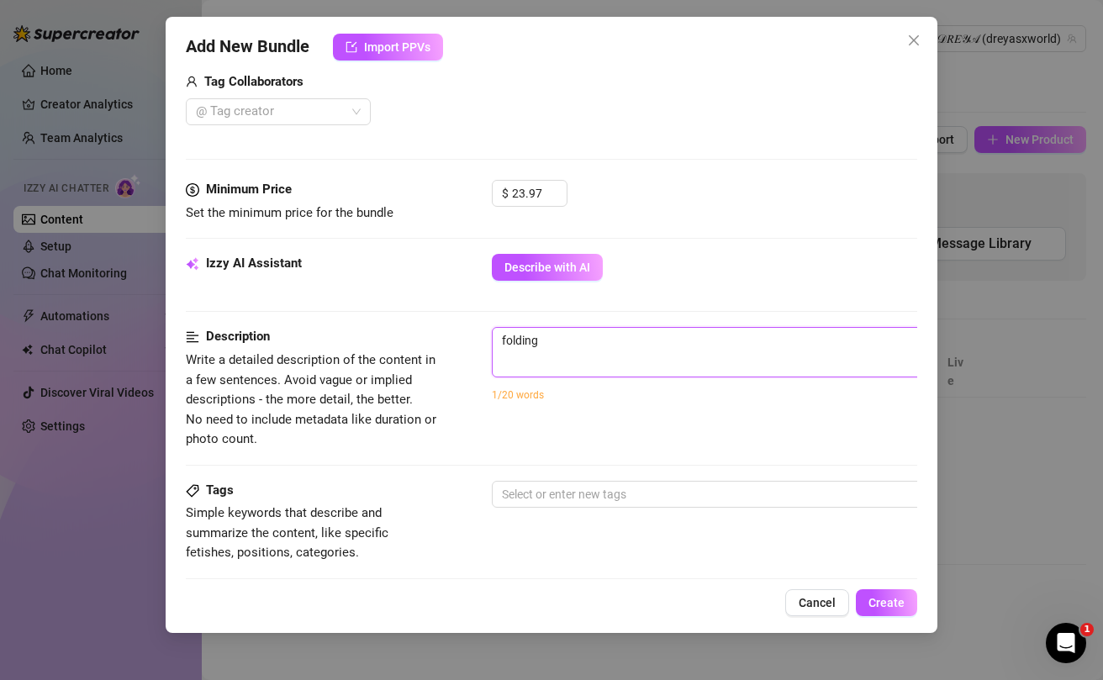
type textarea "folding"
type textarea "folding l"
type textarea "folding la"
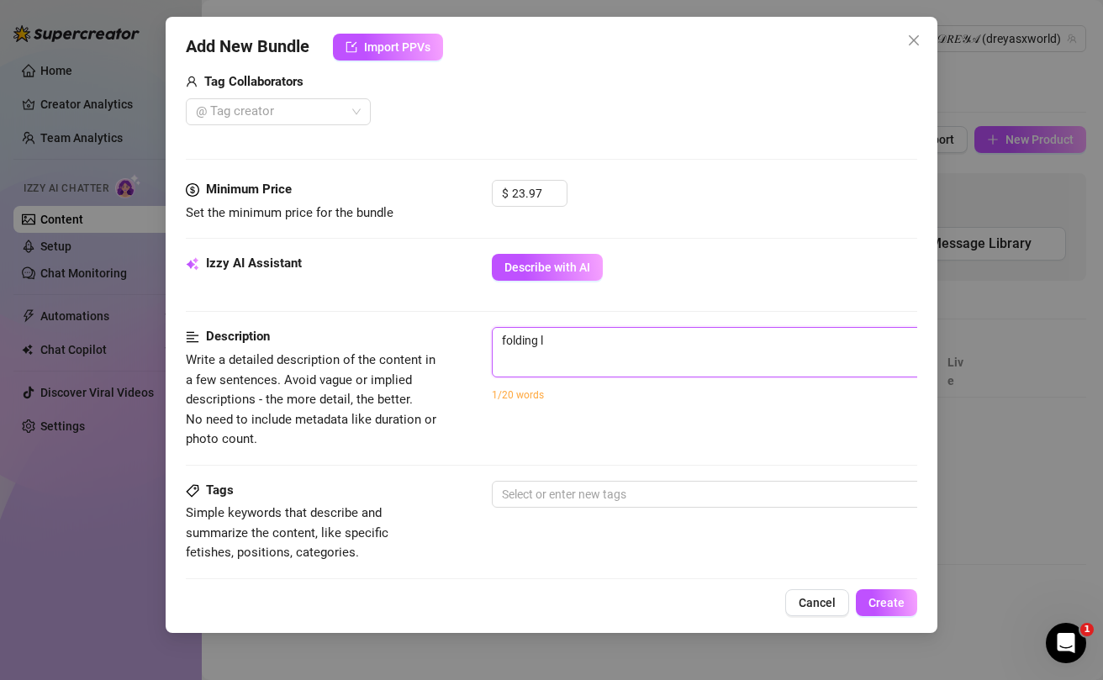
type textarea "folding la"
type textarea "folding [PERSON_NAME]"
type textarea "folding laun"
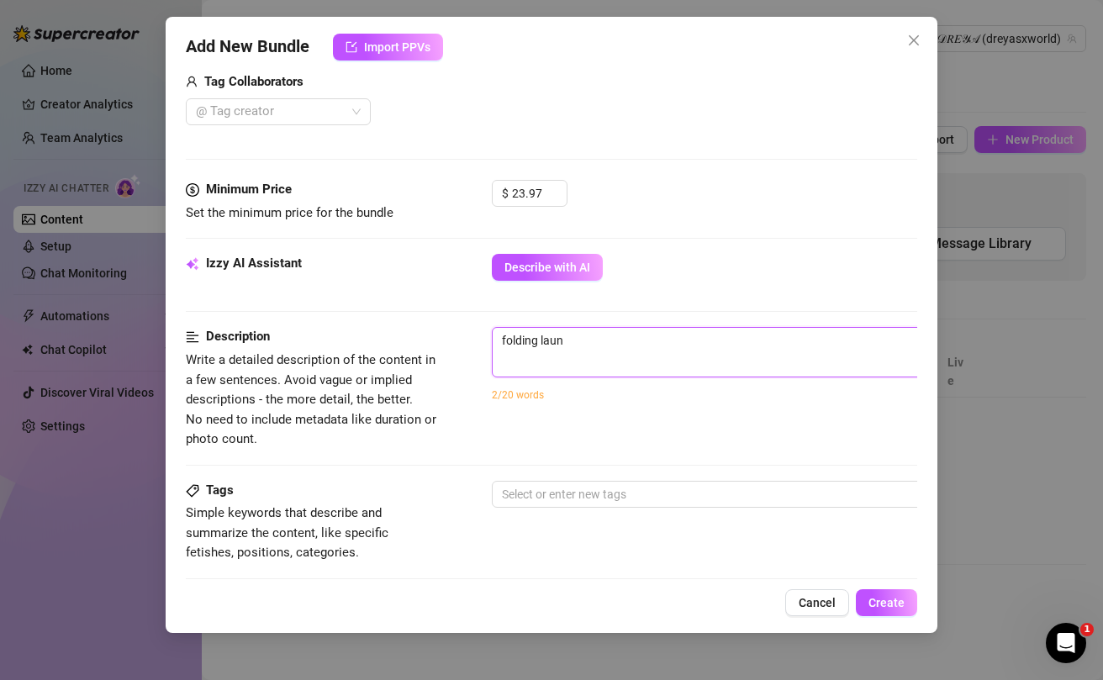
type textarea "folding laund"
type textarea "folding laundr"
type textarea "folding laundry"
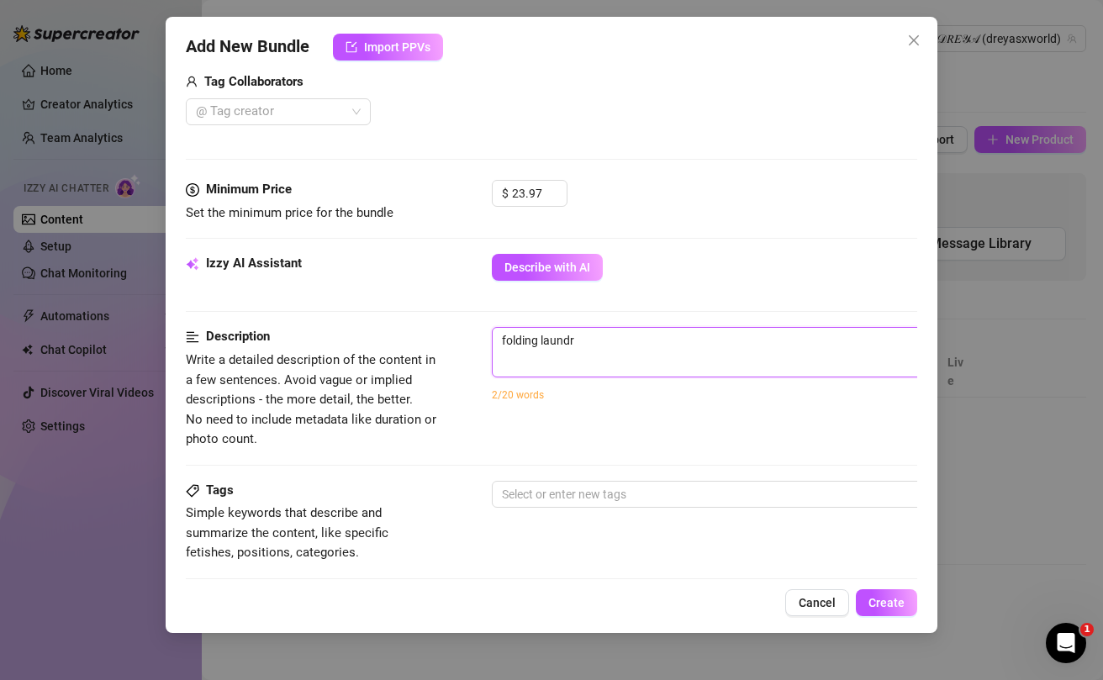
type textarea "folding laundry"
type textarea "folding laundry t"
type textarea "folding laundry to"
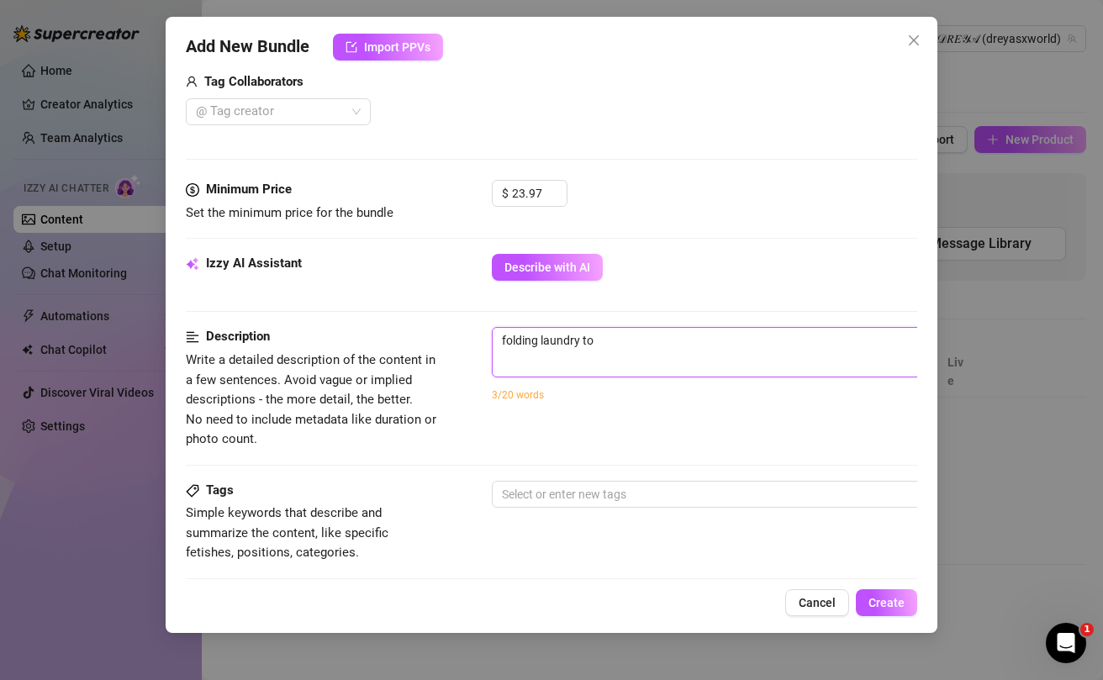
type textarea "folding laundry top"
type textarea "folding laundry topl"
type textarea "folding laundry [PERSON_NAME]"
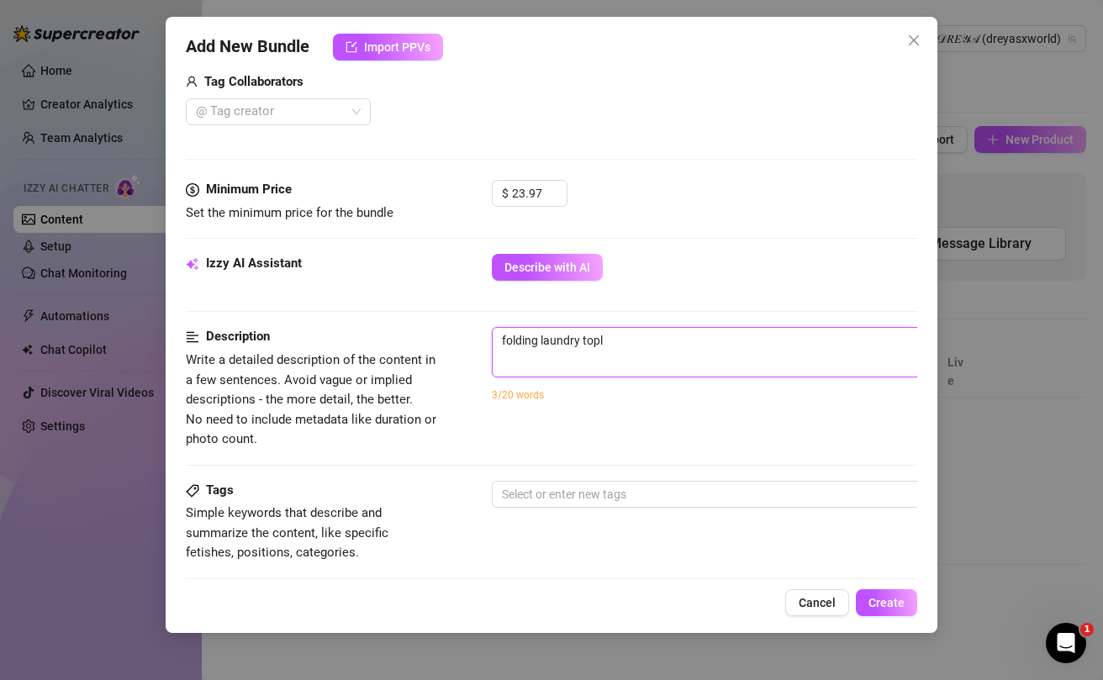
type textarea "folding laundry [PERSON_NAME]"
type textarea "folding laundry toples"
type textarea "folding laundry topless"
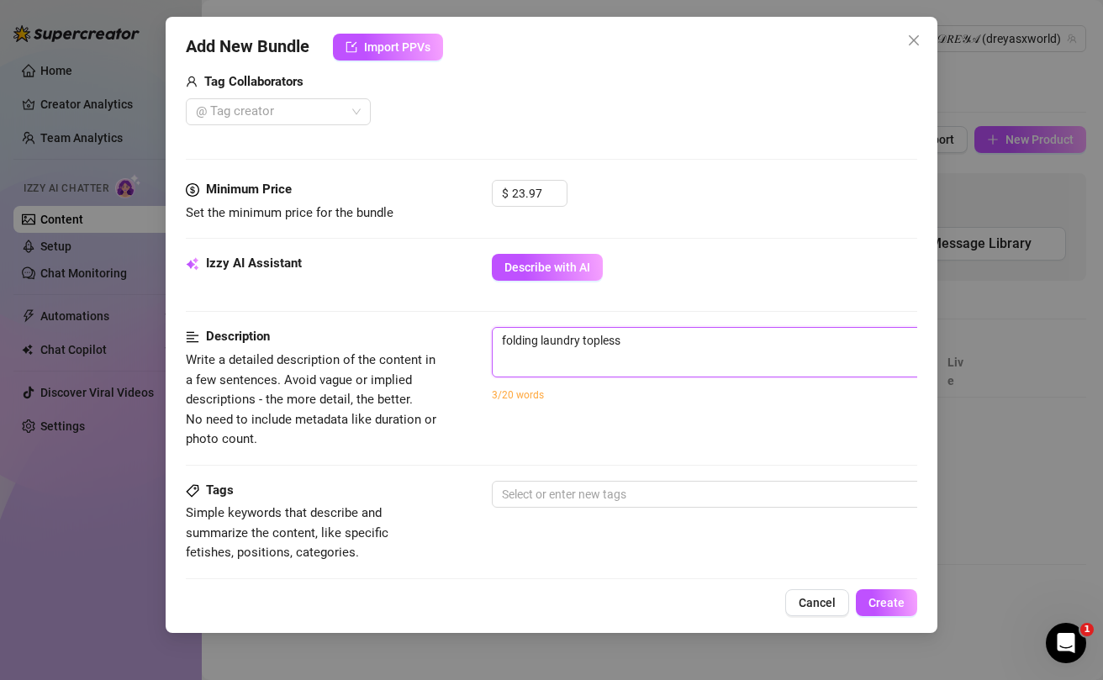
type textarea "folding laundry topless"
type textarea "folding laundry topless w"
type textarea "folding laundry topless wj"
type textarea "folding laundry topless wji"
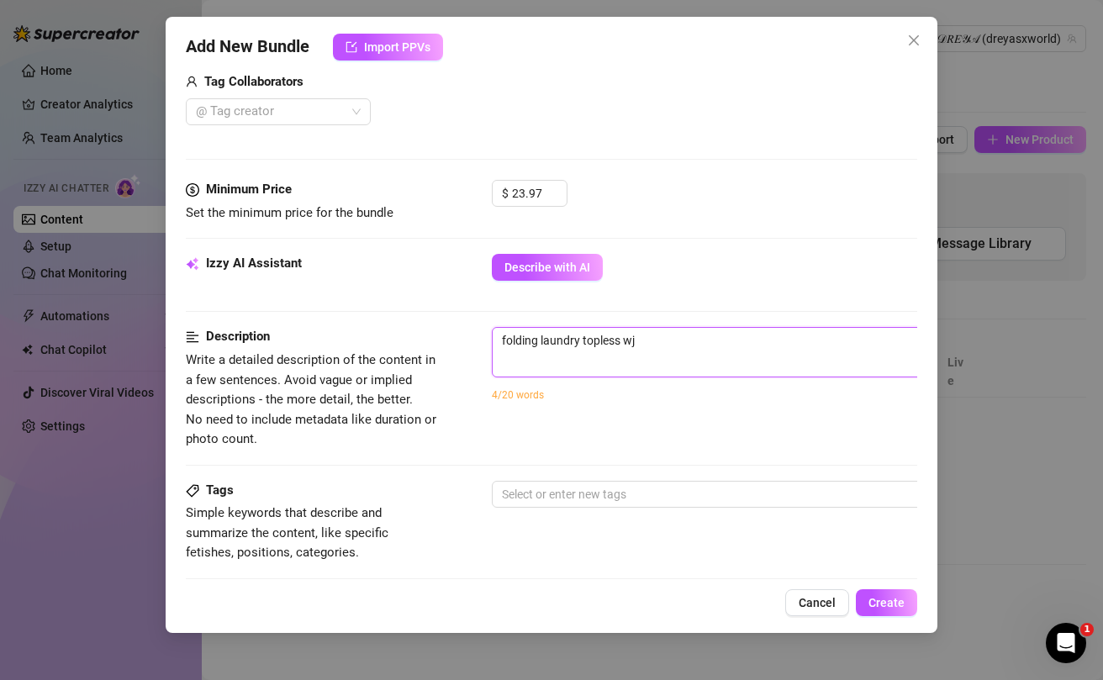
type textarea "folding laundry topless wji"
type textarea "folding laundry topless wjil"
type textarea "folding laundry topless wji"
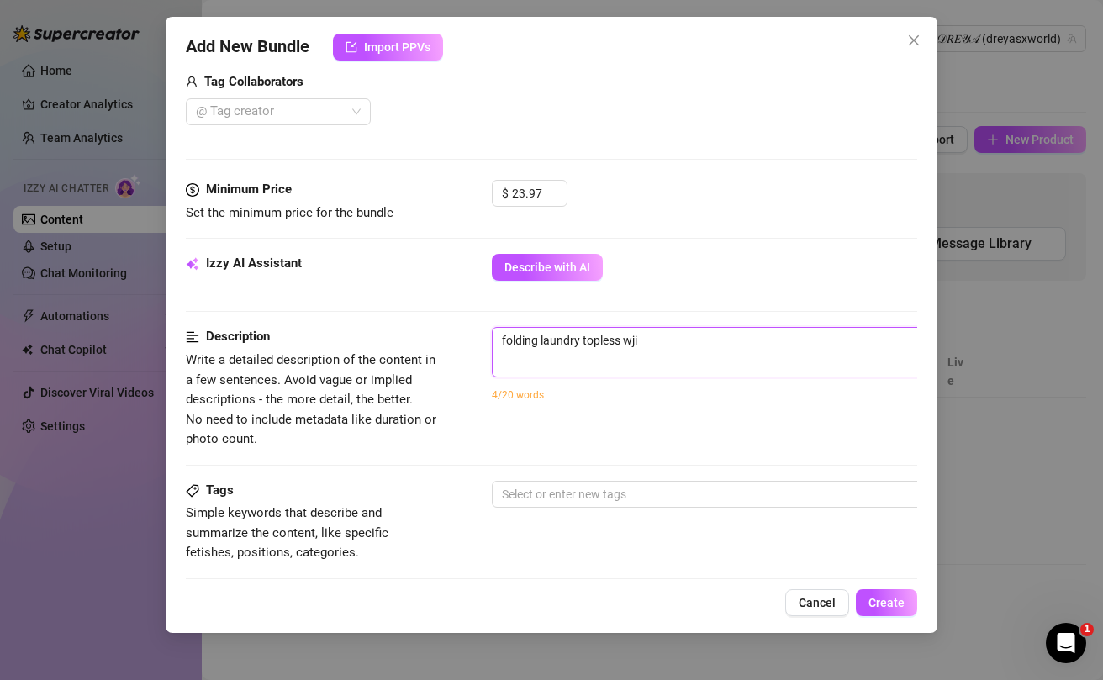
type textarea "folding laundry topless wj"
type textarea "folding laundry topless w"
type textarea "folding laundry topless wh"
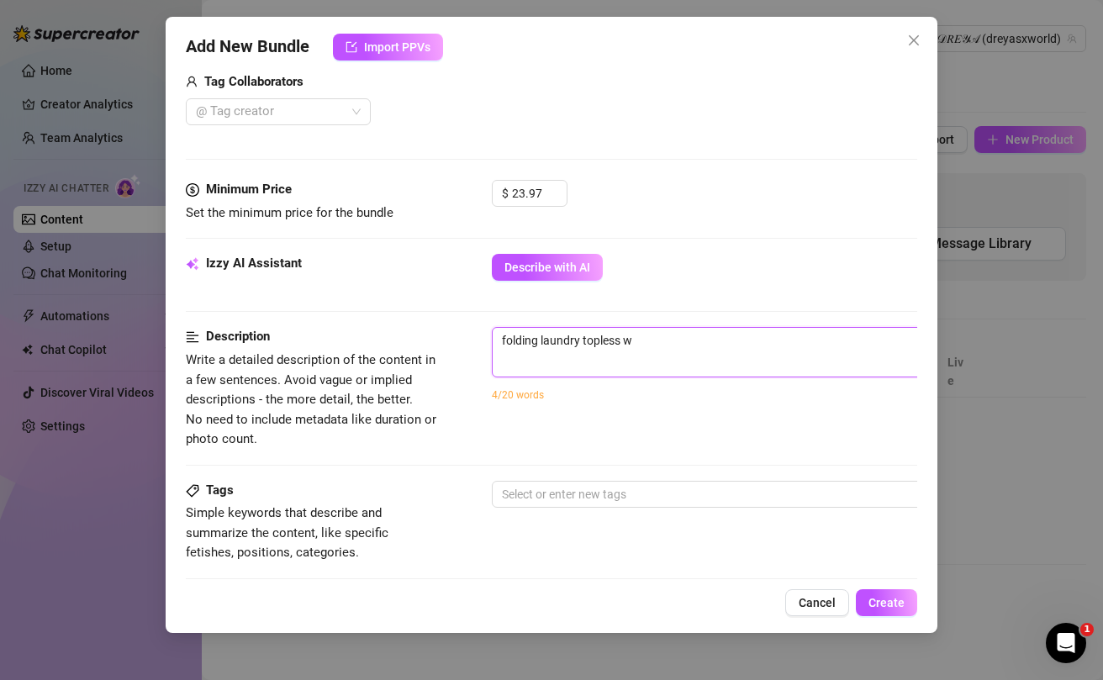
type textarea "folding laundry topless wh"
type textarea "folding laundry topless whi"
type textarea "folding laundry topless whil"
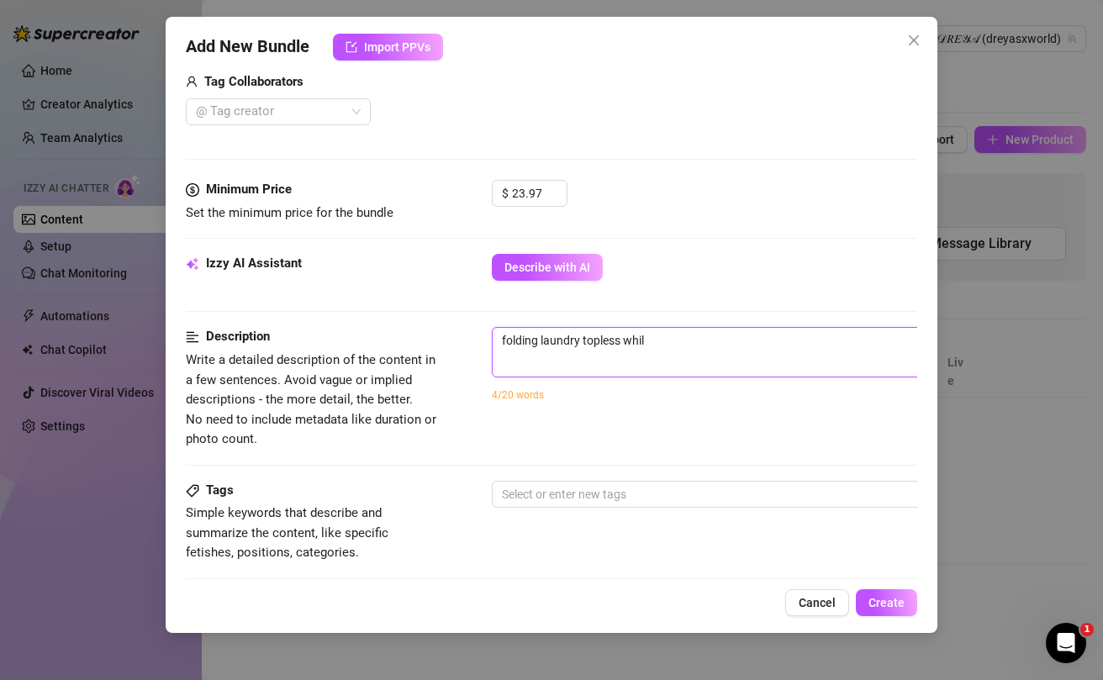
type textarea "folding laundry topless while"
type textarea "folding laundry topless while t"
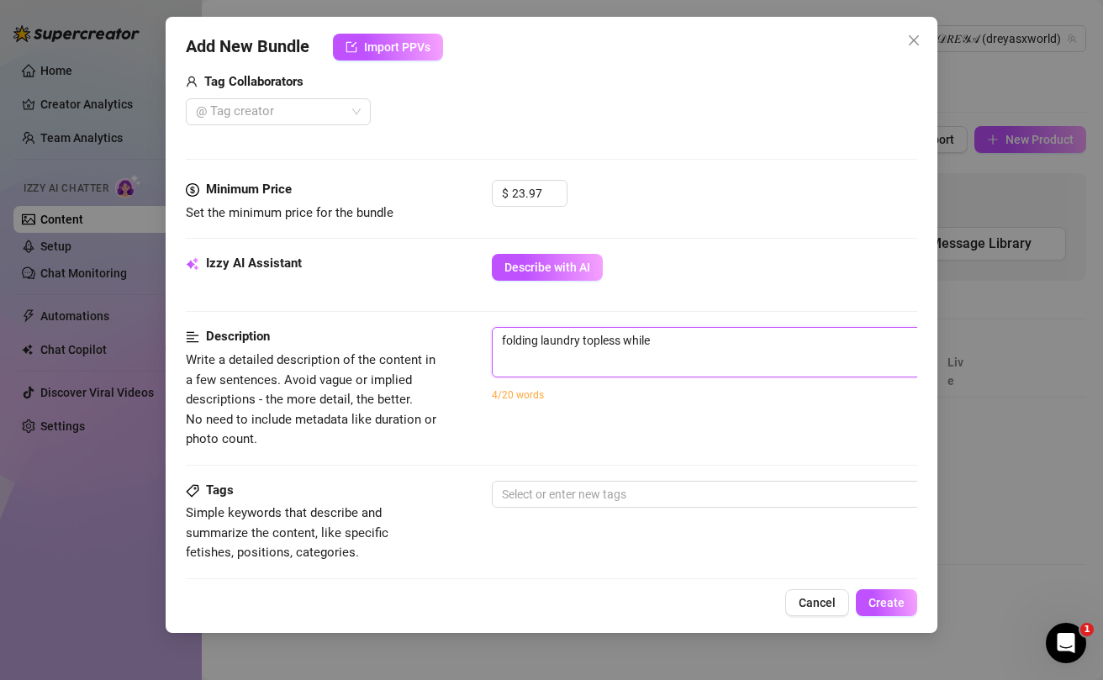
type textarea "folding laundry topless while t"
type textarea "folding laundry topless while ta"
type textarea "folding laundry topless while t"
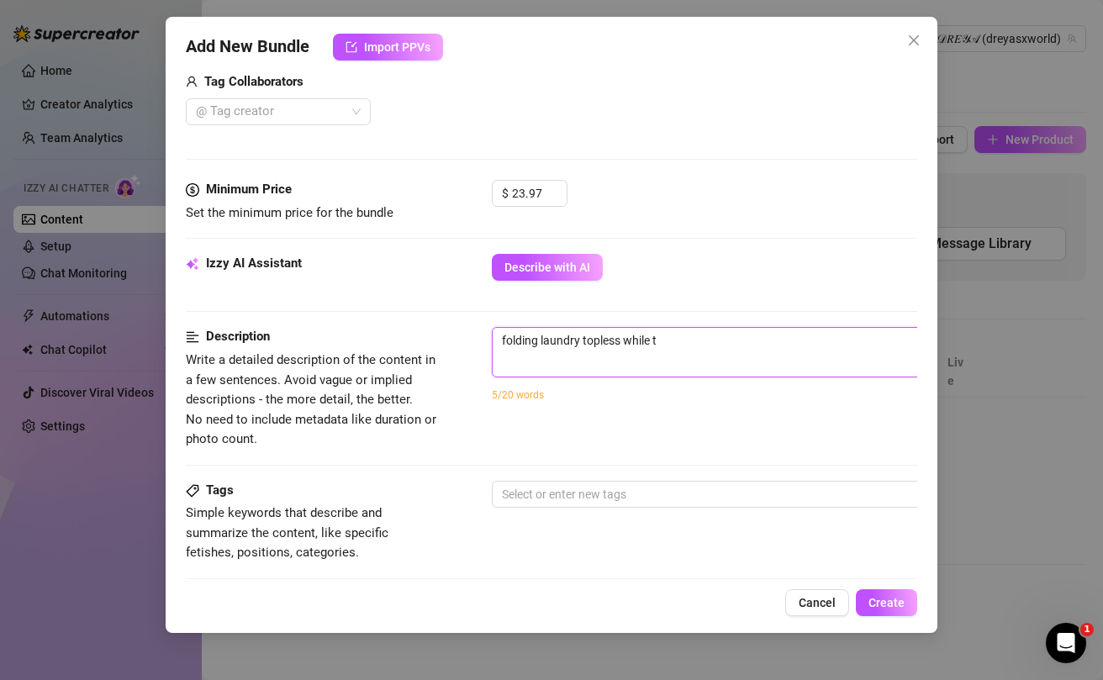
type textarea "folding laundry topless while"
type textarea "folding laundry topless while y"
type textarea "folding laundry topless while ya"
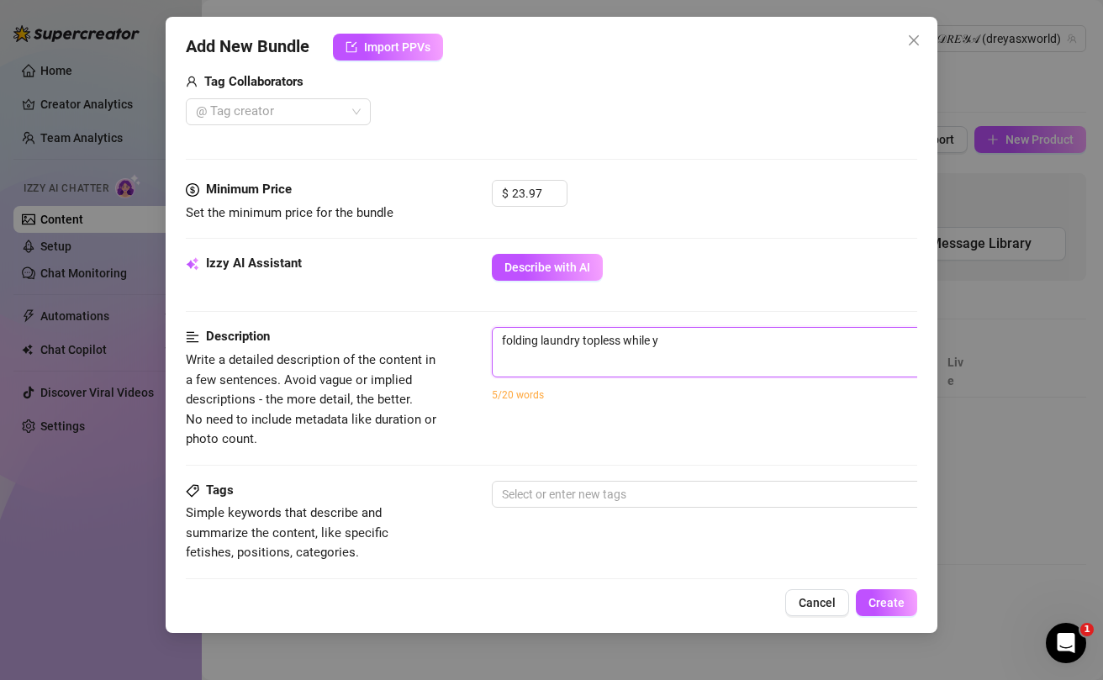
type textarea "folding laundry topless while ya"
type textarea "folding laundry topless while yap"
type textarea "folding laundry topless while [PERSON_NAME]"
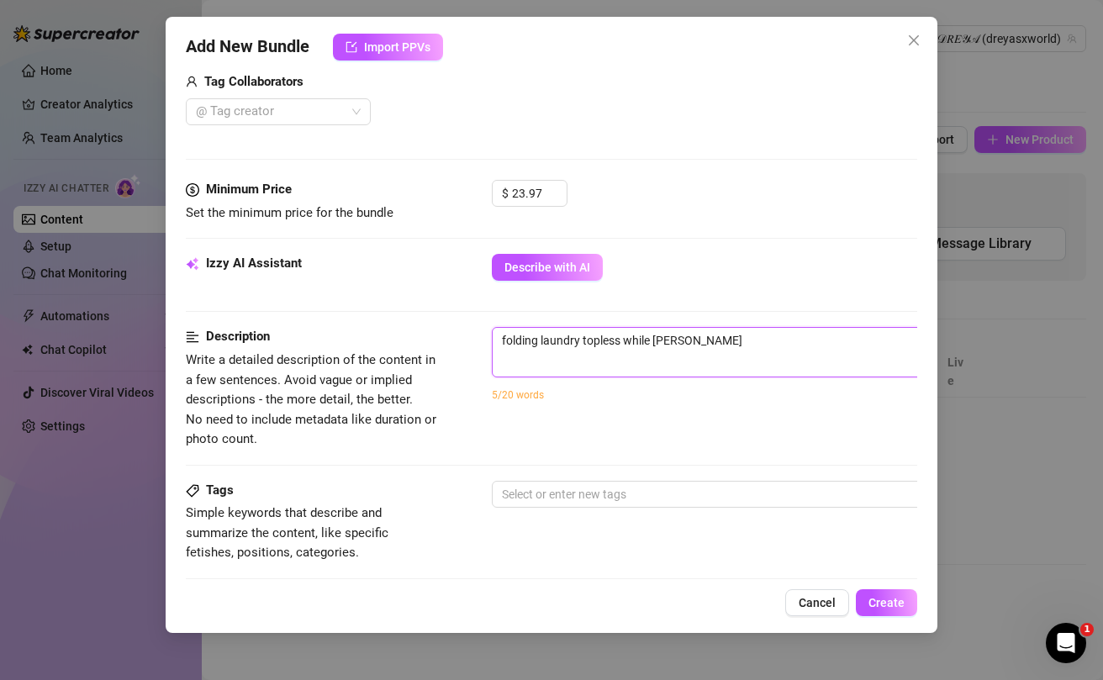
type textarea "folding laundry topless while yappi"
type textarea "folding laundry topless while yappin"
type textarea "folding laundry topless while yapping"
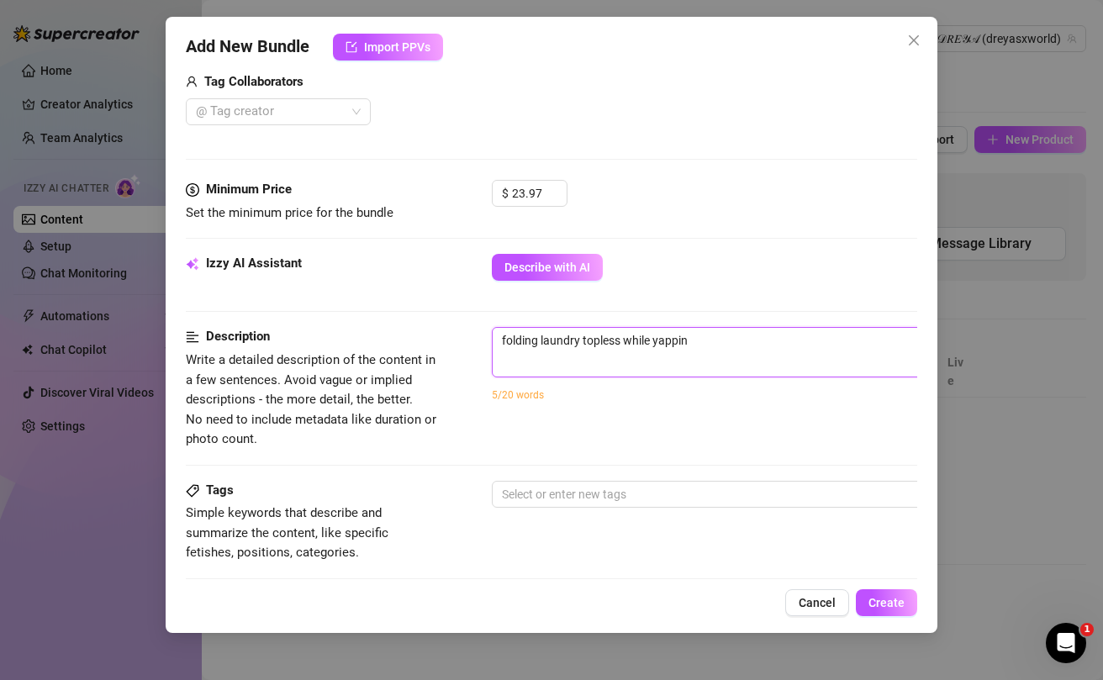
type textarea "folding laundry topless while yapping"
type textarea "folding laundry topless while yapping a"
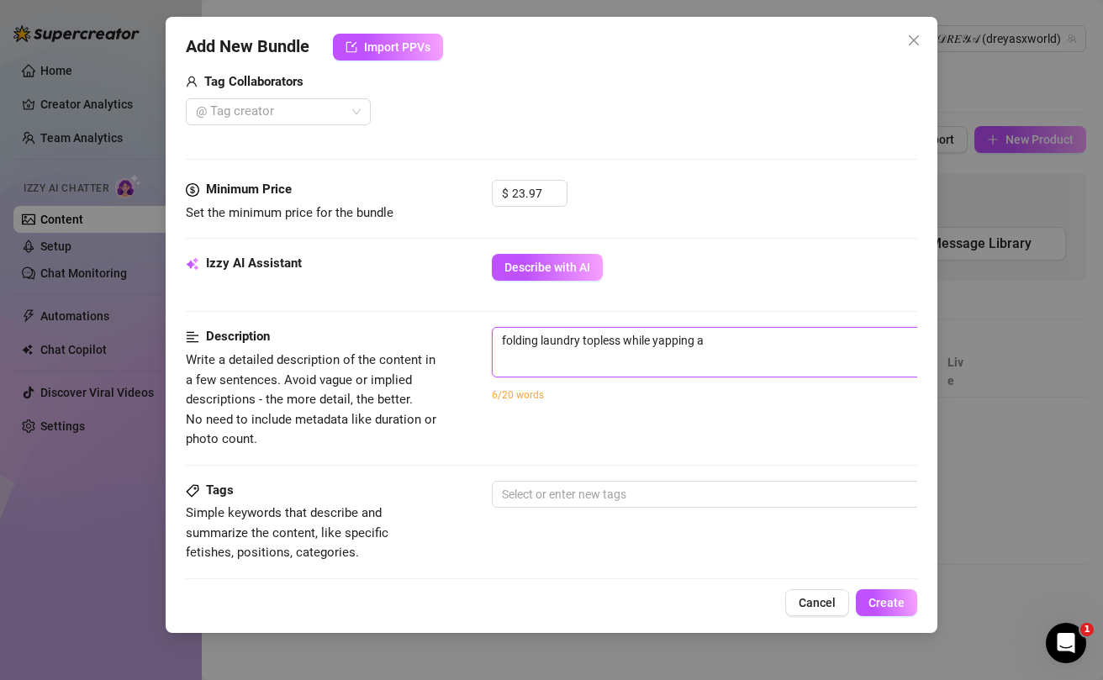
type textarea "folding laundry topless while yapping ab"
type textarea "folding laundry topless while yapping a"
type textarea "folding laundry topless while yapping ab"
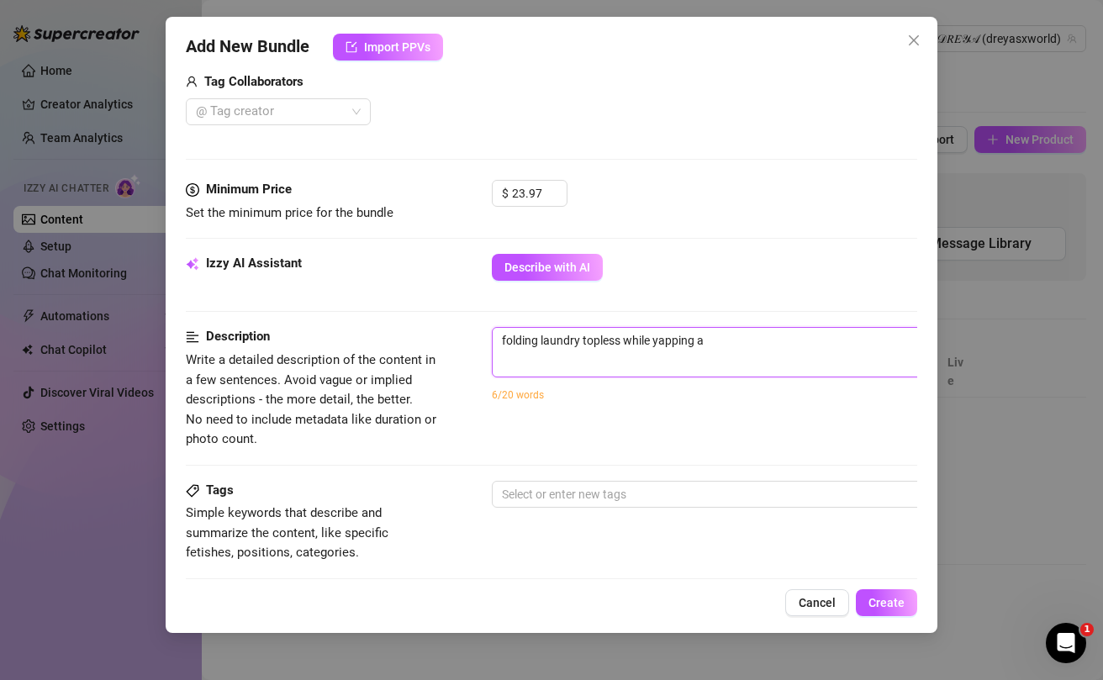
type textarea "folding laundry topless while yapping ab"
type textarea "folding laundry topless while yapping abo"
type textarea "folding laundry topless while yapping abou"
click at [500, 342] on textarea "folding laundry topless while yapping about classical music" at bounding box center [786, 340] width 587 height 25
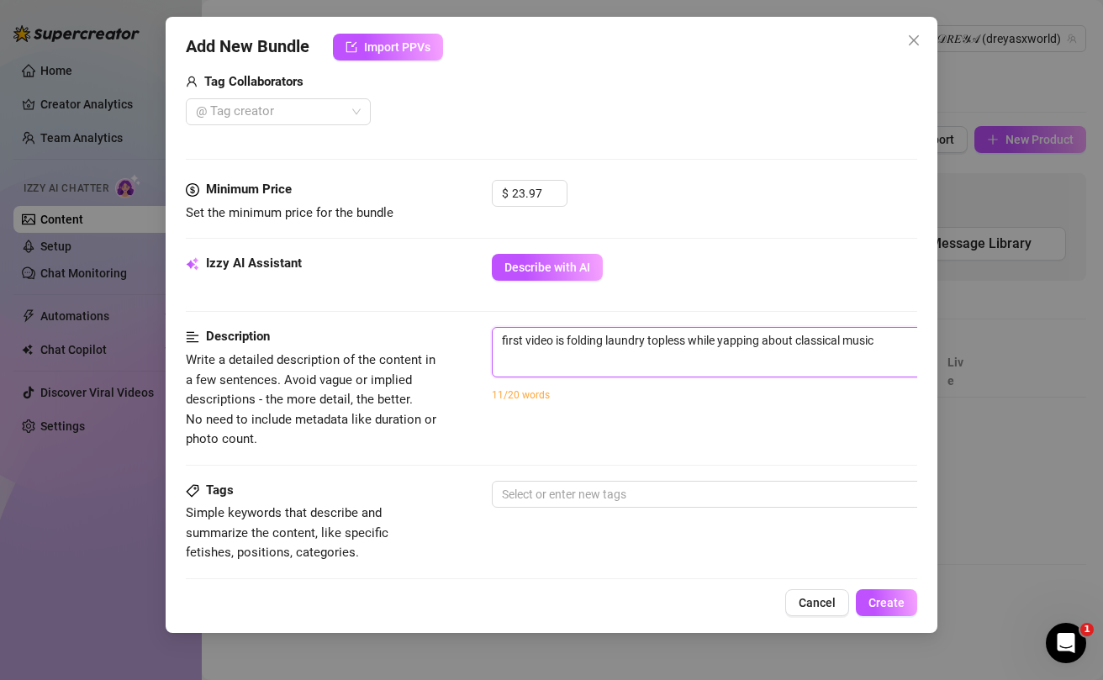
click at [888, 342] on textarea "first video is folding laundry topless while yapping about classical music" at bounding box center [786, 340] width 587 height 25
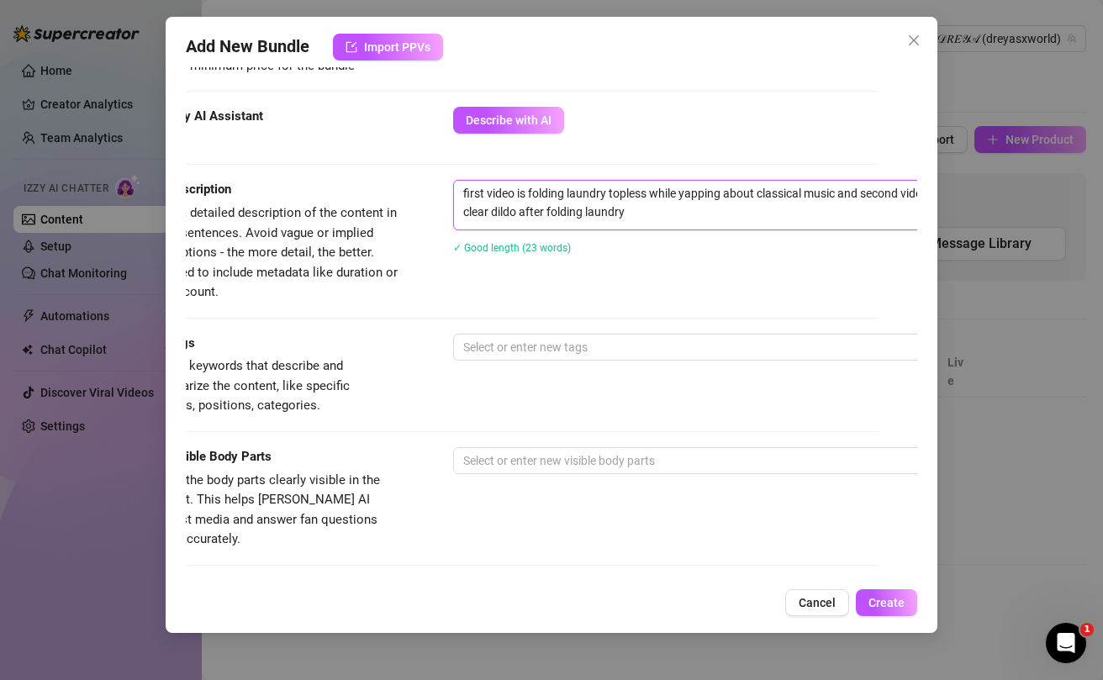
scroll to position [577, 40]
click at [530, 348] on div at bounding box center [738, 347] width 564 height 24
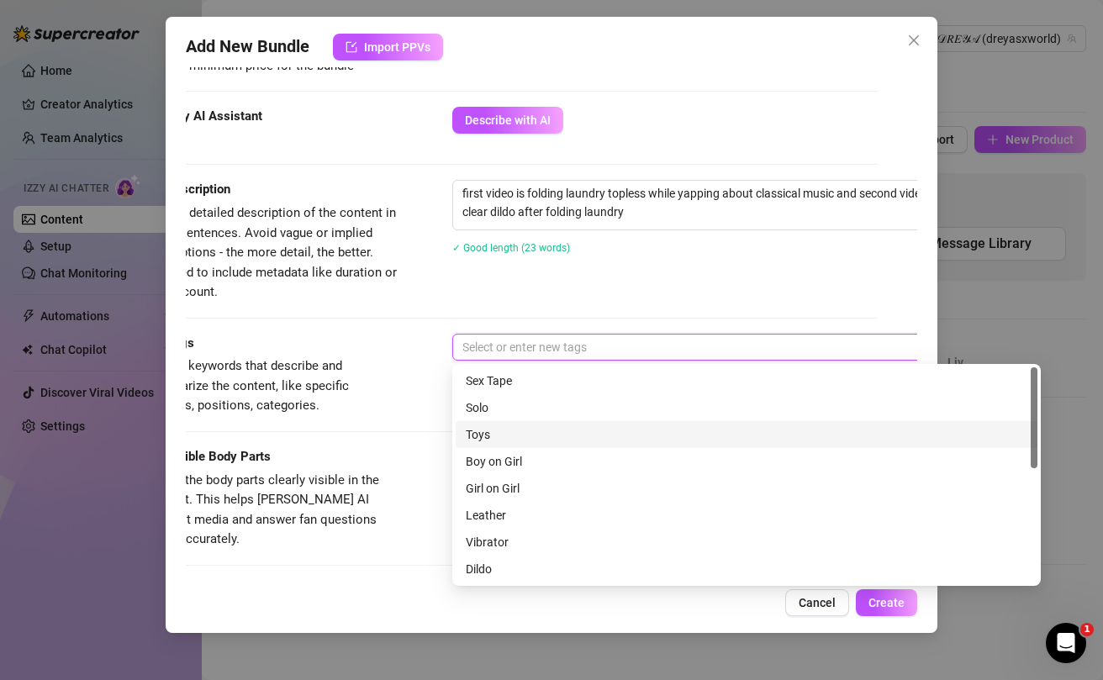
click at [496, 435] on div "Toys" at bounding box center [746, 434] width 561 height 18
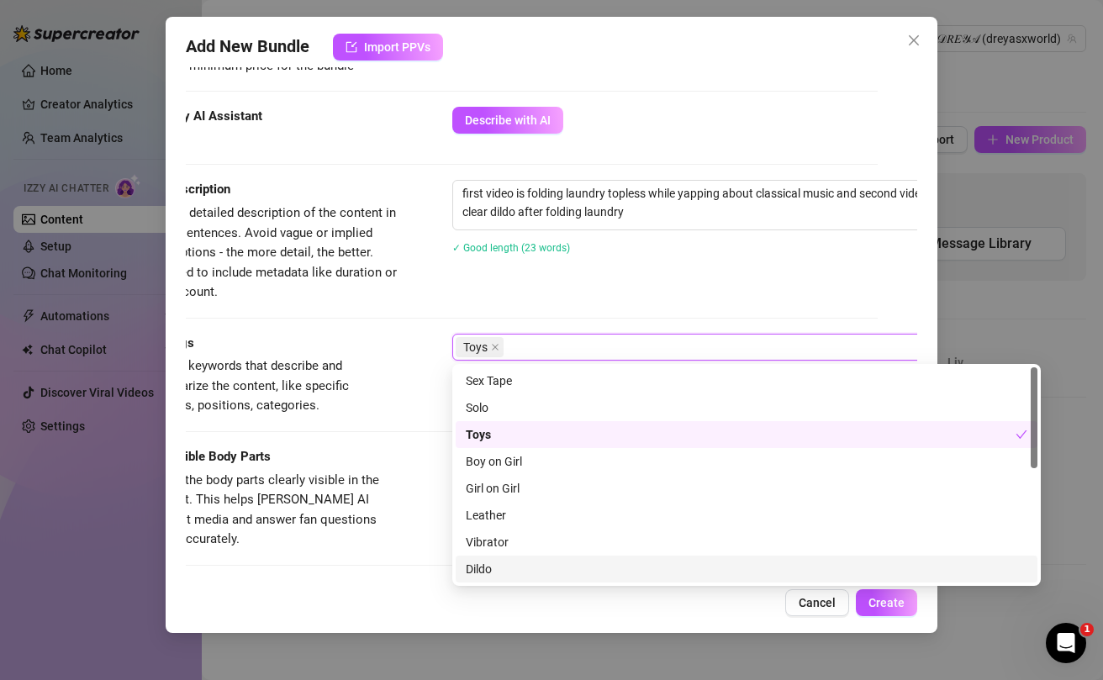
click at [495, 566] on div "Dildo" at bounding box center [746, 569] width 561 height 18
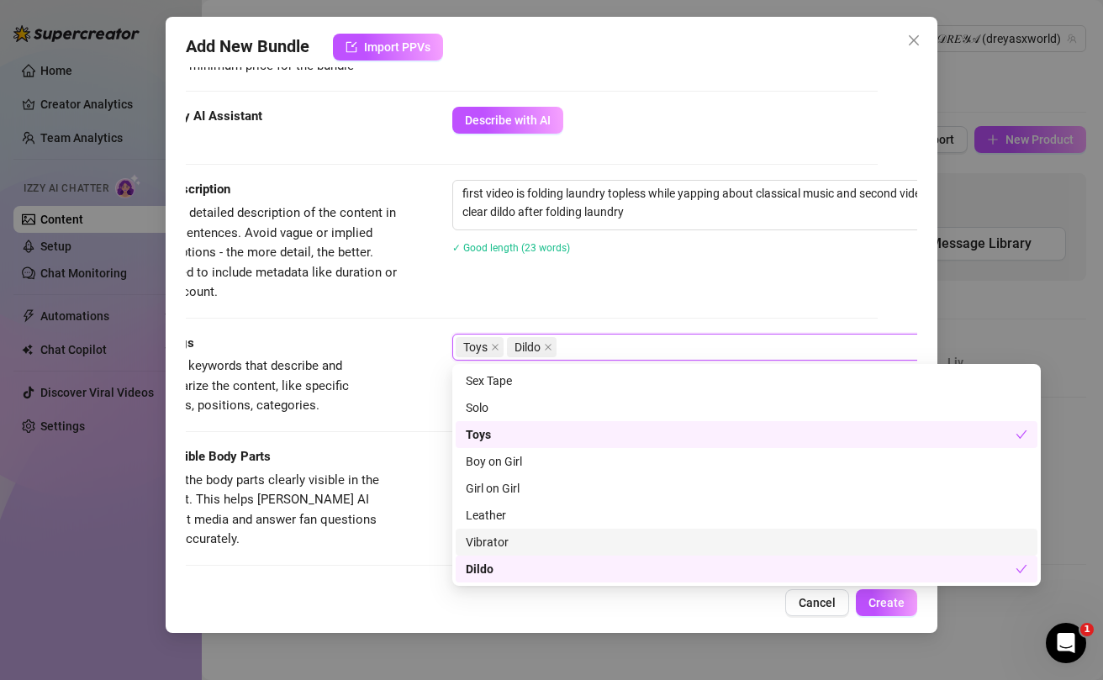
click at [491, 540] on div "Vibrator" at bounding box center [746, 542] width 561 height 18
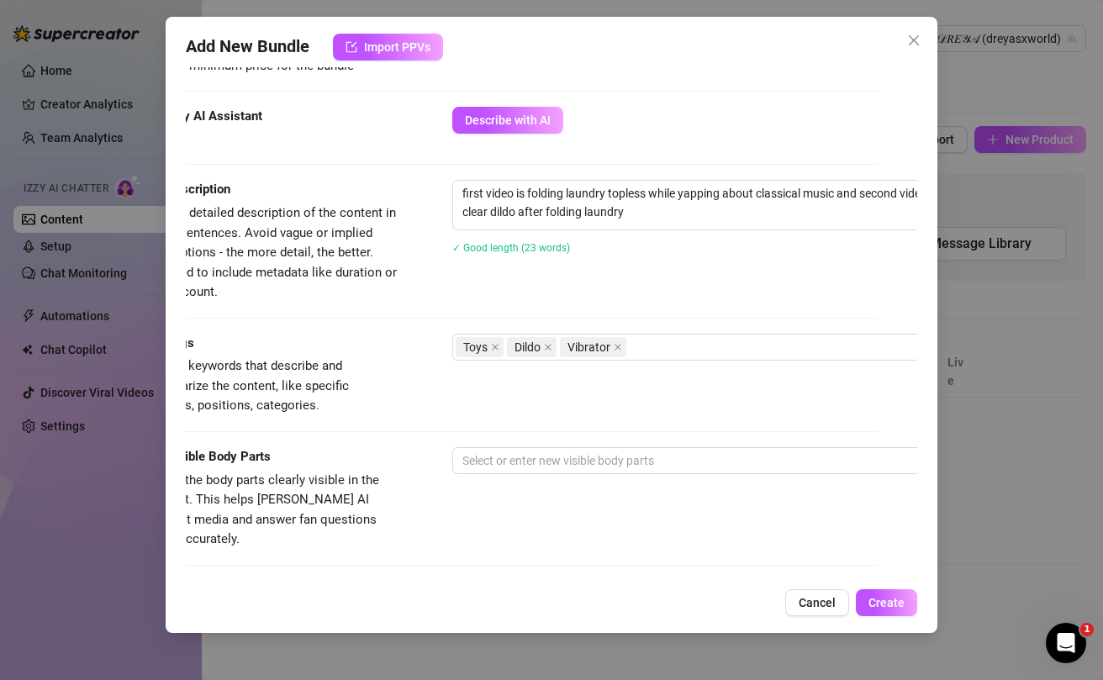
click at [533, 298] on div "Description Write a detailed description of the content in a few sentences. Avo…" at bounding box center [511, 241] width 731 height 122
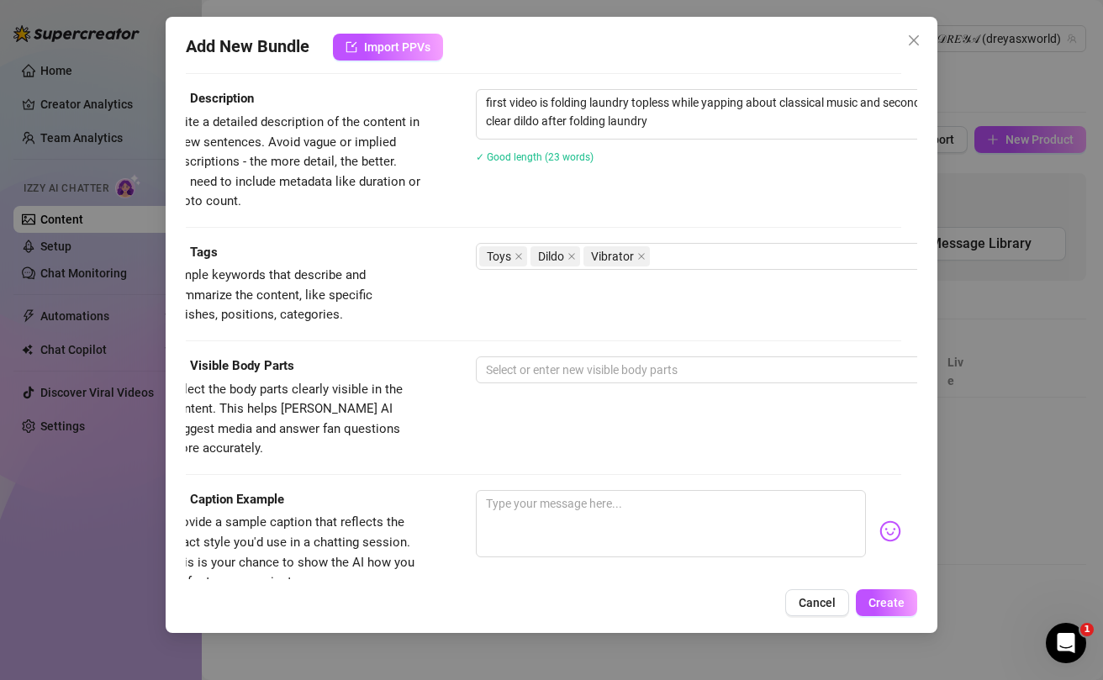
scroll to position [668, 0]
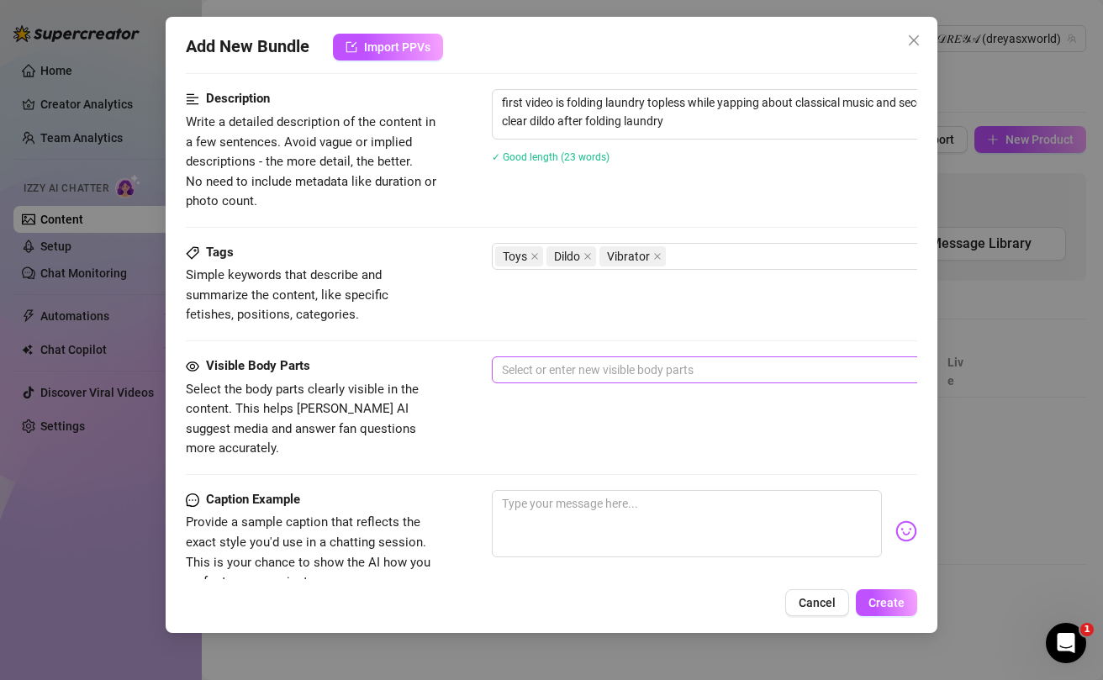
click at [603, 374] on div at bounding box center [777, 370] width 564 height 24
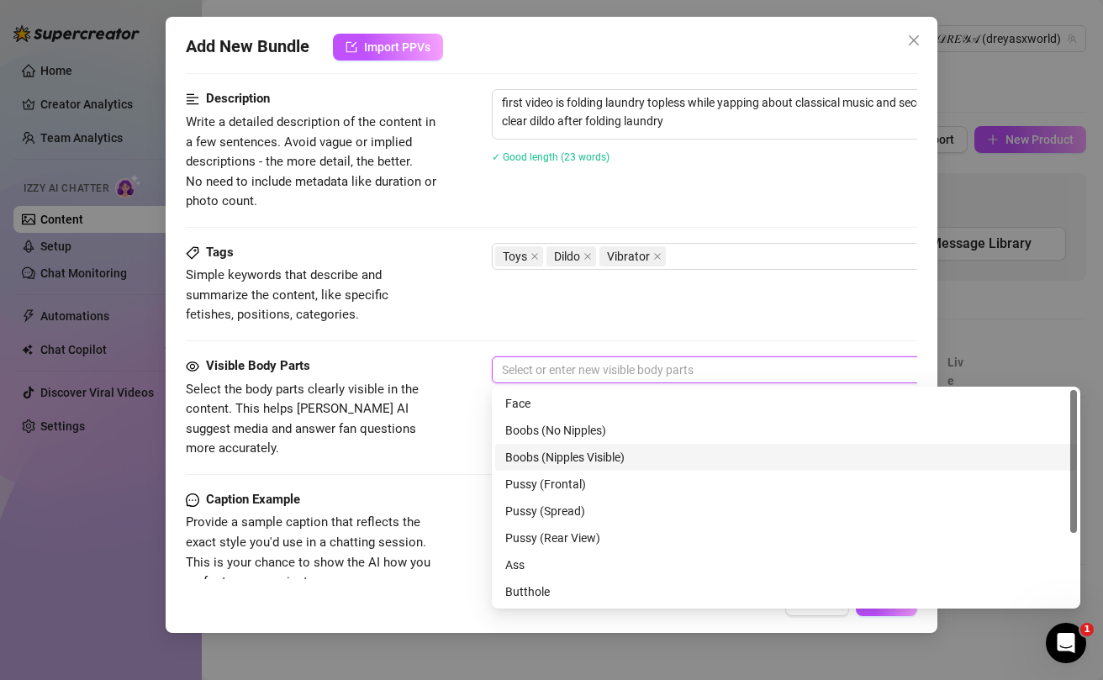
click at [585, 461] on div "Boobs (Nipples Visible)" at bounding box center [785, 457] width 561 height 18
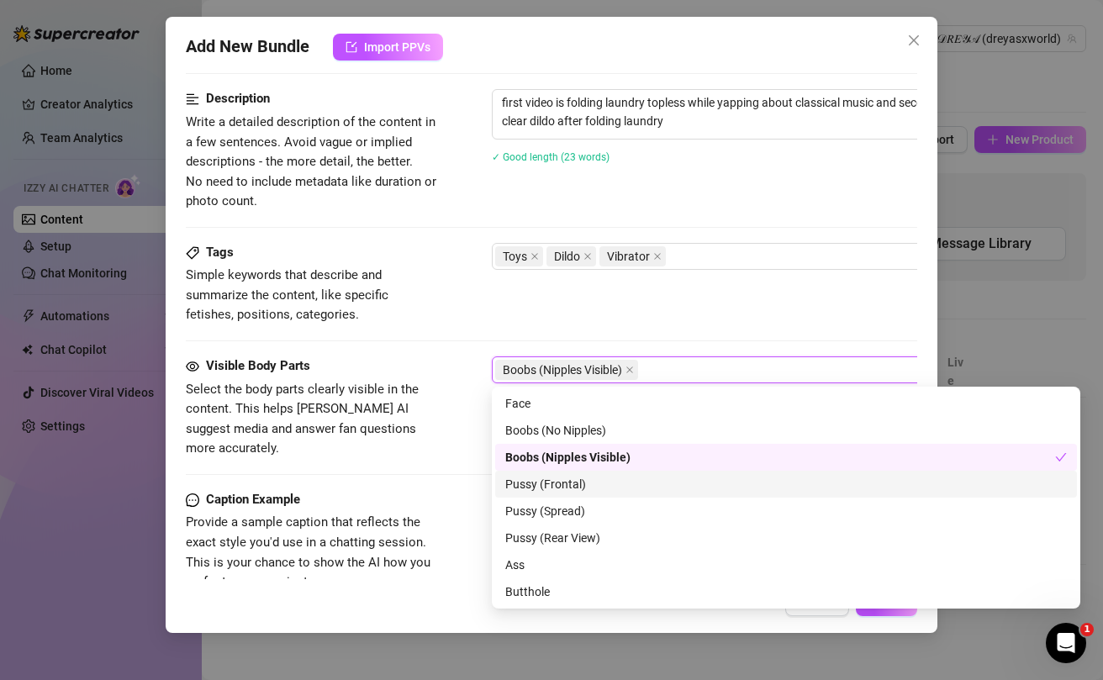
click at [536, 484] on div "Pussy (Frontal)" at bounding box center [785, 484] width 561 height 18
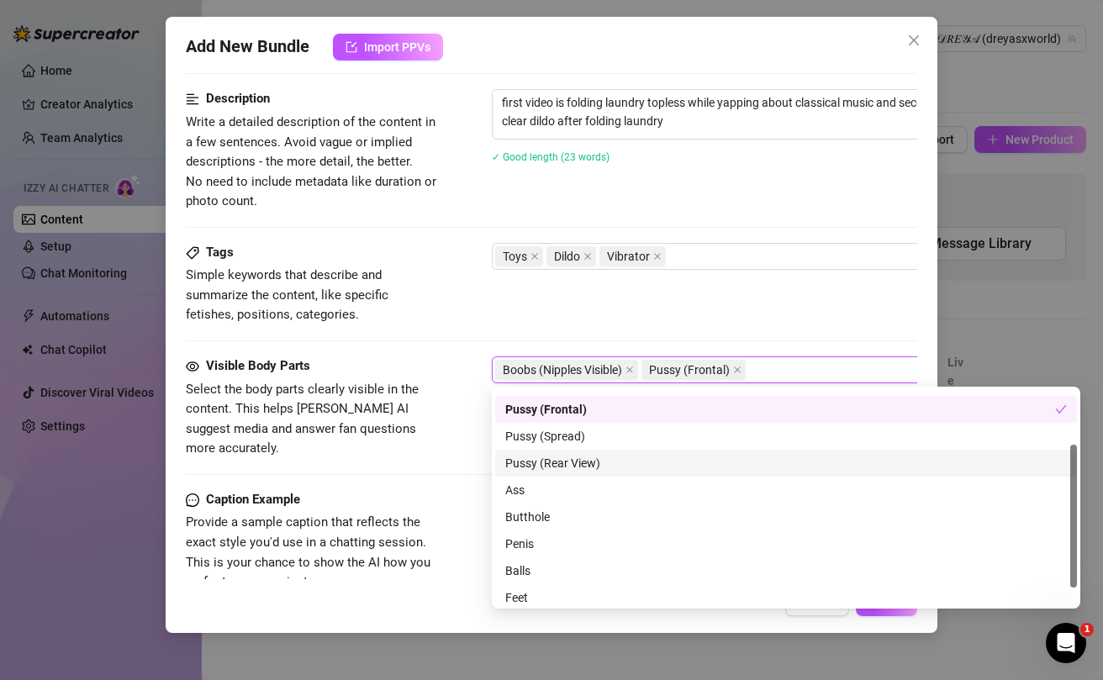
scroll to position [108, 0]
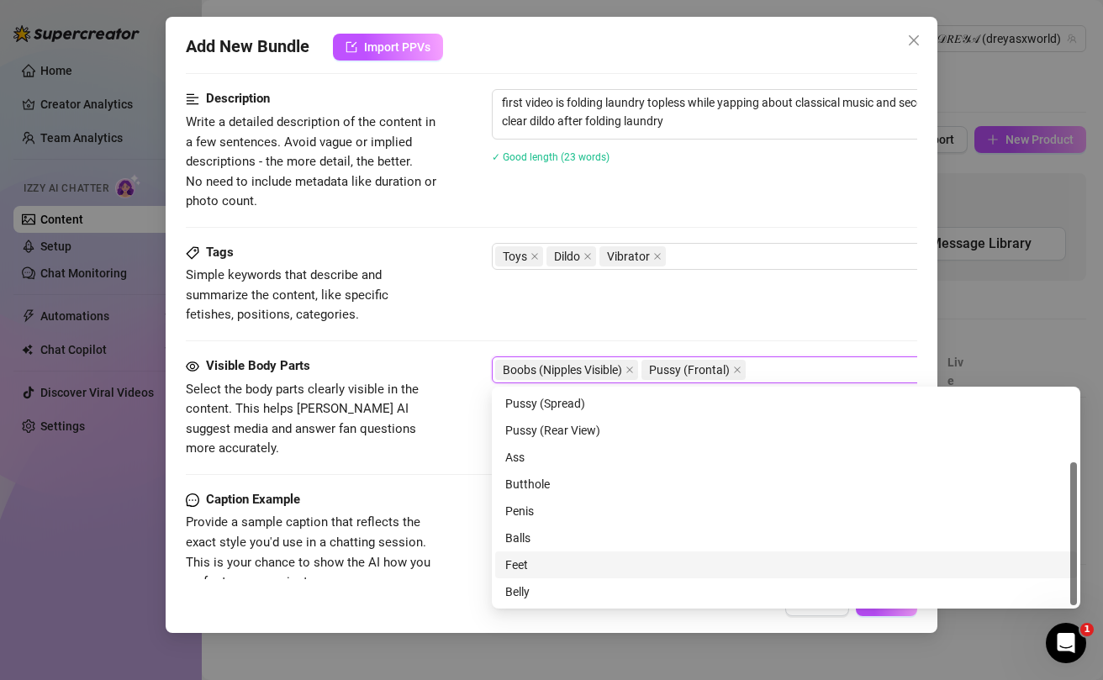
click at [538, 570] on div "Feet" at bounding box center [785, 565] width 561 height 18
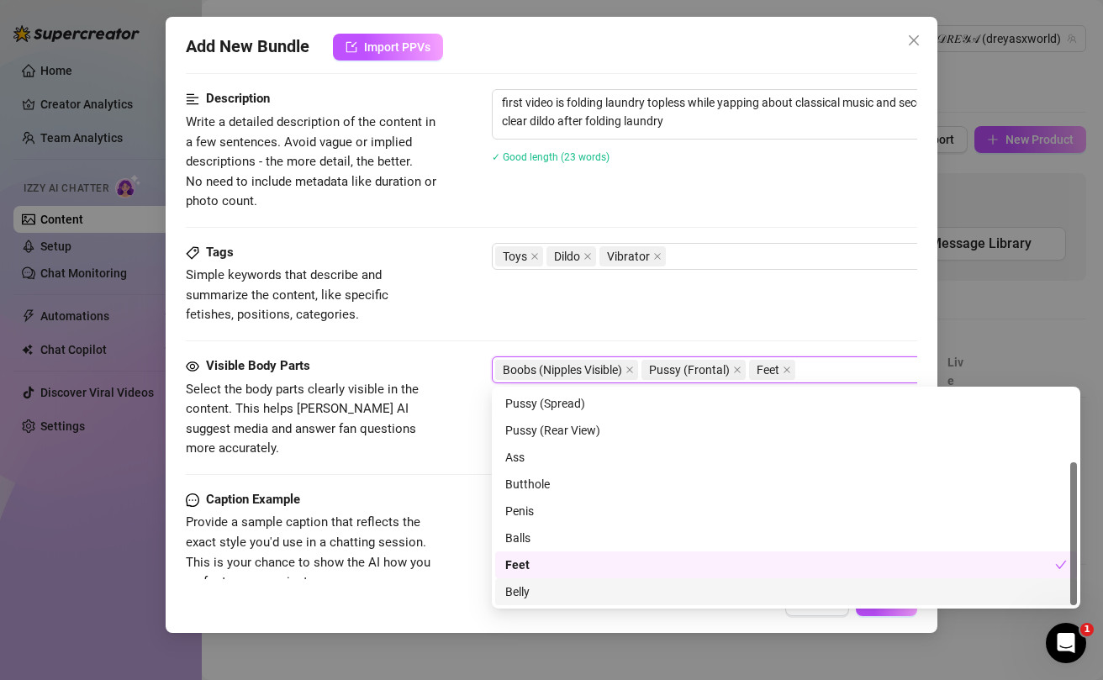
click at [535, 593] on div "Belly" at bounding box center [785, 591] width 561 height 18
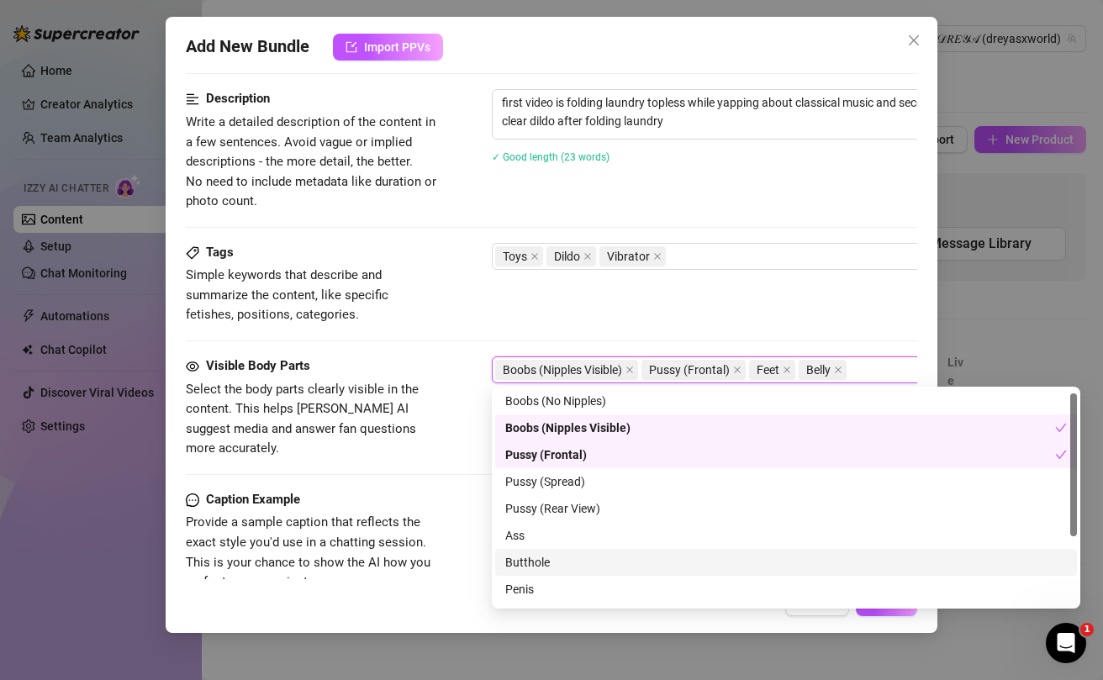
scroll to position [0, 0]
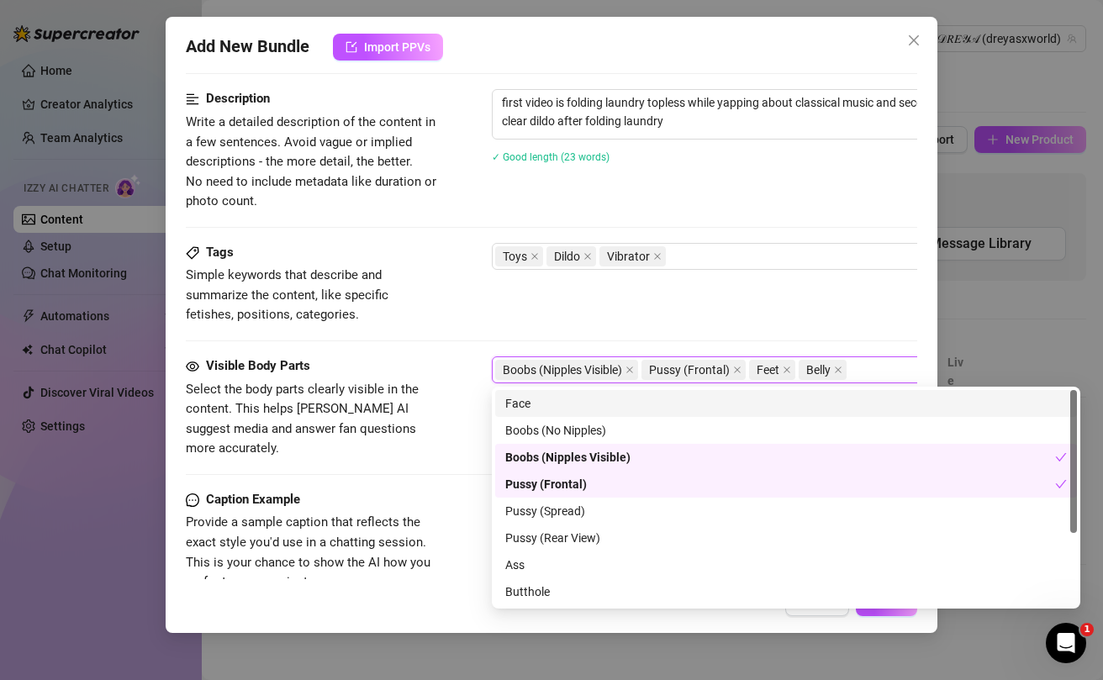
click at [539, 402] on div "Face" at bounding box center [785, 403] width 561 height 18
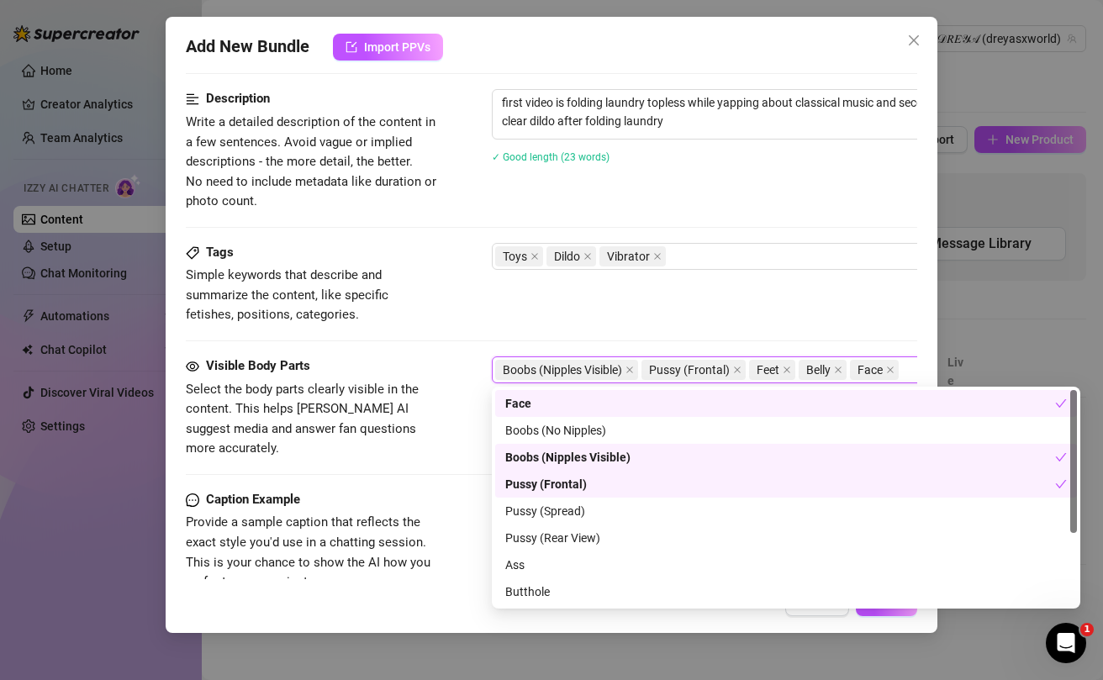
click at [382, 463] on div "Visible Body Parts Select the body parts clearly visible in the content. This h…" at bounding box center [551, 423] width 731 height 134
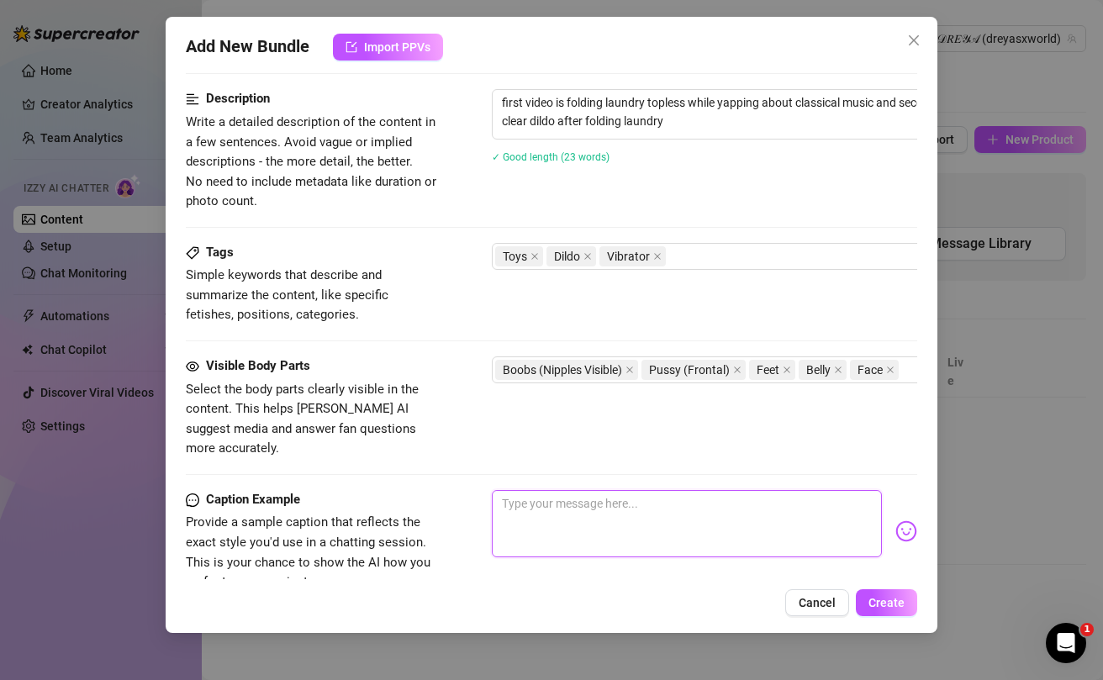
click at [545, 490] on textarea at bounding box center [687, 523] width 390 height 67
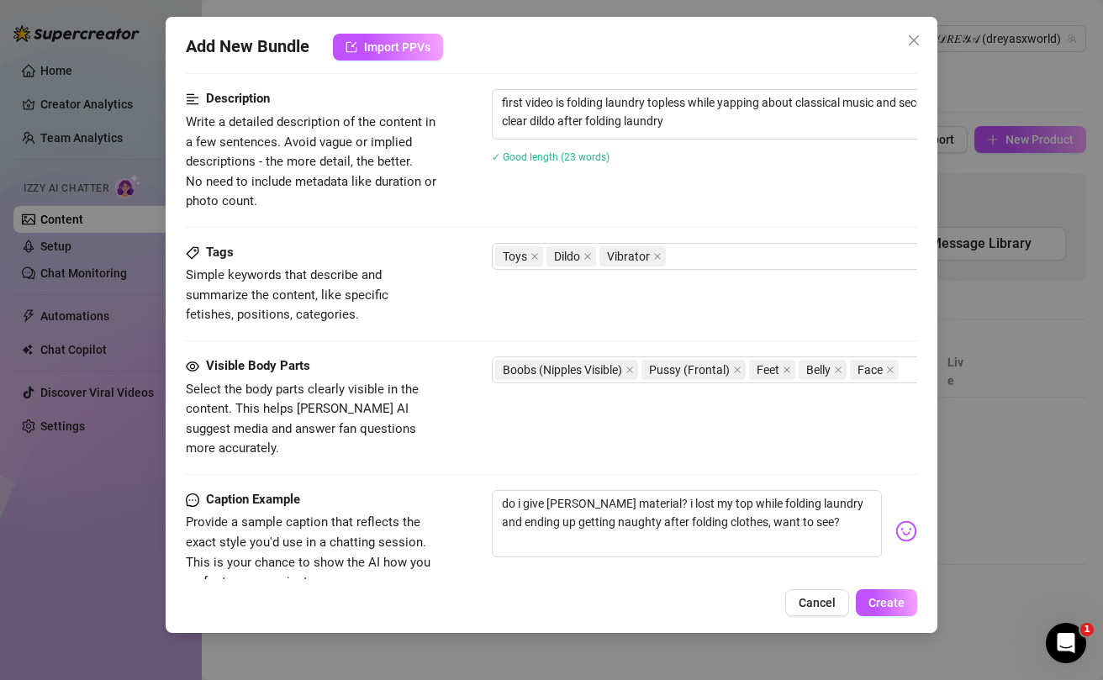
click at [916, 520] on img at bounding box center [906, 531] width 22 height 22
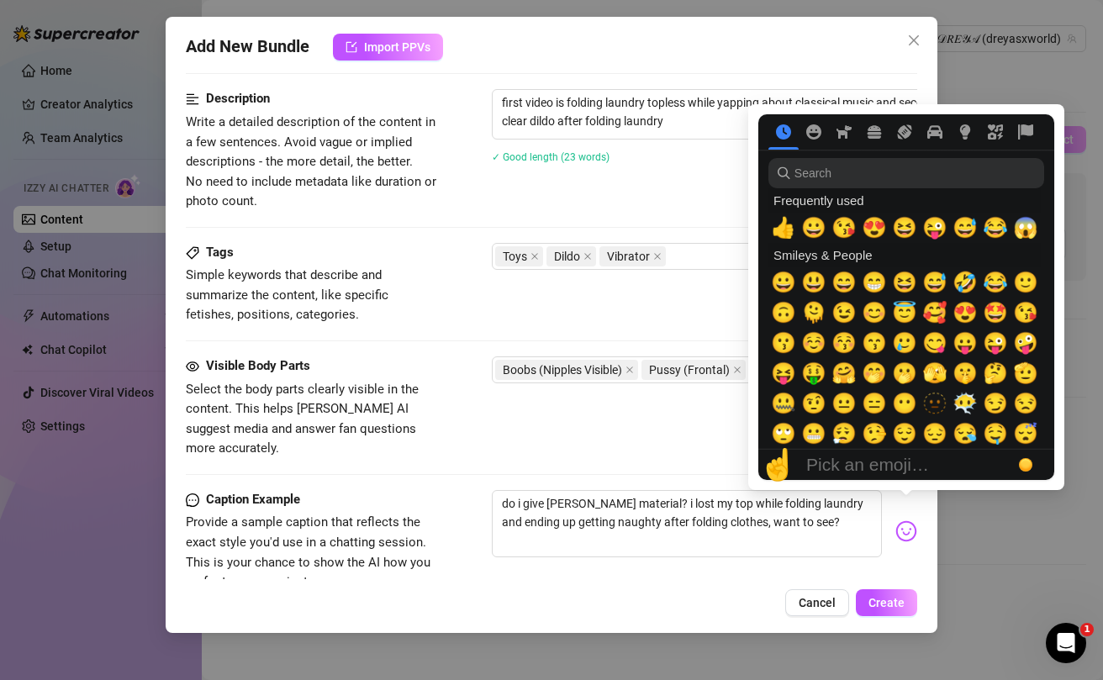
click at [909, 520] on img at bounding box center [906, 531] width 22 height 22
click at [847, 229] on span "😘" at bounding box center [843, 228] width 25 height 24
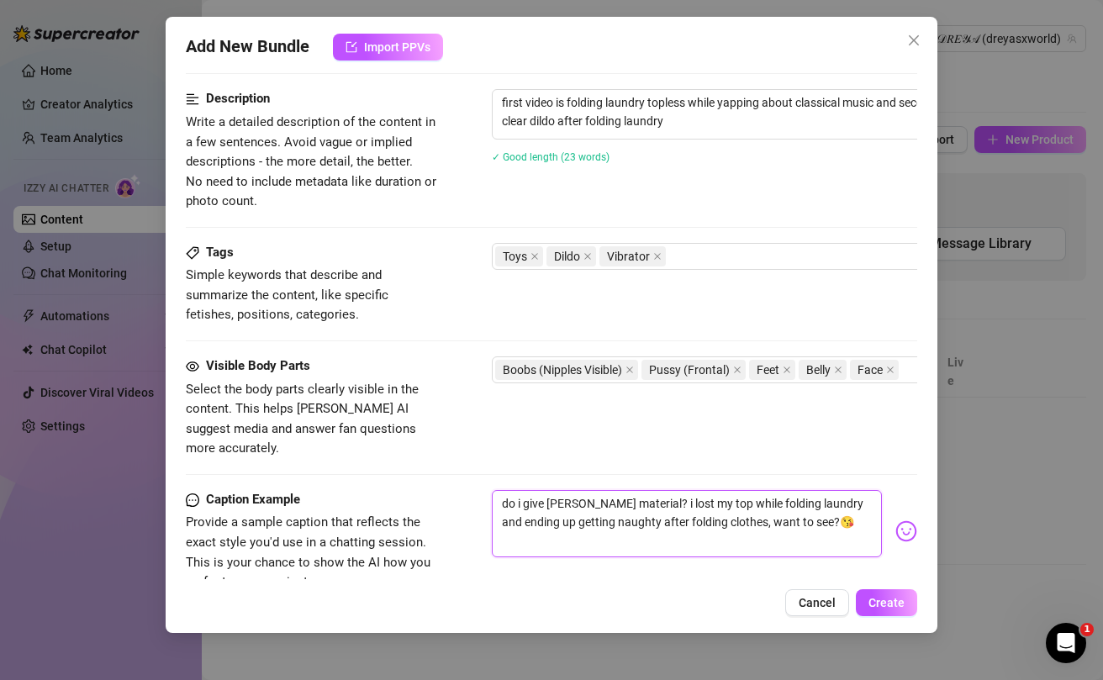
click at [779, 504] on textarea "do i give [PERSON_NAME] material? i lost my top while folding laundry and endin…" at bounding box center [687, 523] width 390 height 67
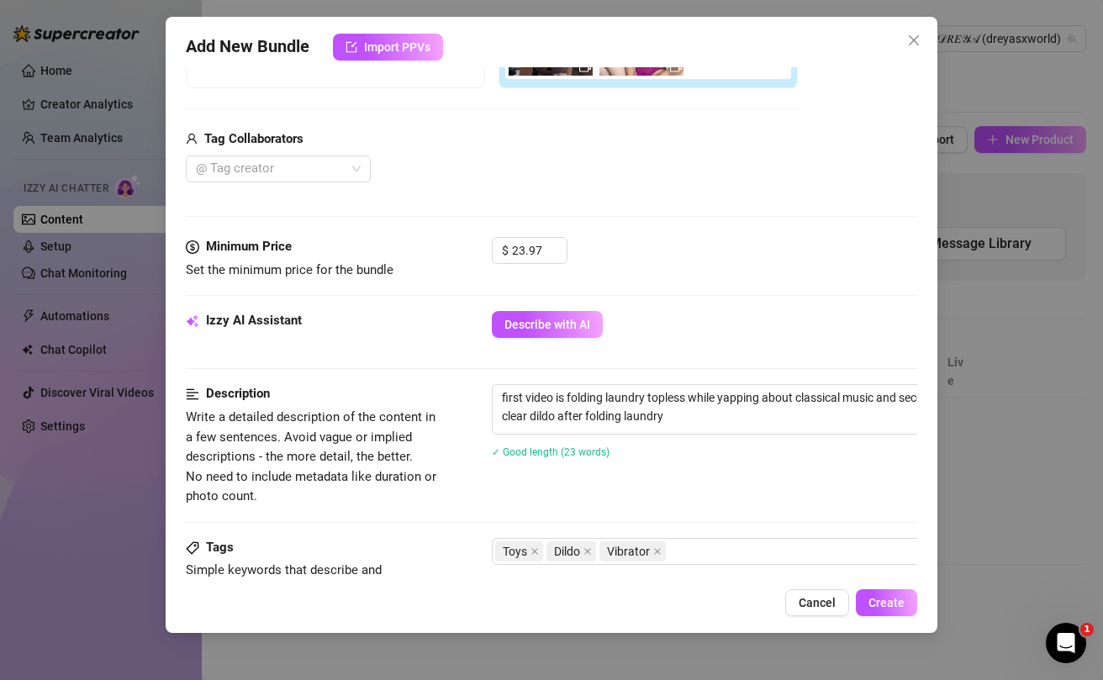
click at [567, 332] on button "Describe with AI" at bounding box center [547, 324] width 111 height 27
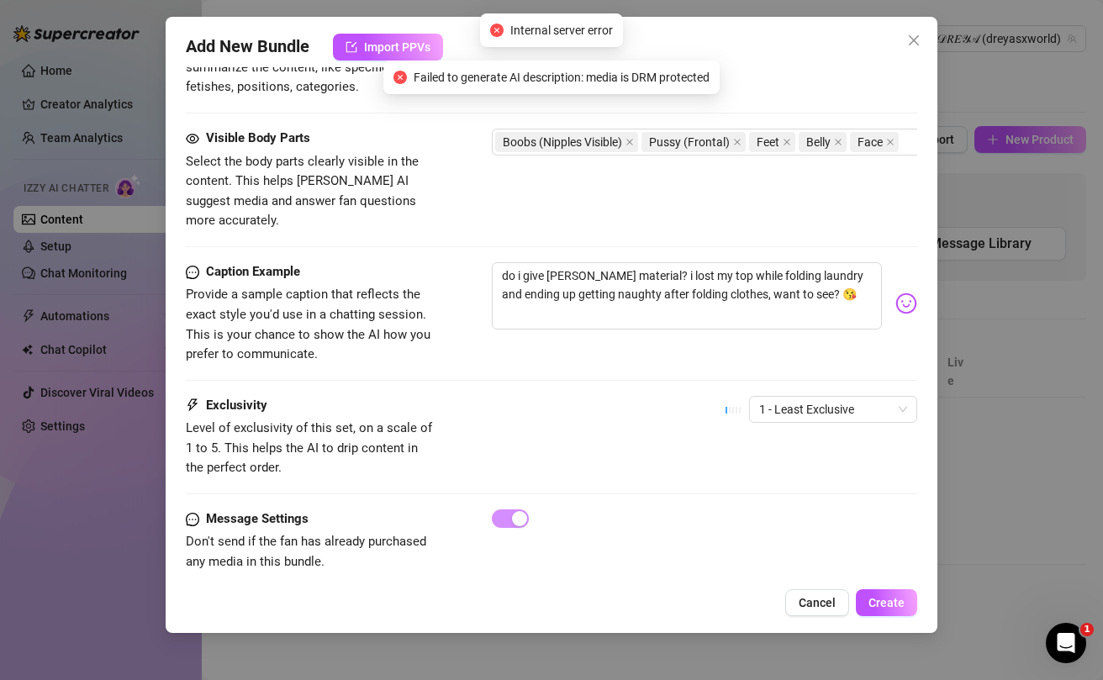
scroll to position [900, 0]
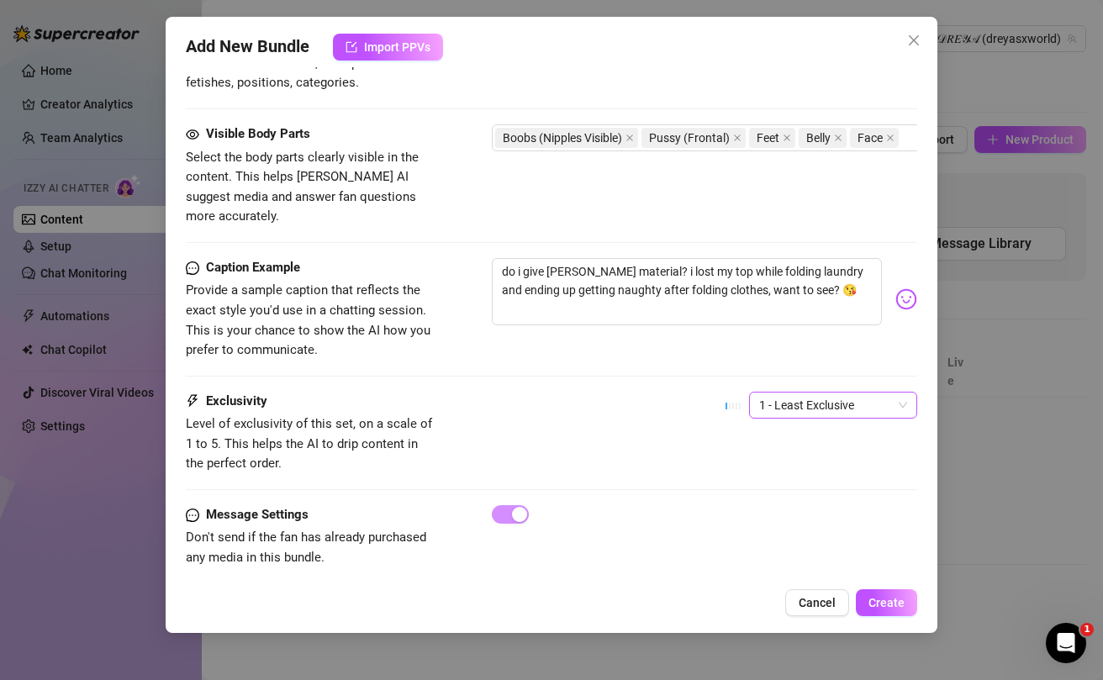
click at [796, 393] on span "1 - Least Exclusive" at bounding box center [833, 405] width 148 height 25
click at [781, 522] on div "5 - Most Exclusive 🔥" at bounding box center [832, 526] width 141 height 18
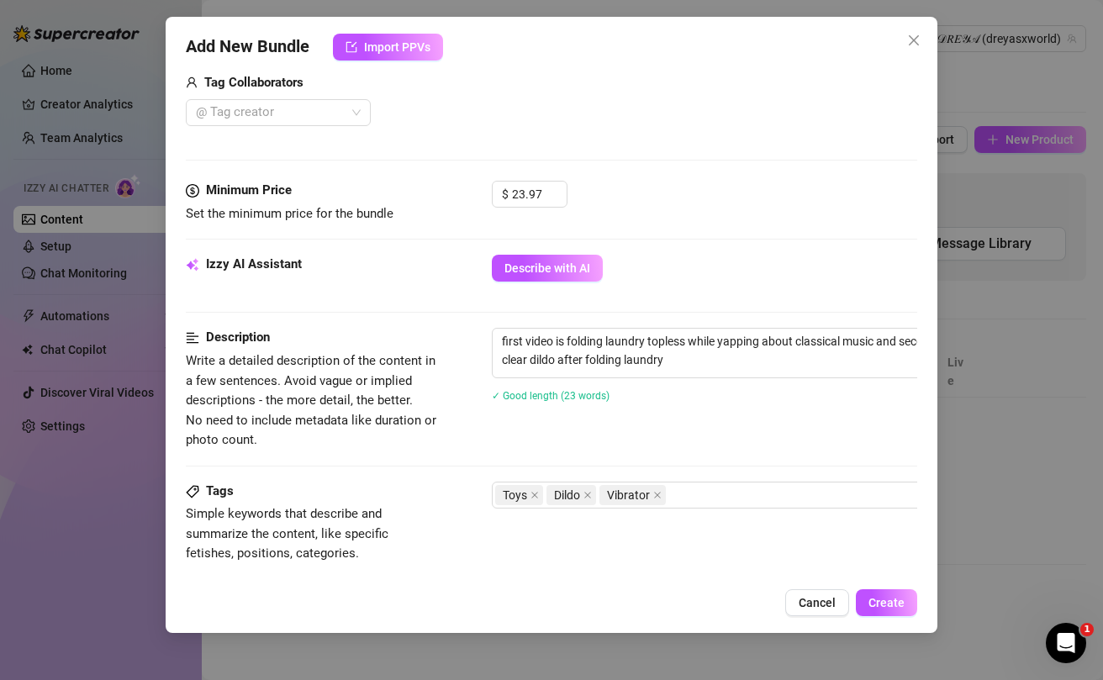
scroll to position [417, 0]
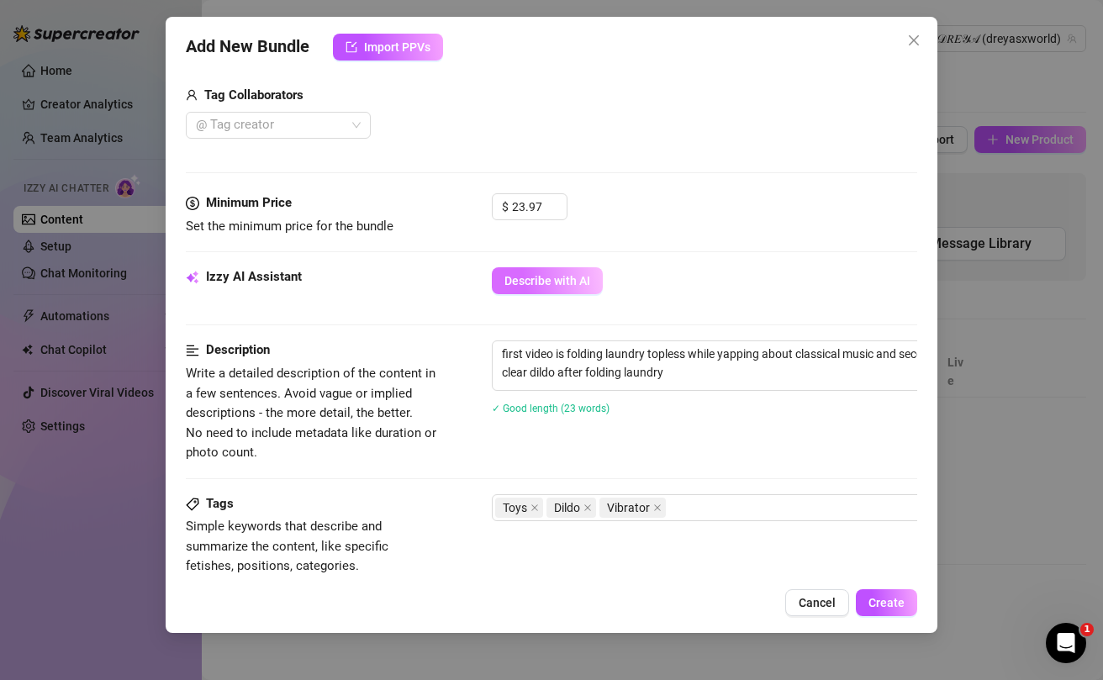
click at [566, 278] on span "Describe with AI" at bounding box center [547, 280] width 86 height 13
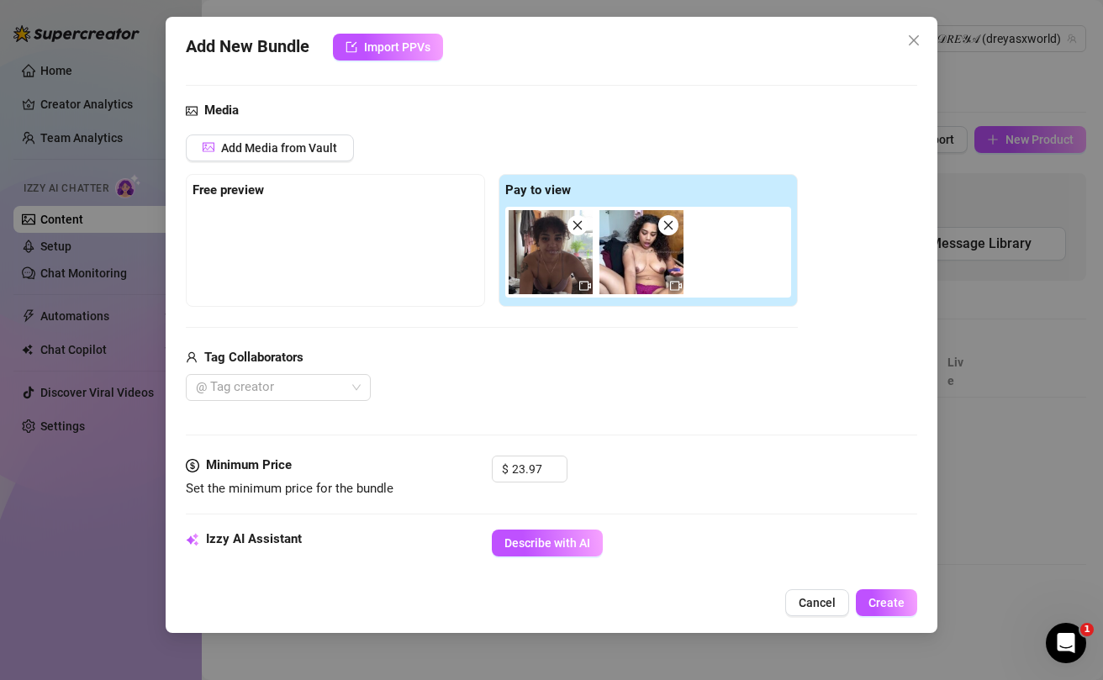
scroll to position [155, 0]
click at [380, 245] on div at bounding box center [335, 248] width 286 height 84
click at [224, 192] on strong "Free preview" at bounding box center [227, 189] width 71 height 15
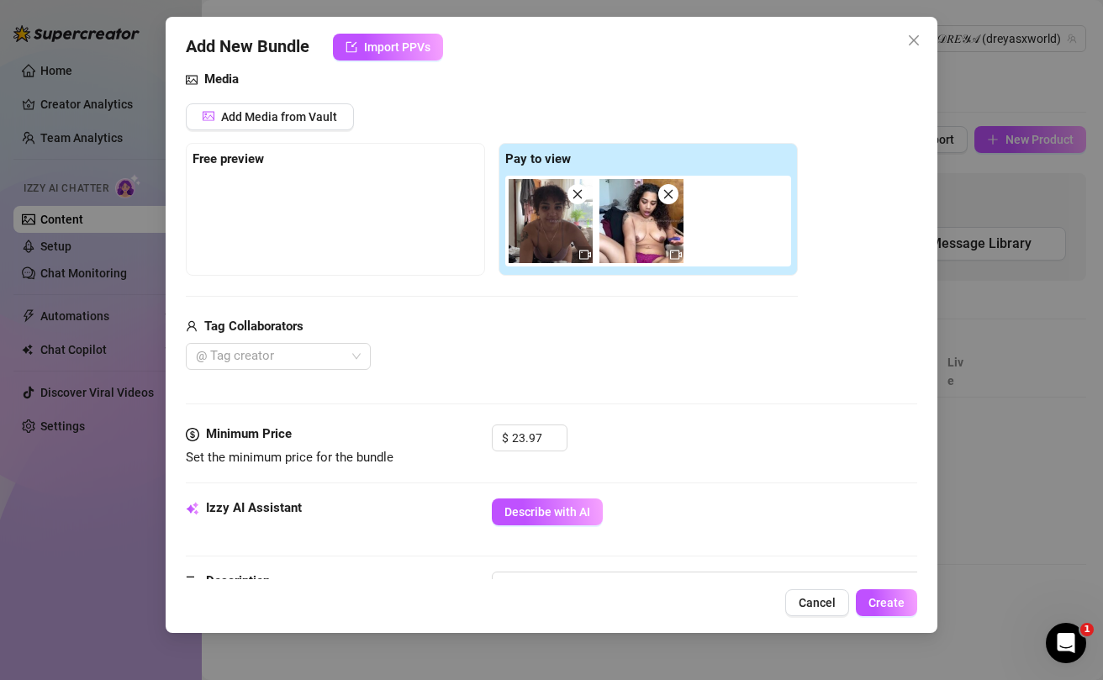
scroll to position [188, 0]
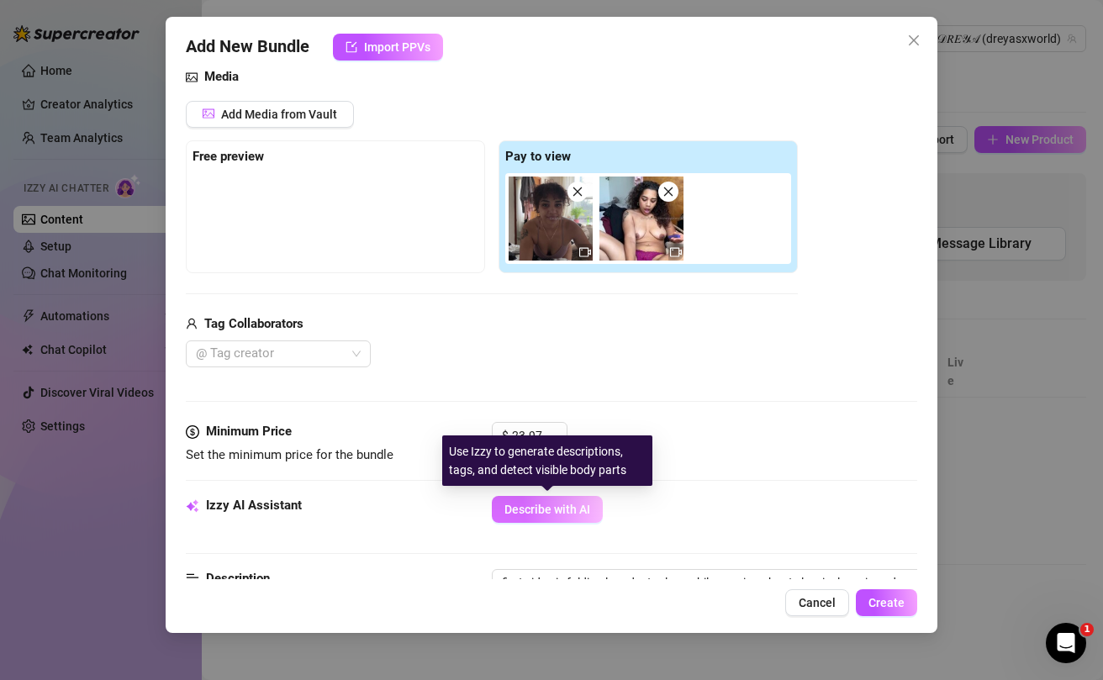
click at [551, 508] on span "Describe with AI" at bounding box center [547, 509] width 86 height 13
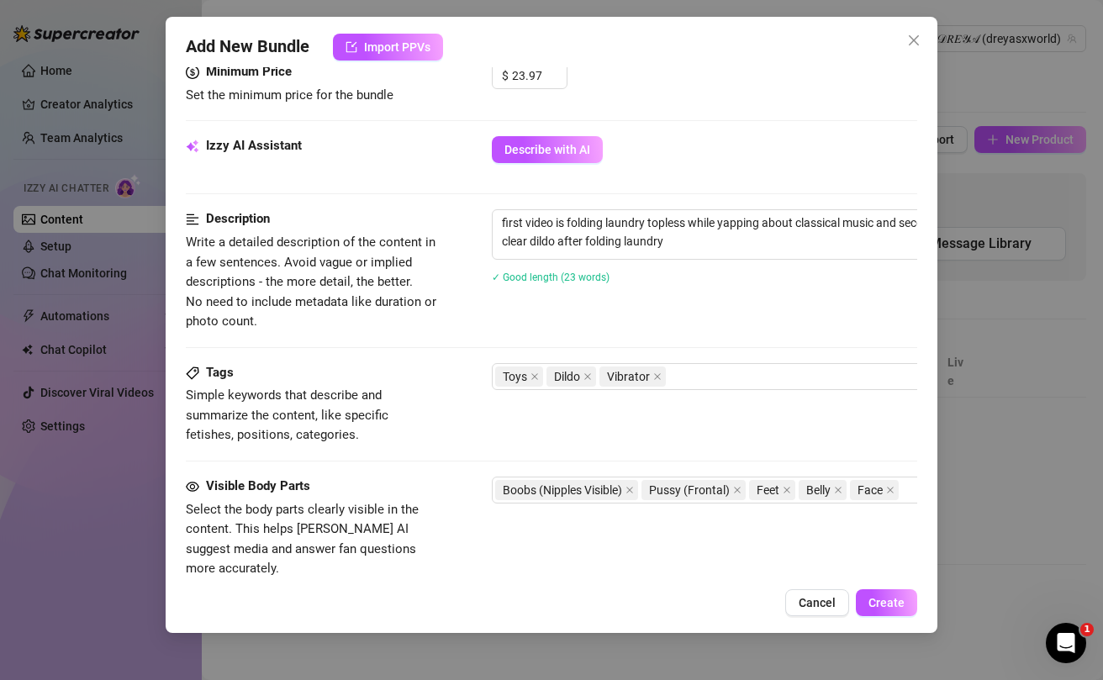
scroll to position [531, 0]
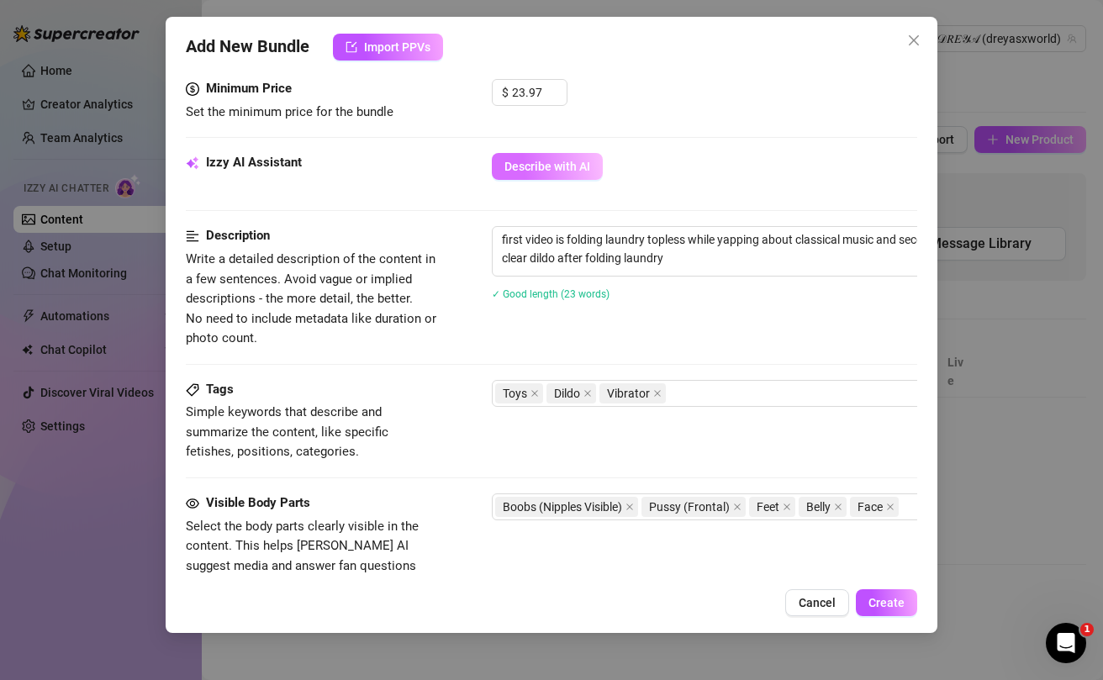
click at [551, 173] on span "Describe with AI" at bounding box center [547, 166] width 86 height 13
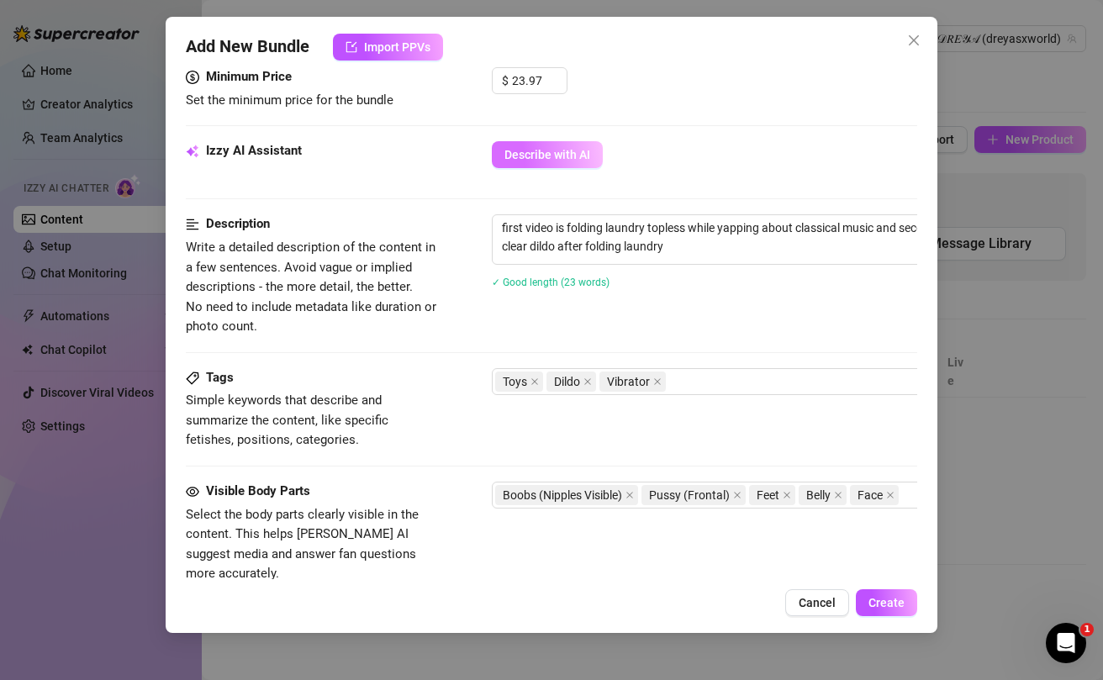
click at [562, 155] on span "Describe with AI" at bounding box center [547, 154] width 86 height 13
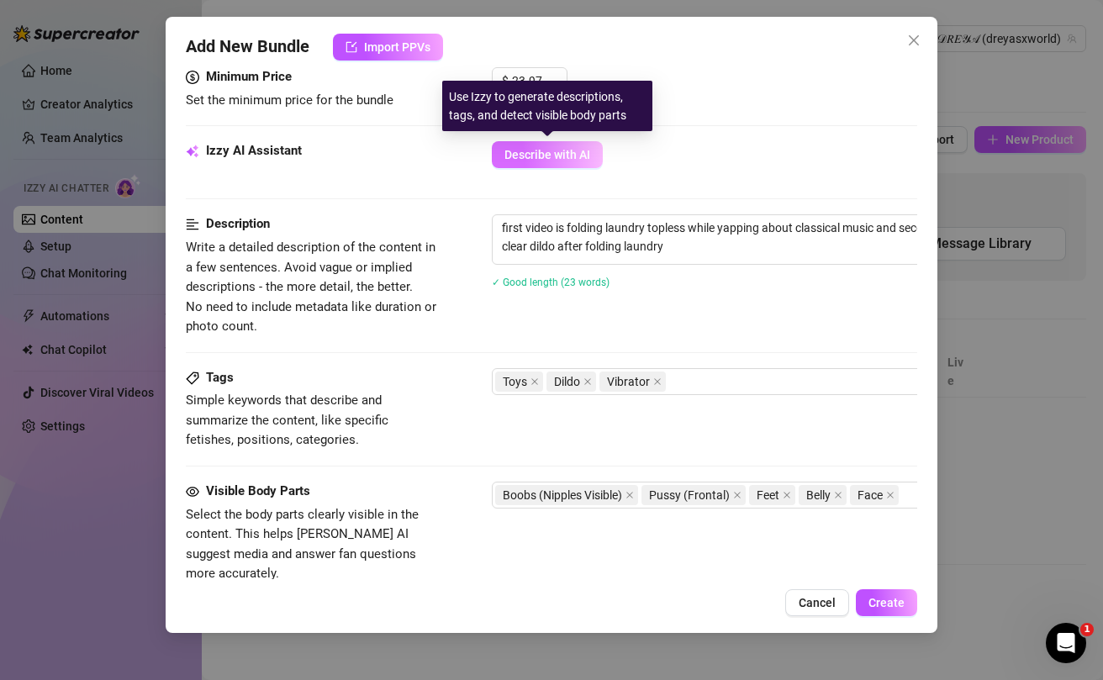
click at [553, 155] on span "Describe with AI" at bounding box center [547, 154] width 86 height 13
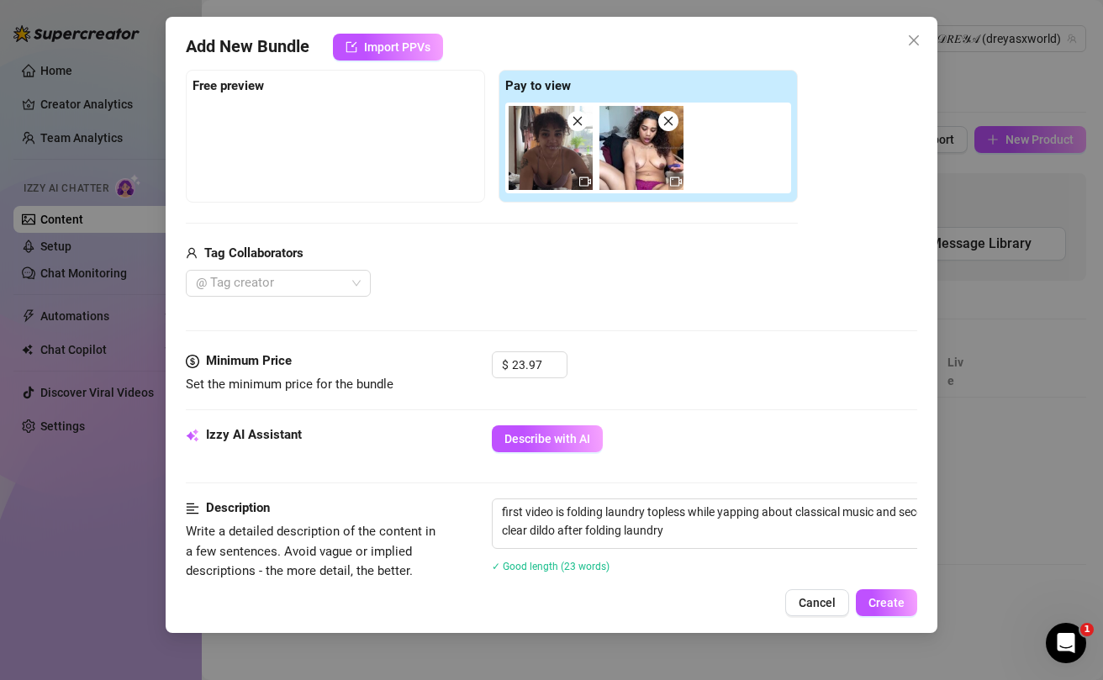
scroll to position [208, 0]
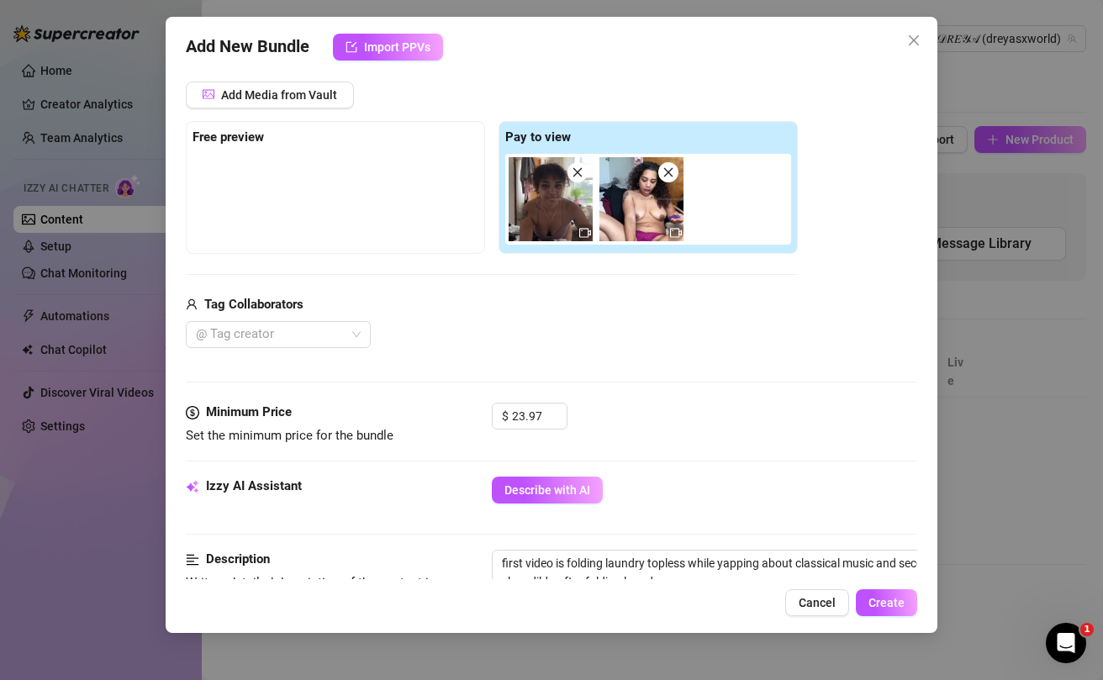
click at [669, 175] on icon "close" at bounding box center [668, 172] width 12 height 12
click at [581, 173] on icon "close" at bounding box center [578, 172] width 12 height 12
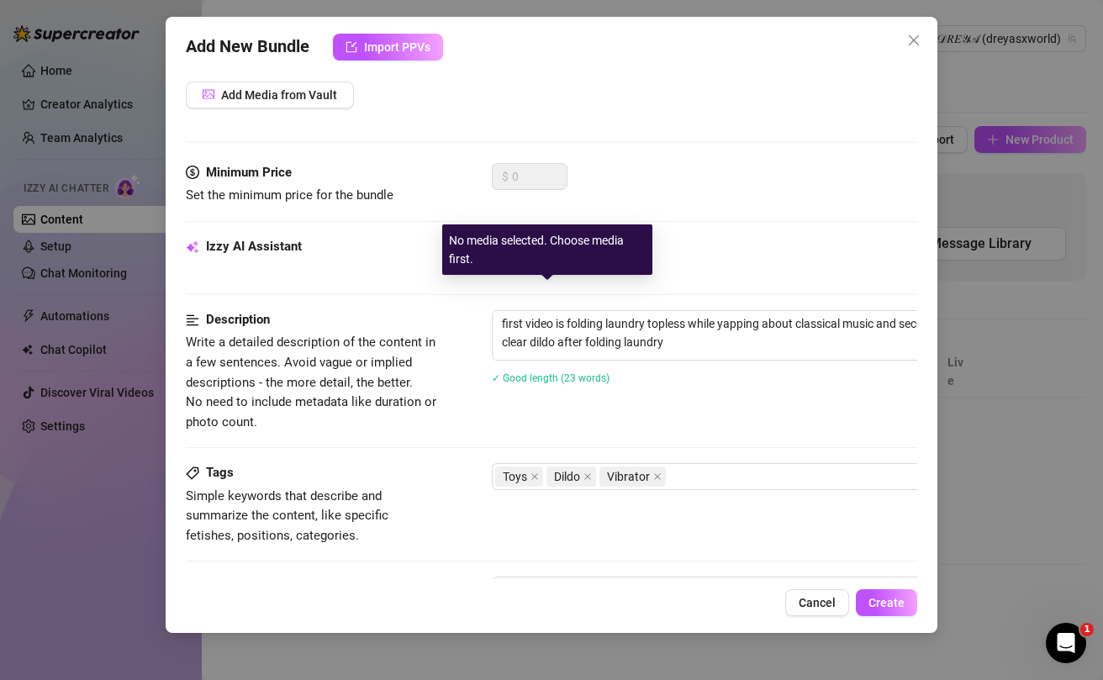
scroll to position [24, 0]
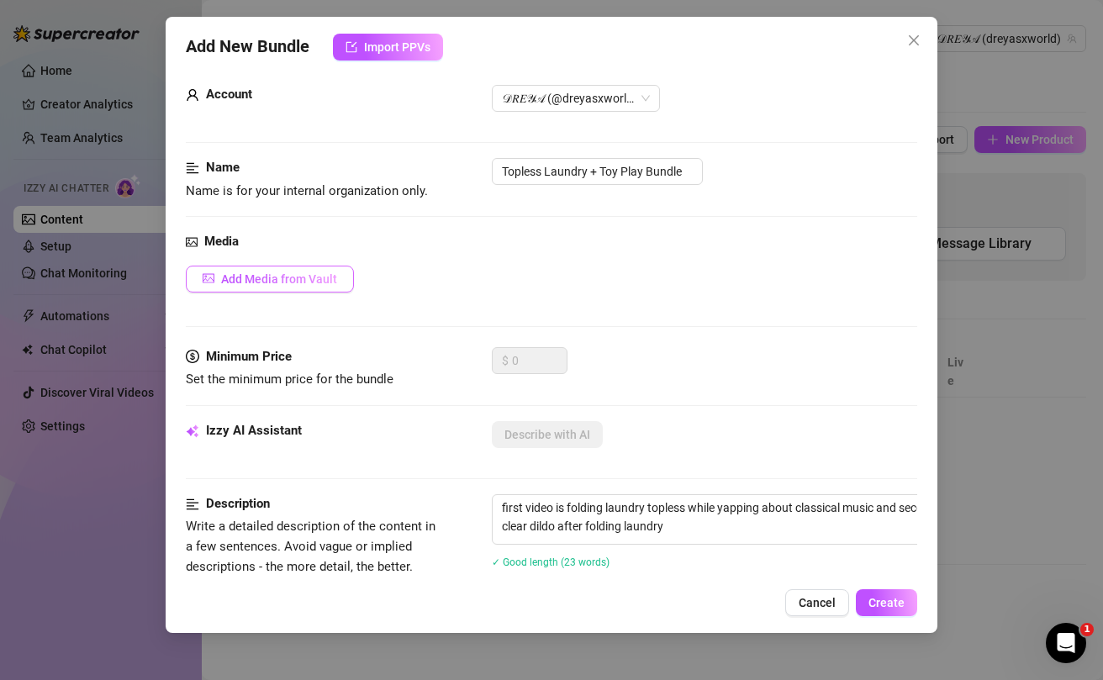
click at [295, 278] on span "Add Media from Vault" at bounding box center [279, 278] width 116 height 13
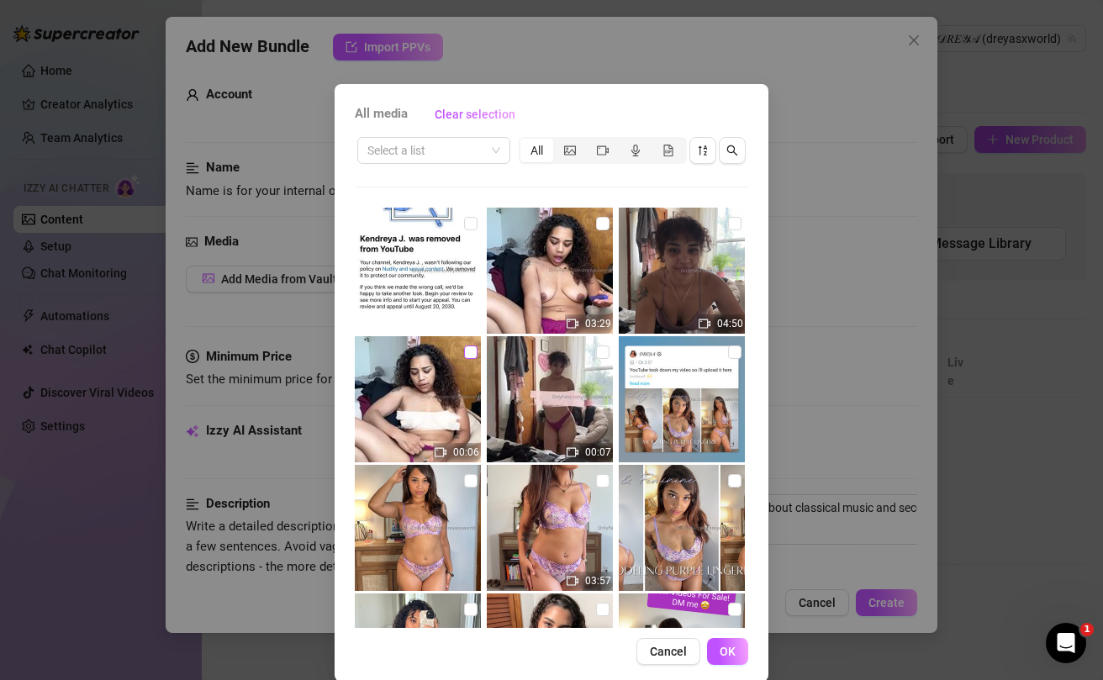
click at [464, 360] on label at bounding box center [470, 352] width 13 height 18
click at [464, 359] on input "checkbox" at bounding box center [470, 351] width 13 height 13
click at [729, 651] on span "OK" at bounding box center [727, 651] width 16 height 13
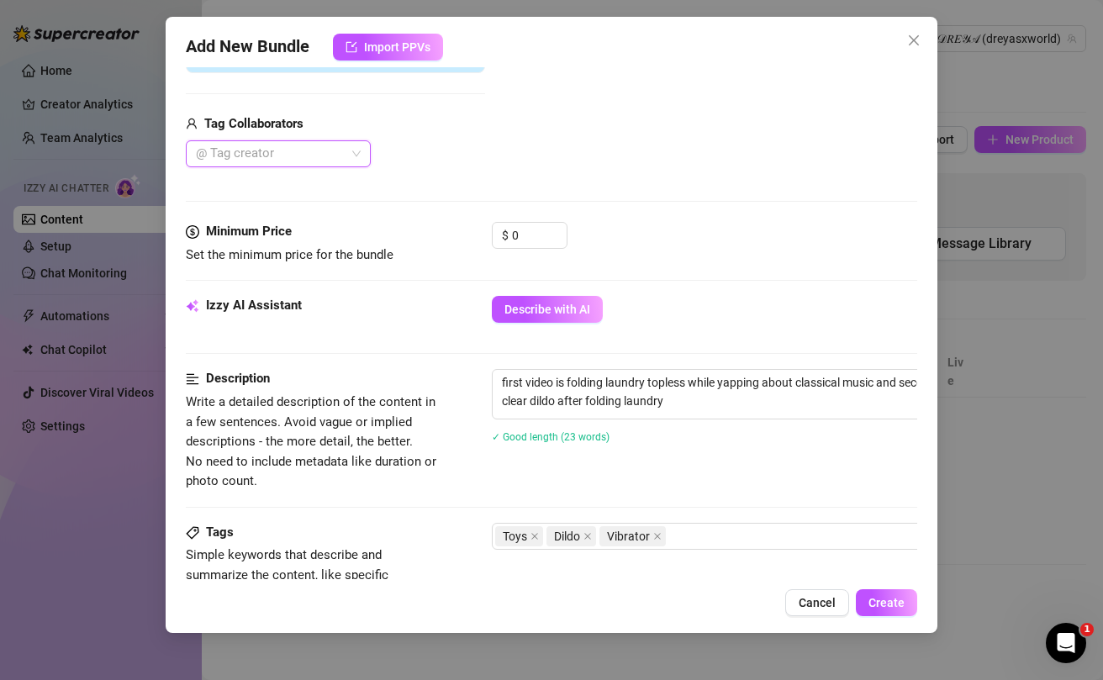
scroll to position [389, 0]
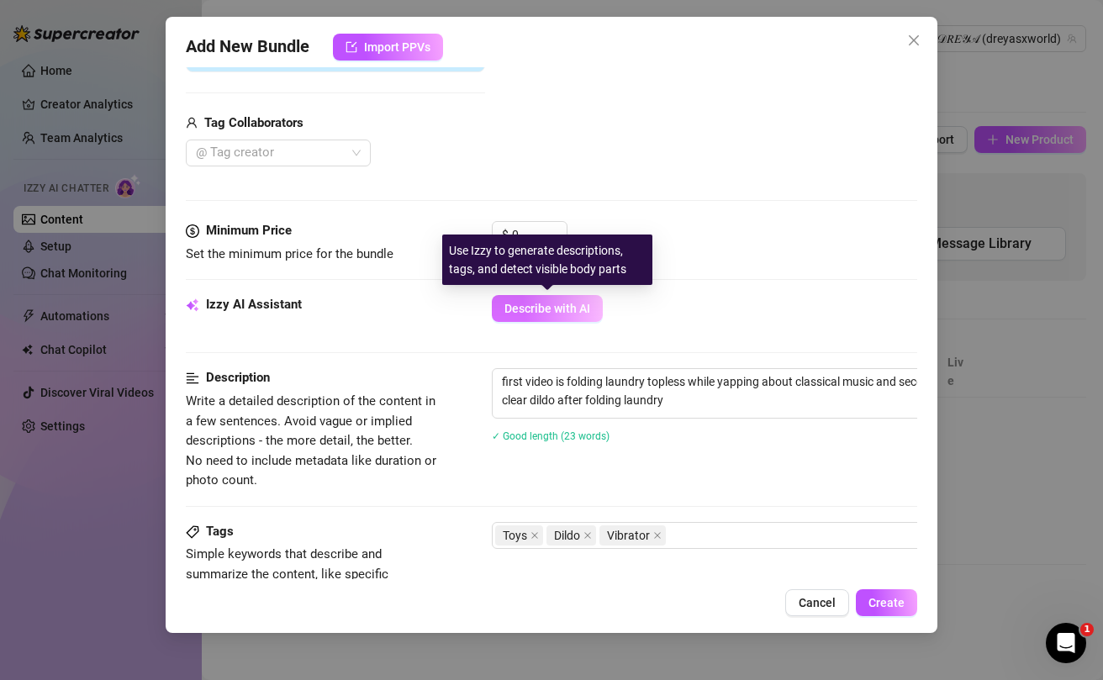
click at [546, 309] on span "Describe with AI" at bounding box center [547, 308] width 86 height 13
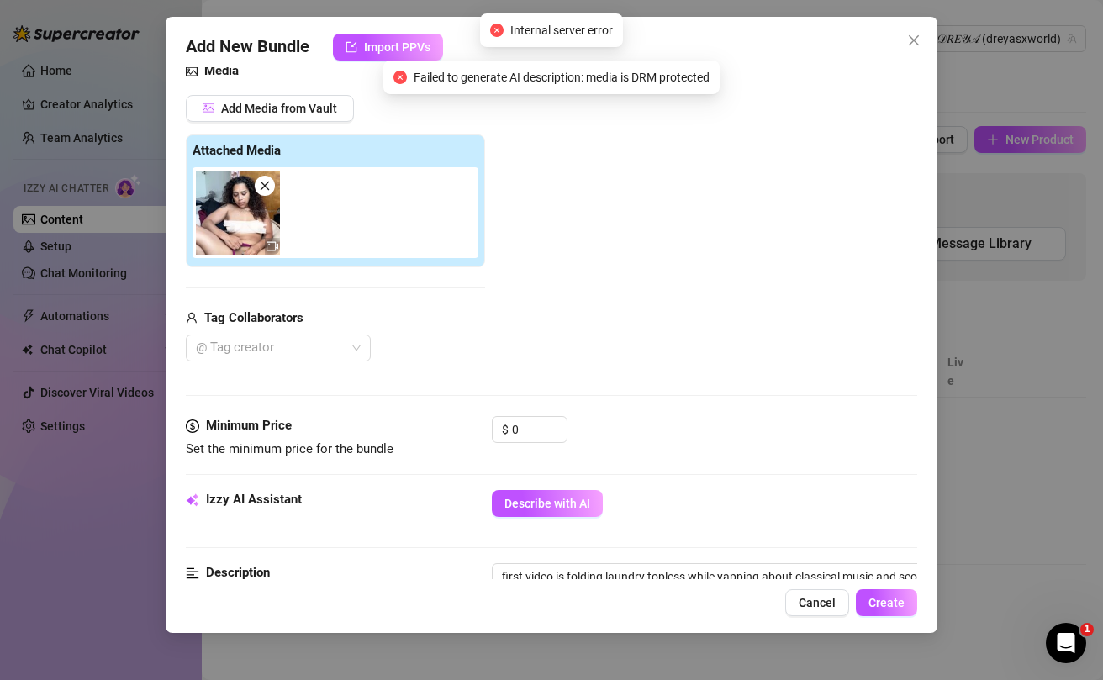
scroll to position [197, 0]
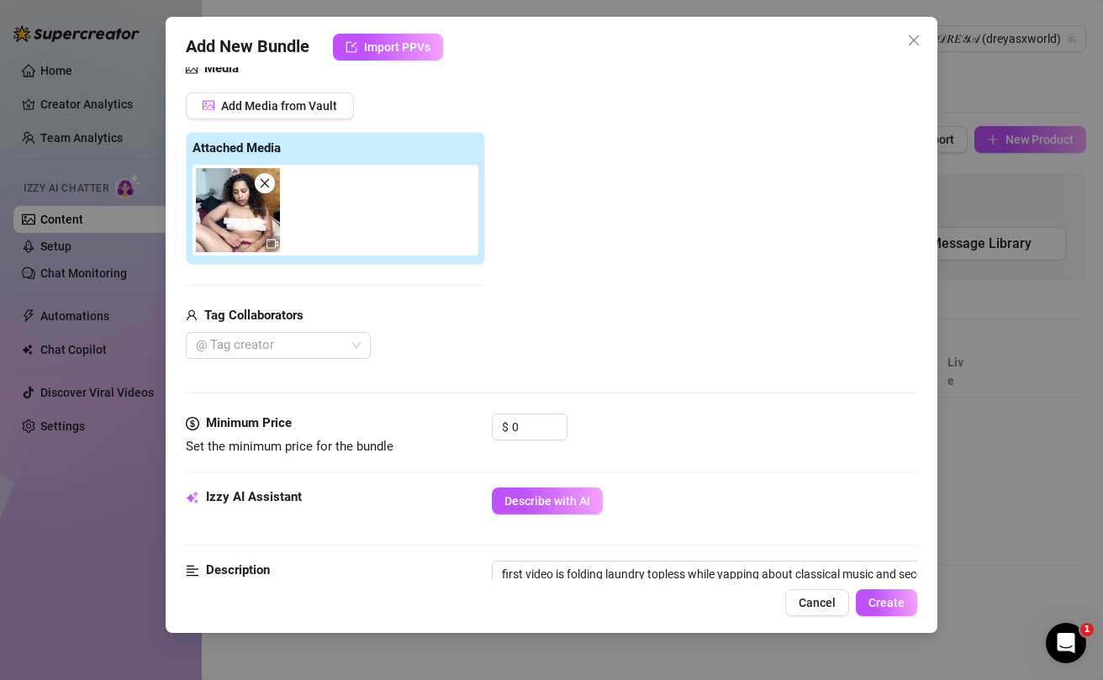
click at [267, 184] on icon "close" at bounding box center [265, 183] width 12 height 12
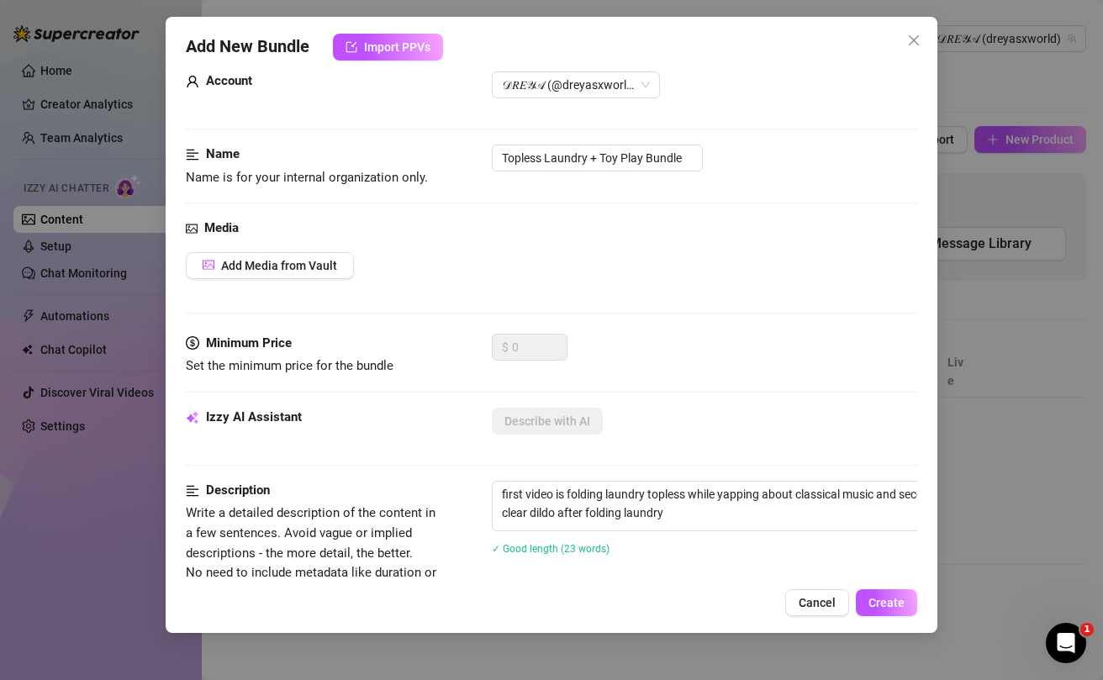
scroll to position [0, 0]
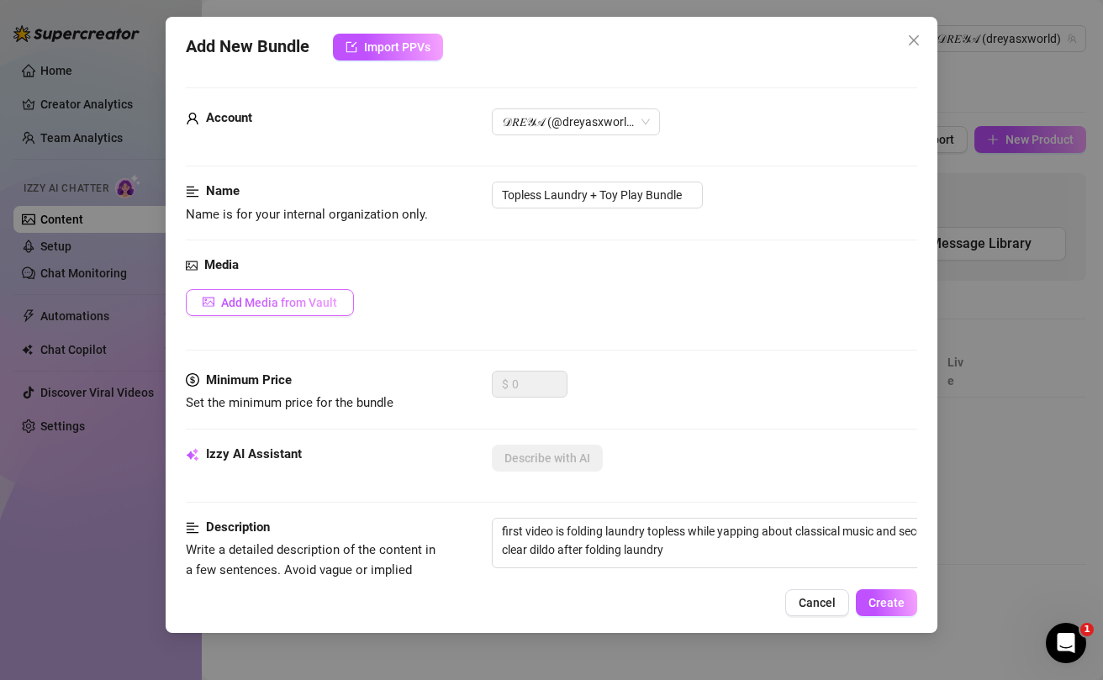
click at [320, 296] on span "Add Media from Vault" at bounding box center [279, 302] width 116 height 13
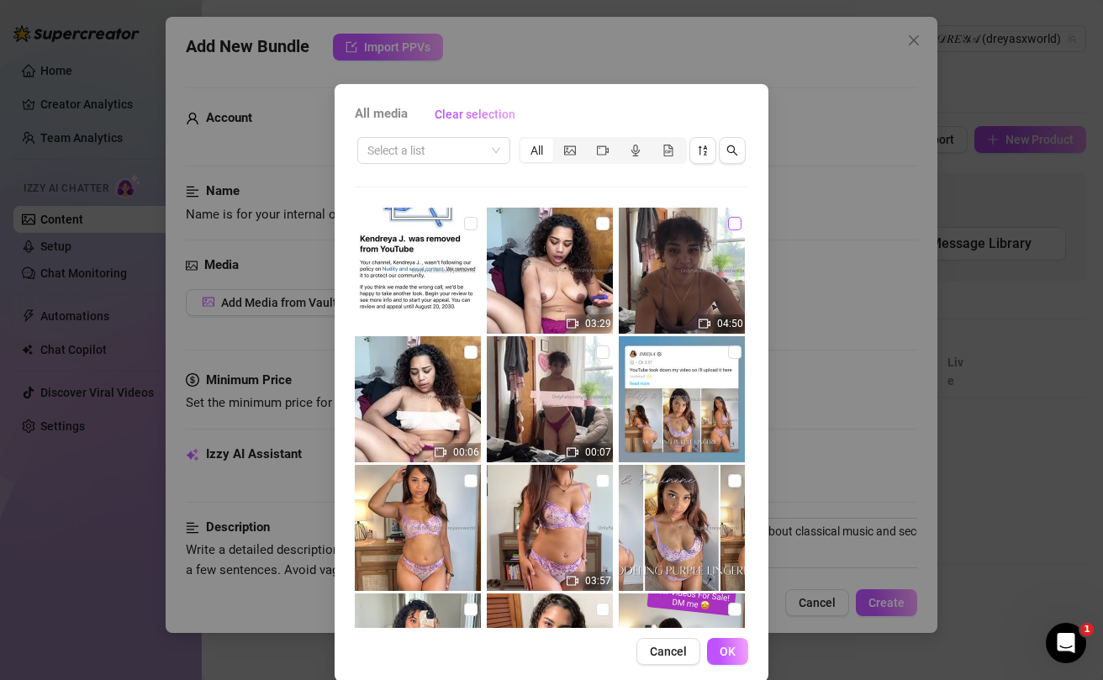
click at [734, 223] on input "checkbox" at bounding box center [734, 223] width 13 height 13
click at [603, 225] on input "checkbox" at bounding box center [602, 223] width 13 height 13
click at [723, 656] on span "OK" at bounding box center [727, 651] width 16 height 13
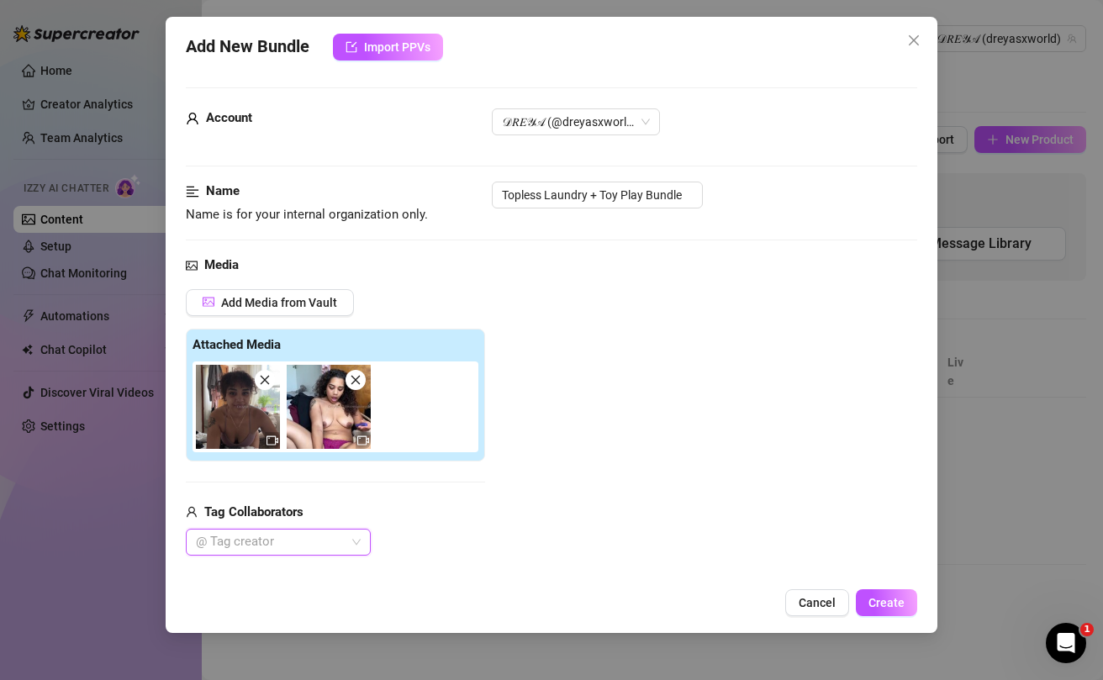
scroll to position [561, 0]
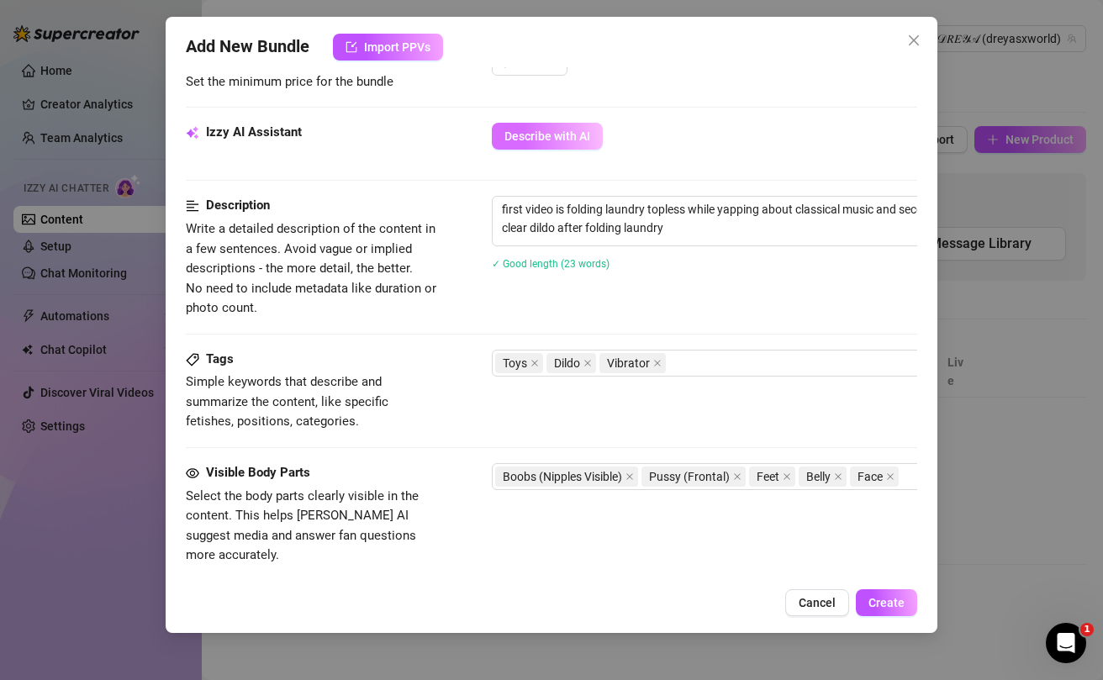
click at [562, 138] on span "Describe with AI" at bounding box center [547, 135] width 86 height 13
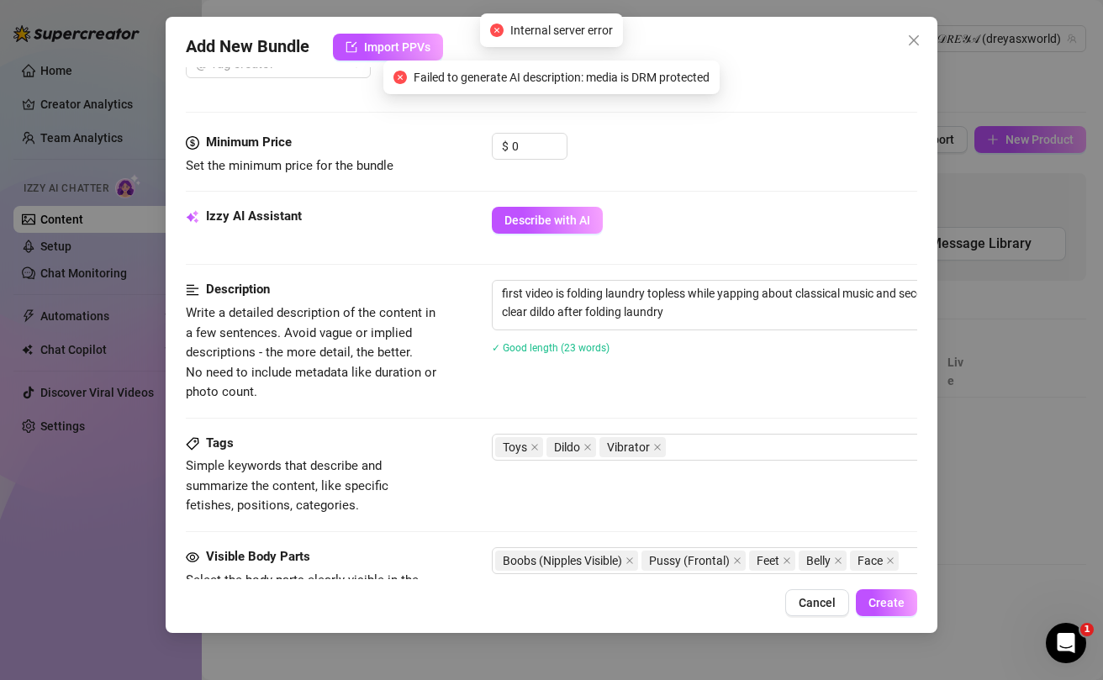
scroll to position [0, 0]
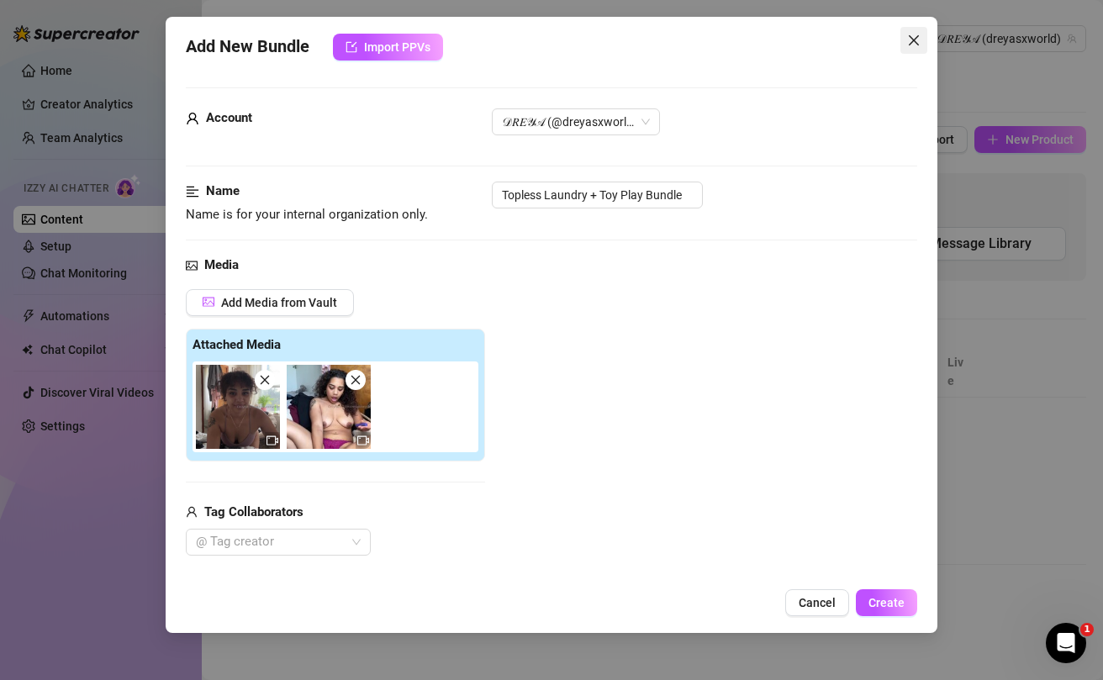
click at [911, 42] on icon "close" at bounding box center [914, 40] width 10 height 10
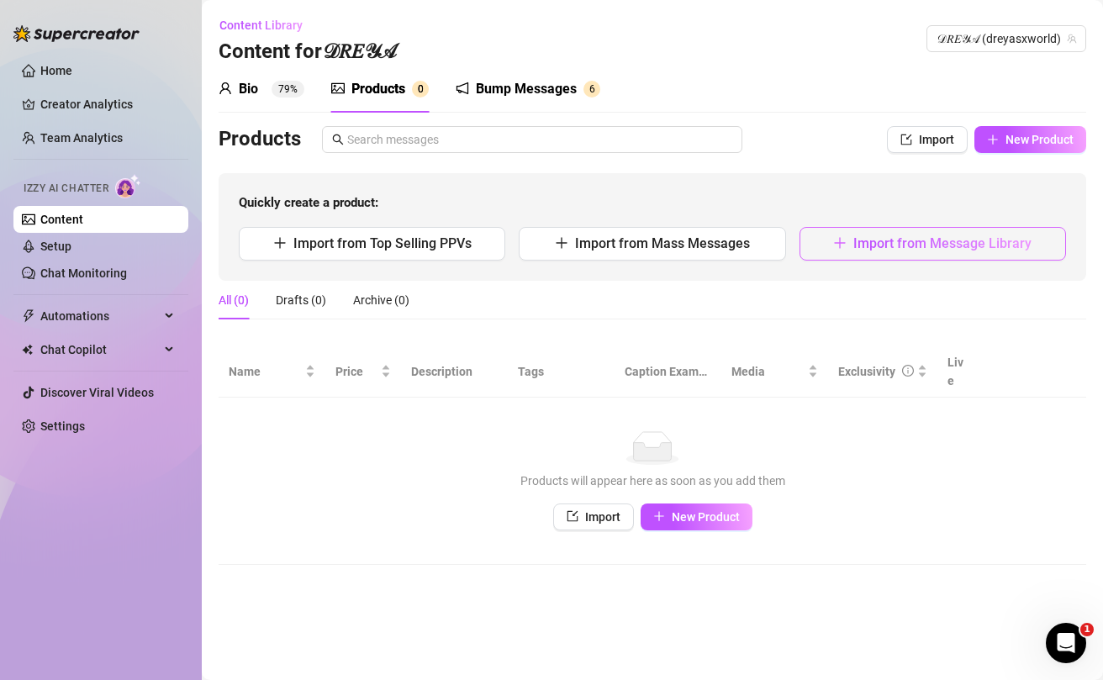
click at [875, 253] on button "Import from Message Library" at bounding box center [932, 244] width 266 height 34
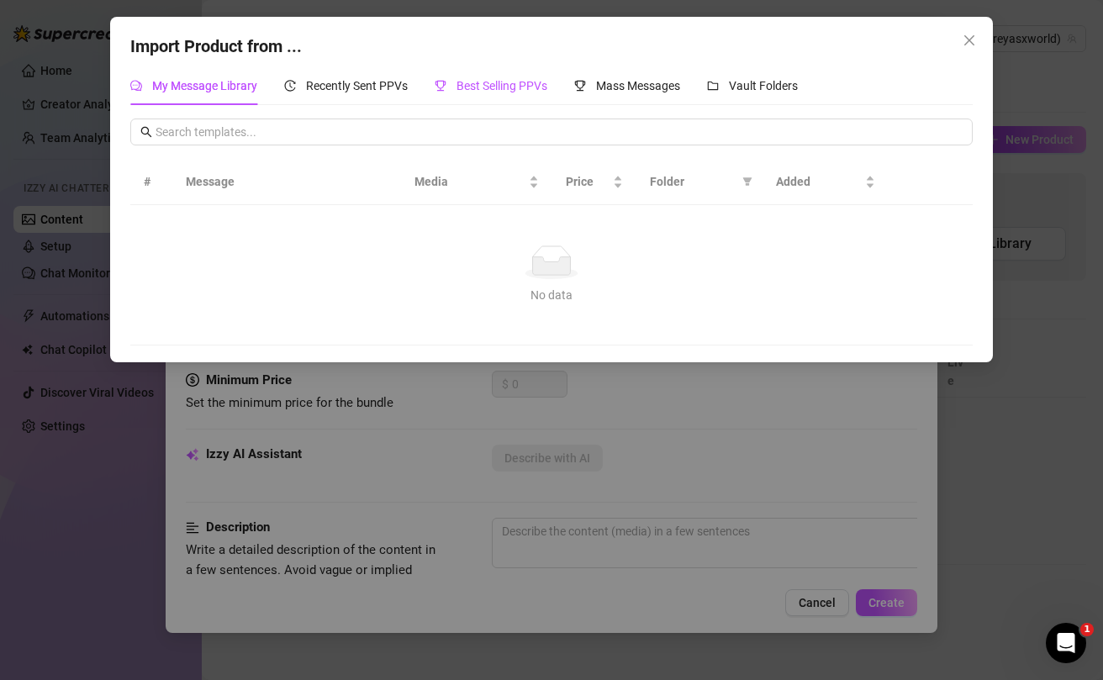
click at [492, 87] on span "Best Selling PPVs" at bounding box center [501, 85] width 91 height 13
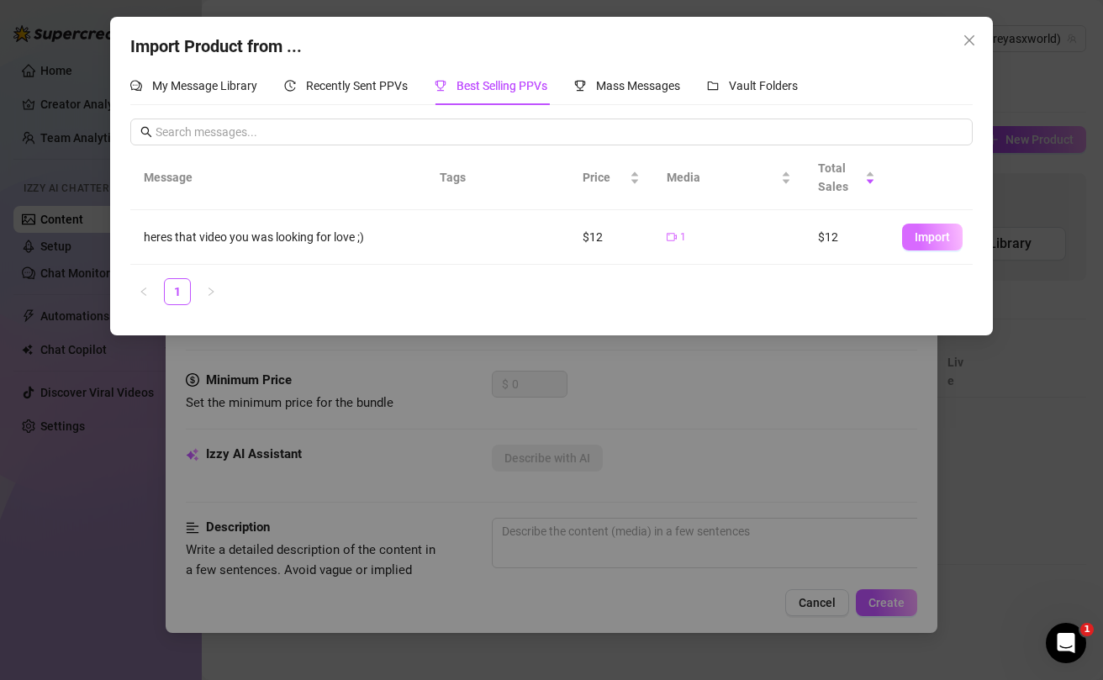
click at [940, 236] on span "Import" at bounding box center [931, 236] width 35 height 13
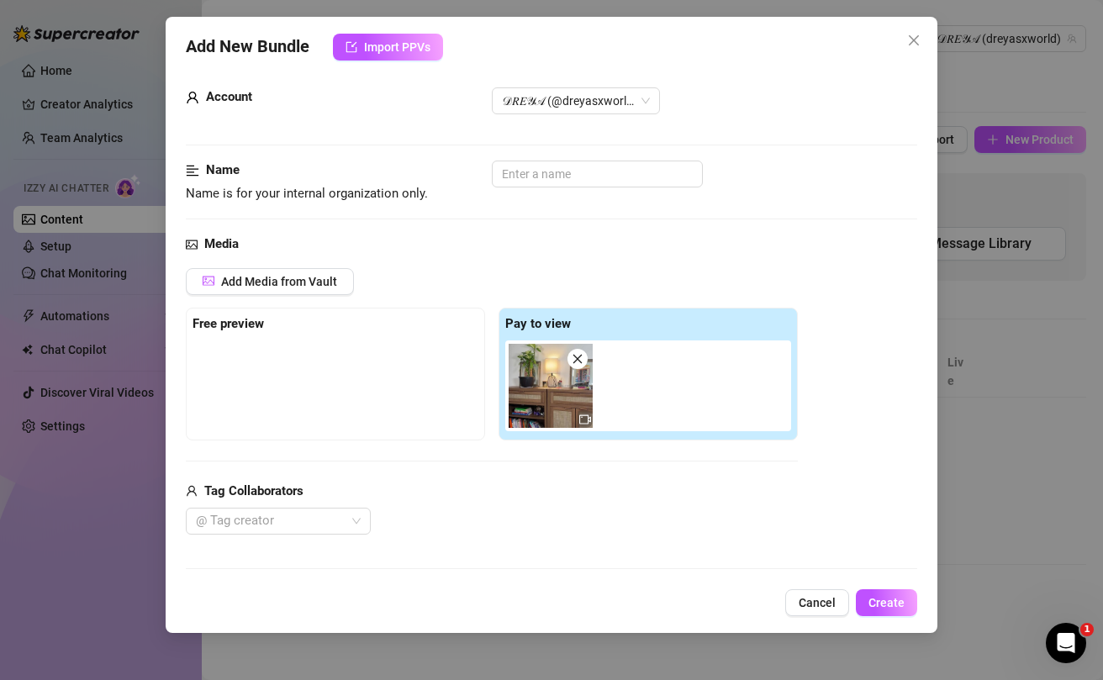
scroll to position [7, 0]
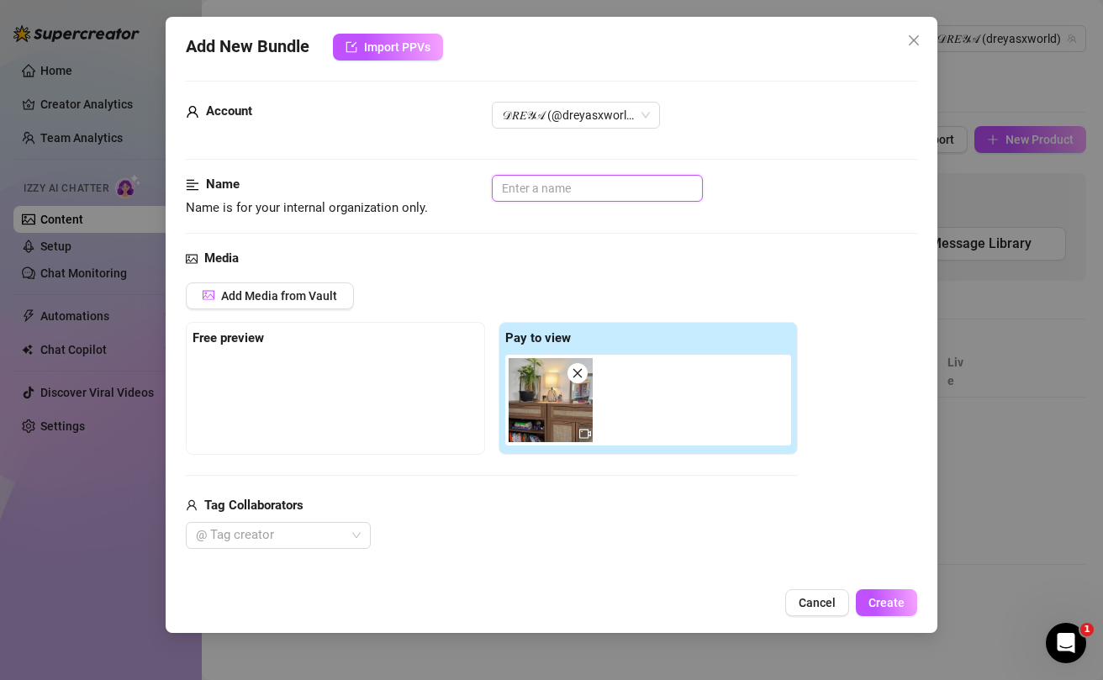
click at [541, 195] on input "text" at bounding box center [597, 188] width 211 height 27
click at [504, 190] on input "strip twerk" at bounding box center [597, 188] width 211 height 27
click at [603, 191] on input "purple lingerie strip twerk" at bounding box center [597, 188] width 211 height 27
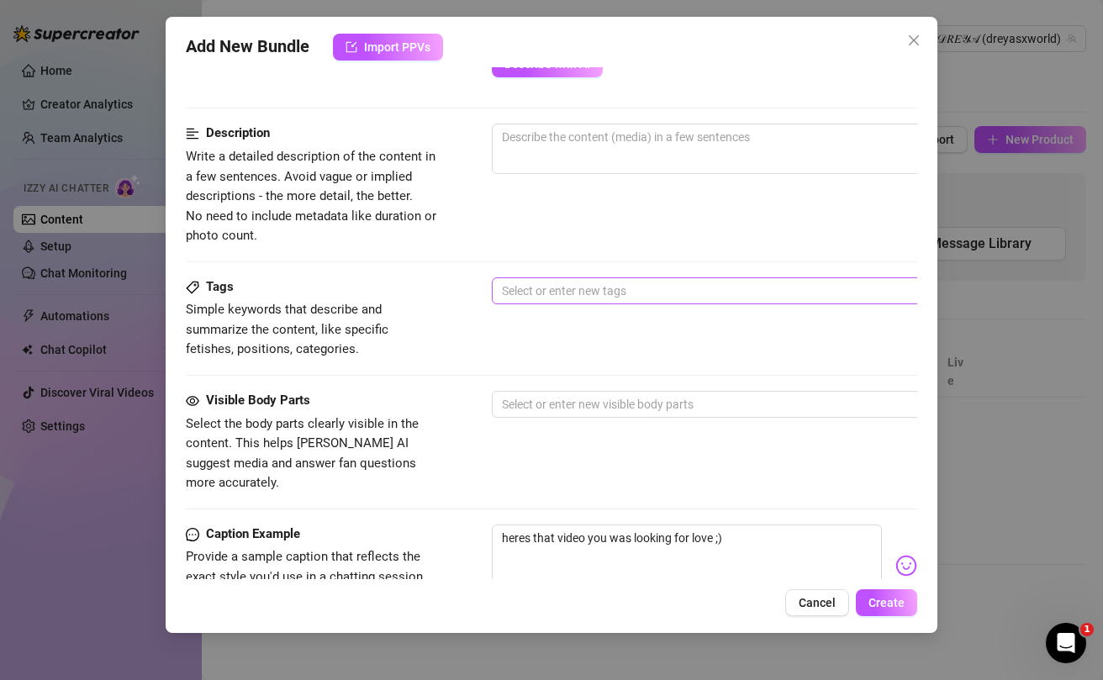
scroll to position [524, 0]
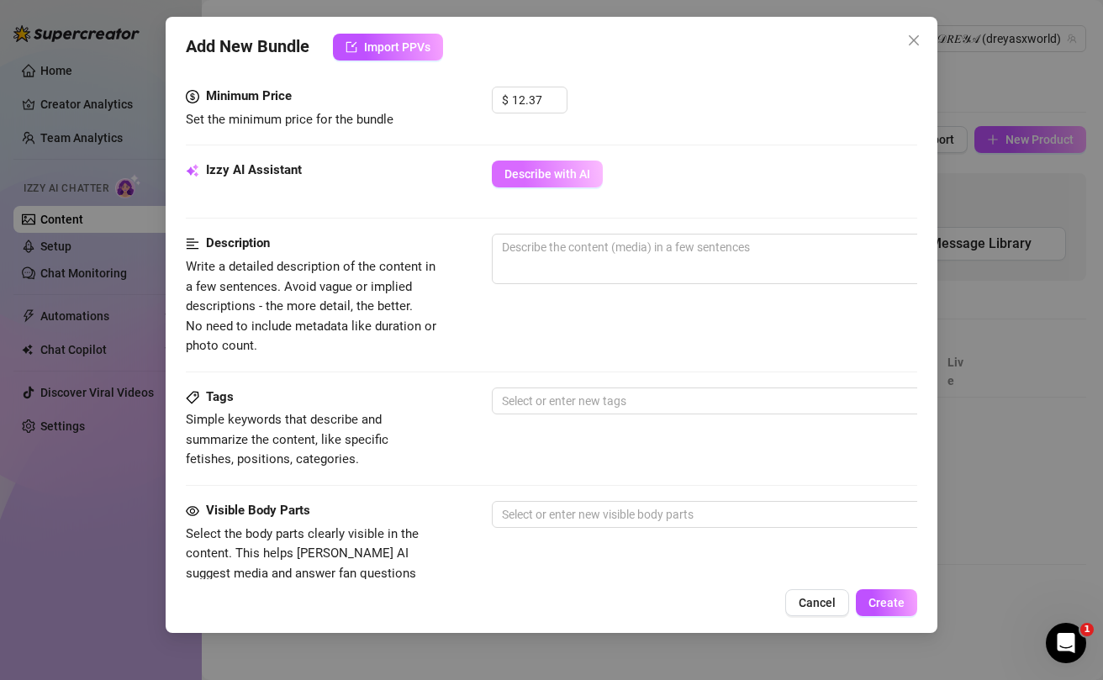
click at [548, 179] on span "Describe with AI" at bounding box center [547, 173] width 86 height 13
click at [915, 37] on icon "close" at bounding box center [913, 40] width 13 height 13
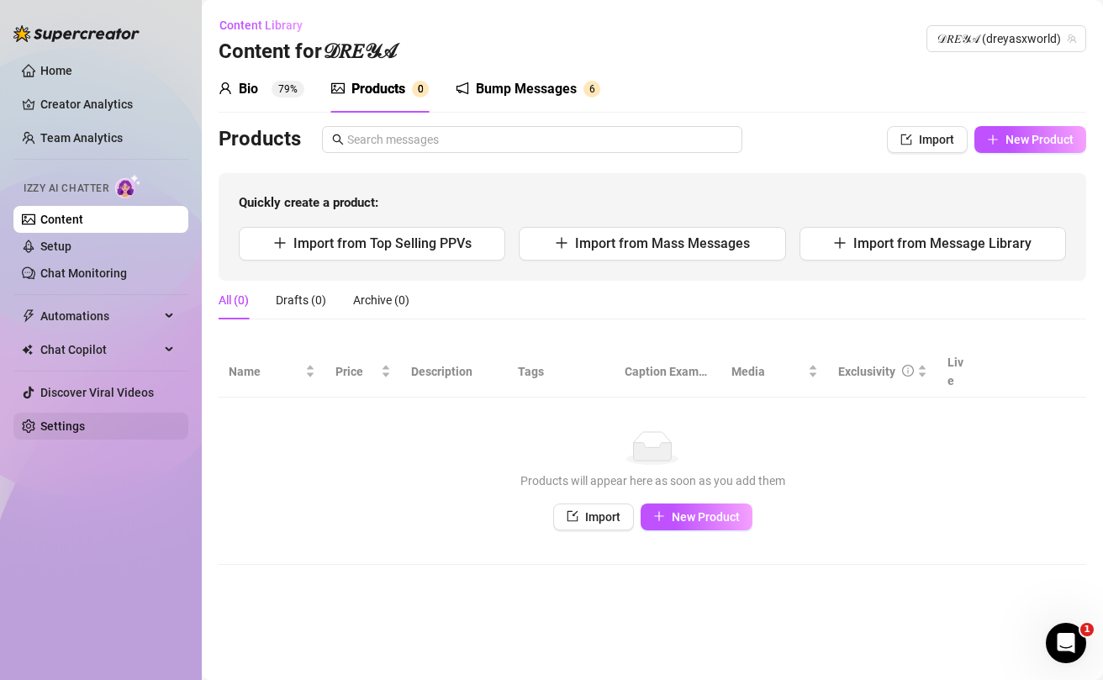
click at [56, 433] on link "Settings" at bounding box center [62, 425] width 45 height 13
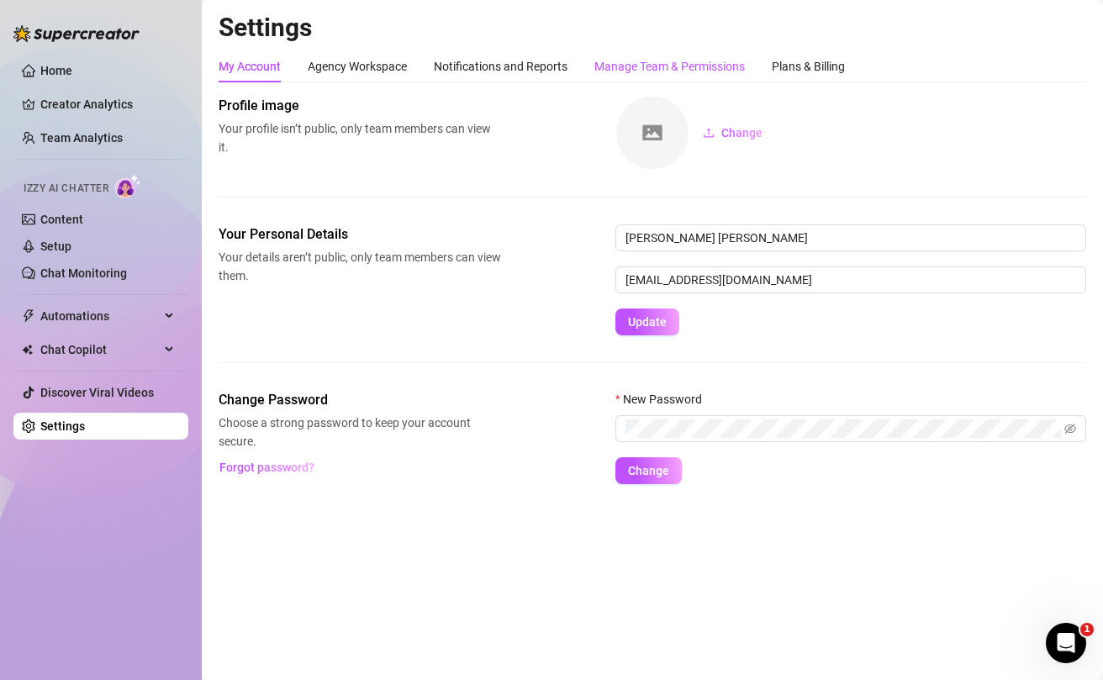
click at [626, 70] on div "Manage Team & Permissions" at bounding box center [669, 66] width 150 height 18
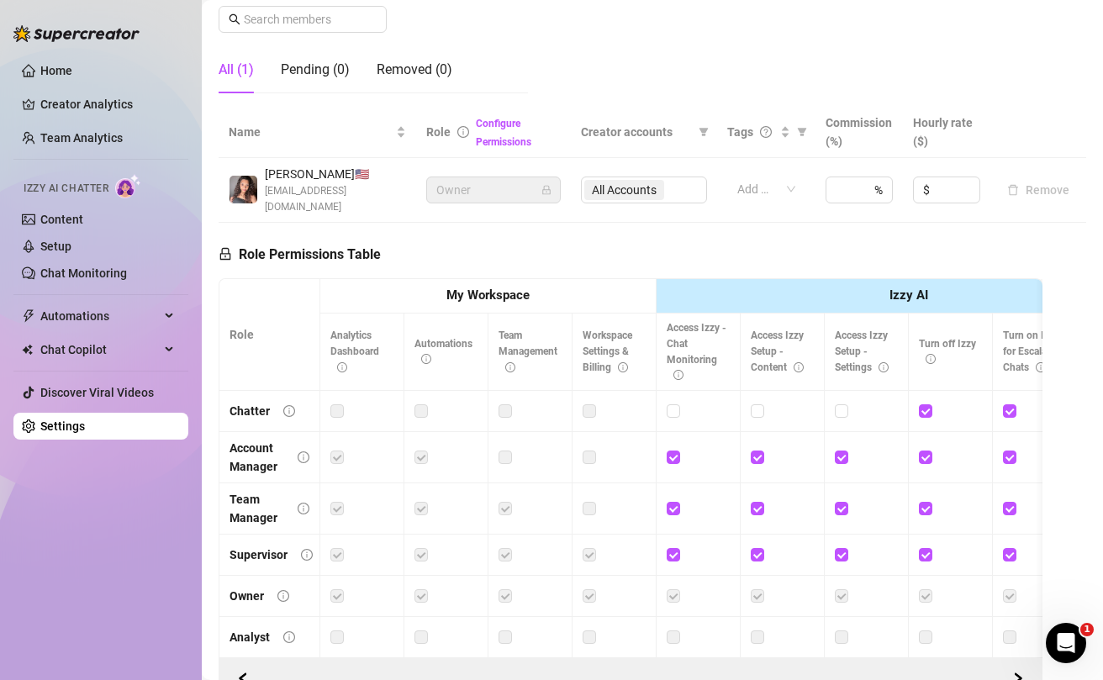
scroll to position [376, 0]
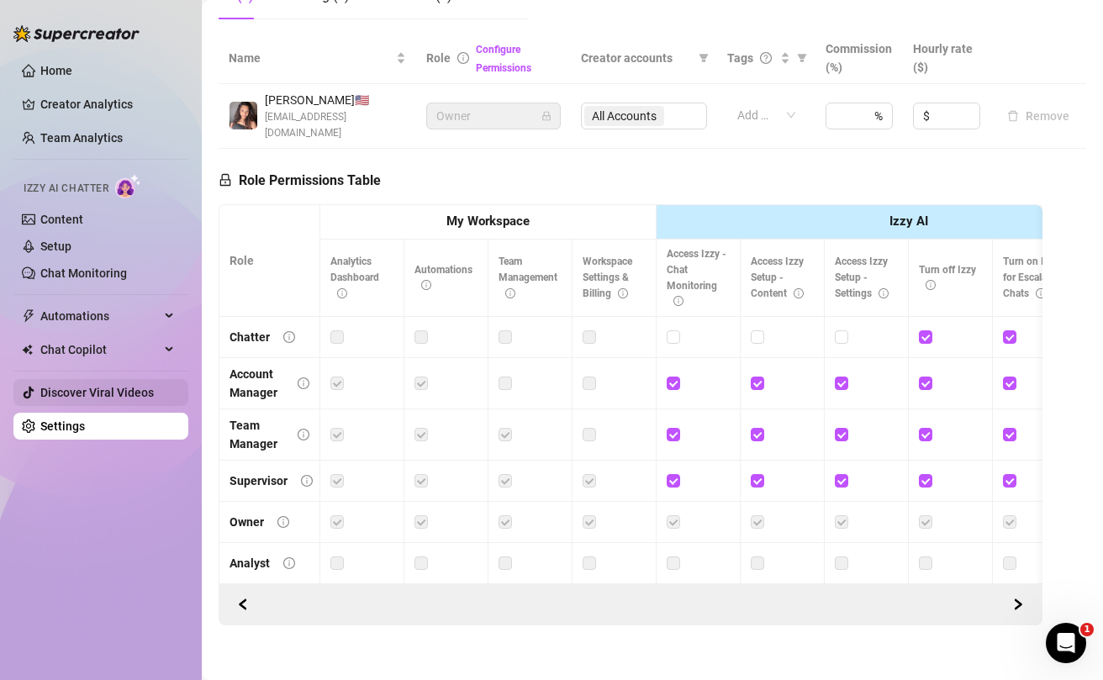
click at [87, 396] on link "Discover Viral Videos" at bounding box center [96, 392] width 113 height 13
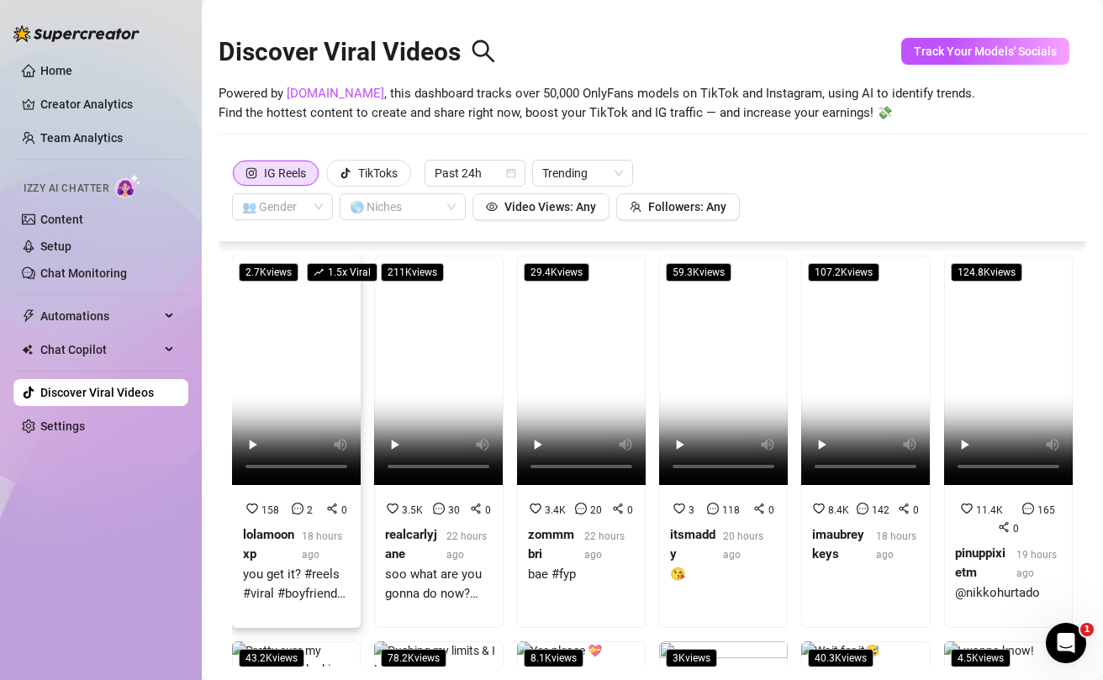
click at [319, 350] on video at bounding box center [296, 370] width 129 height 229
click at [423, 361] on video at bounding box center [438, 370] width 129 height 229
click at [71, 246] on link "Setup" at bounding box center [55, 246] width 31 height 13
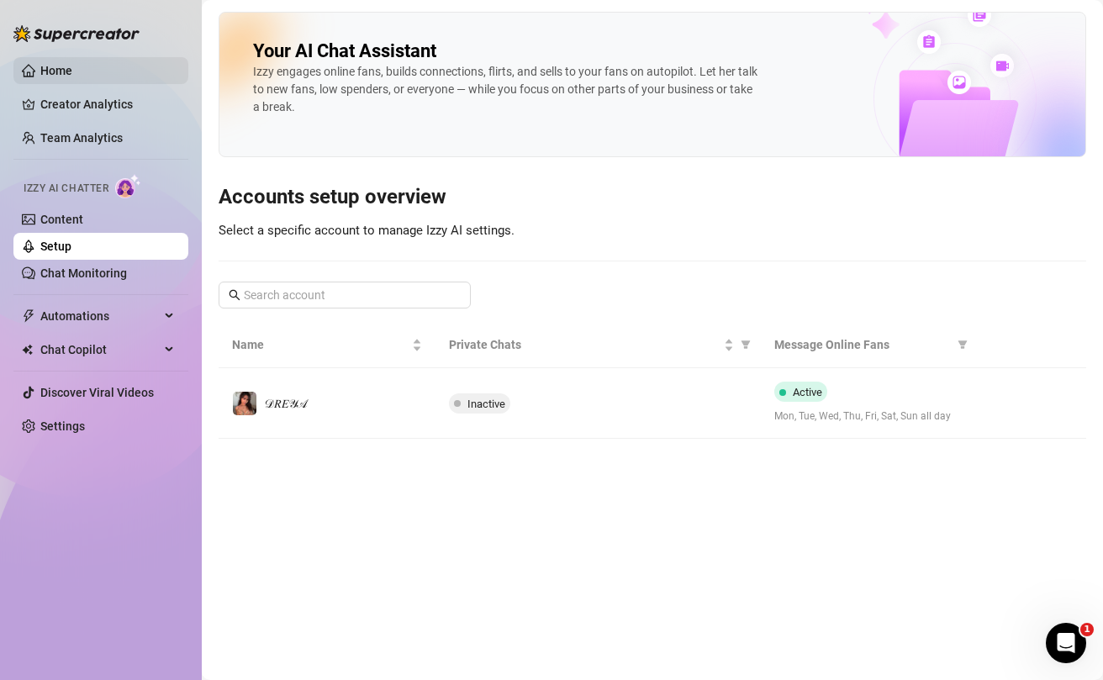
click at [66, 72] on link "Home" at bounding box center [56, 70] width 32 height 13
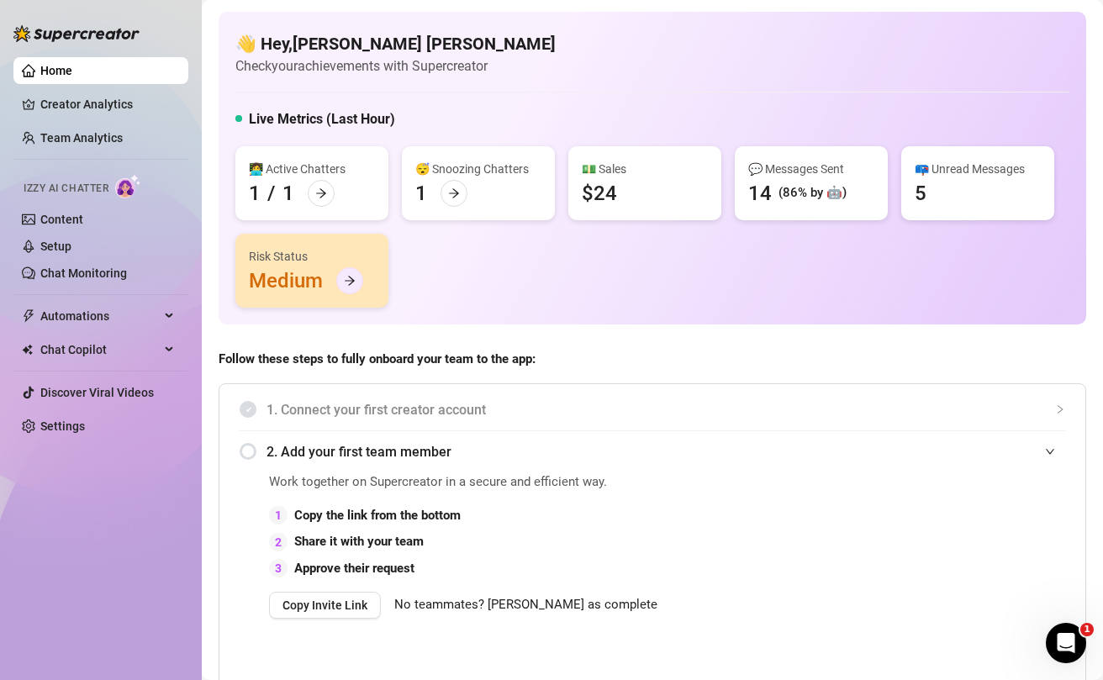
click at [345, 282] on icon "arrow-right" at bounding box center [350, 281] width 12 height 12
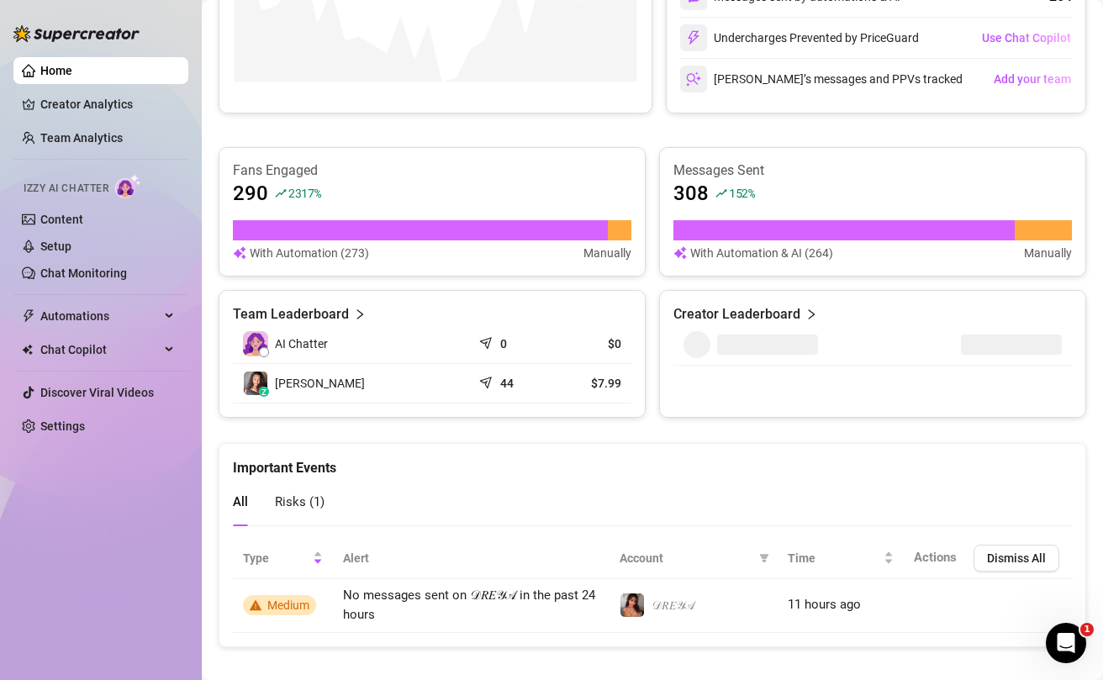
scroll to position [935, 0]
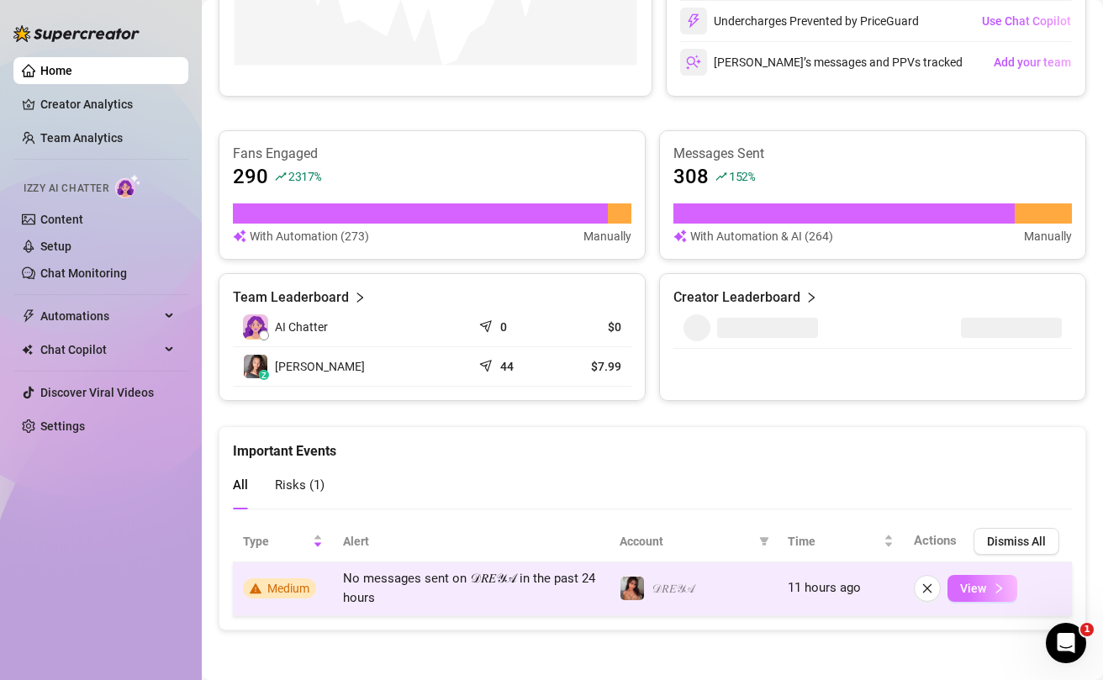
click at [973, 592] on span "View" at bounding box center [973, 588] width 26 height 13
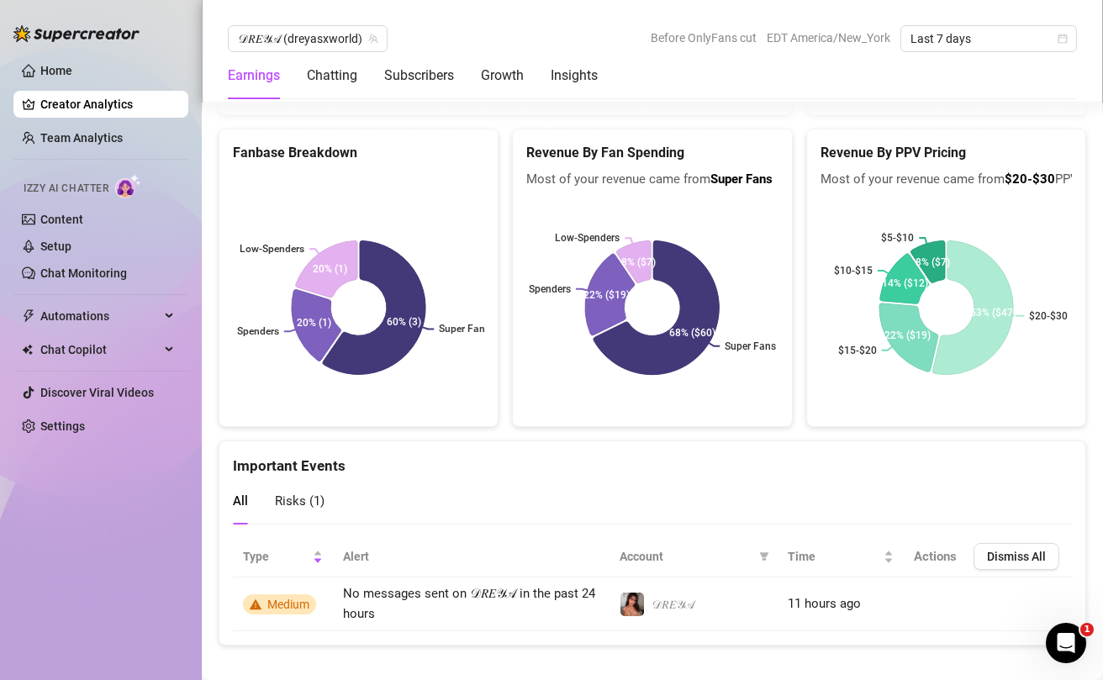
scroll to position [3205, 0]
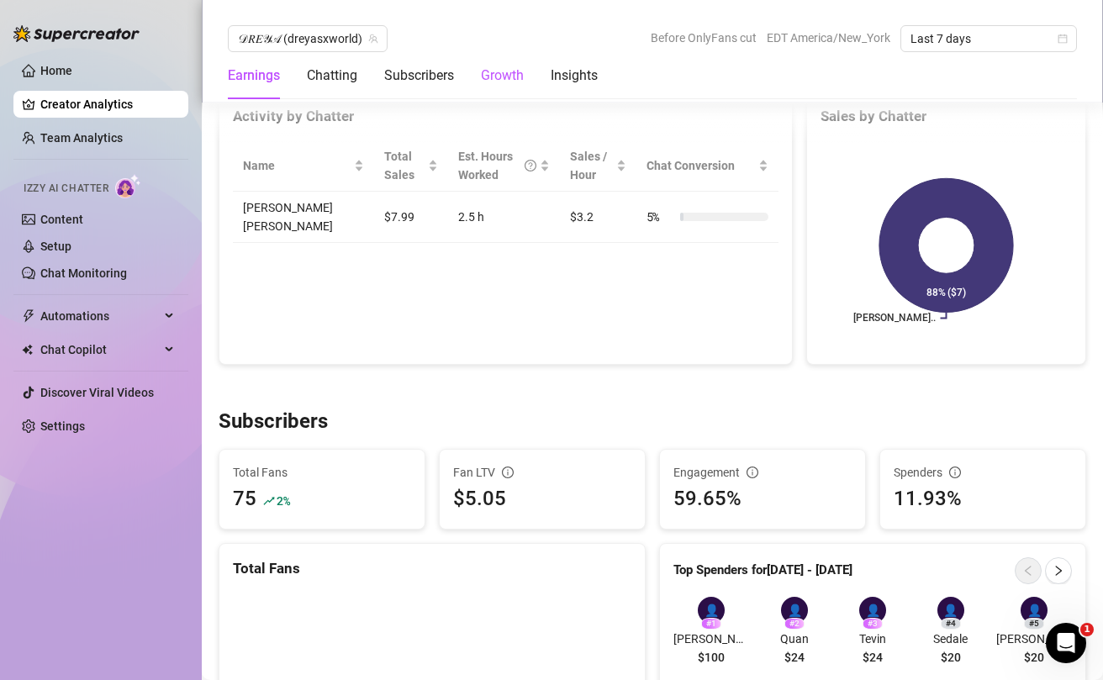
click at [505, 72] on div "Growth" at bounding box center [502, 76] width 43 height 20
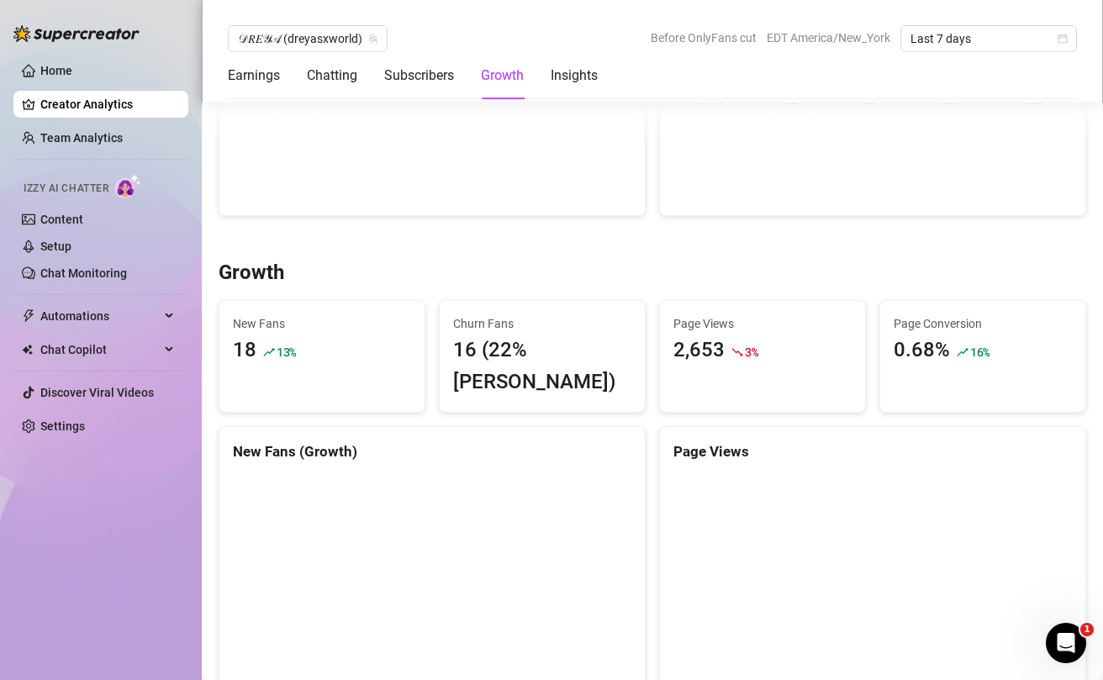
scroll to position [1401, 0]
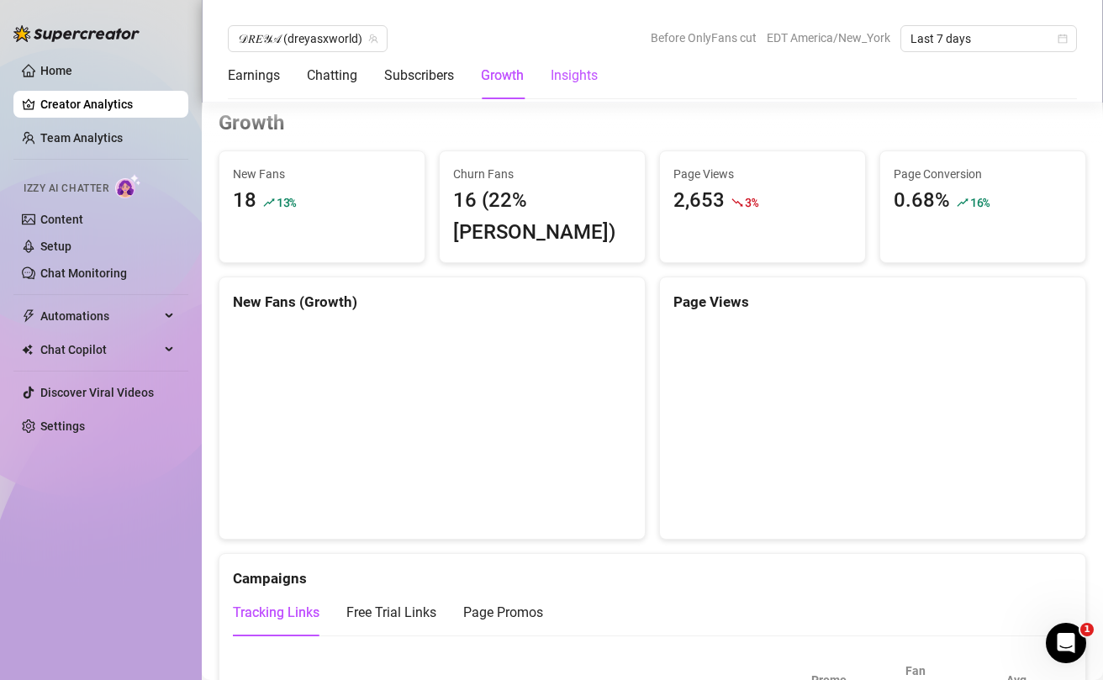
click at [592, 81] on div "Insights" at bounding box center [574, 76] width 47 height 20
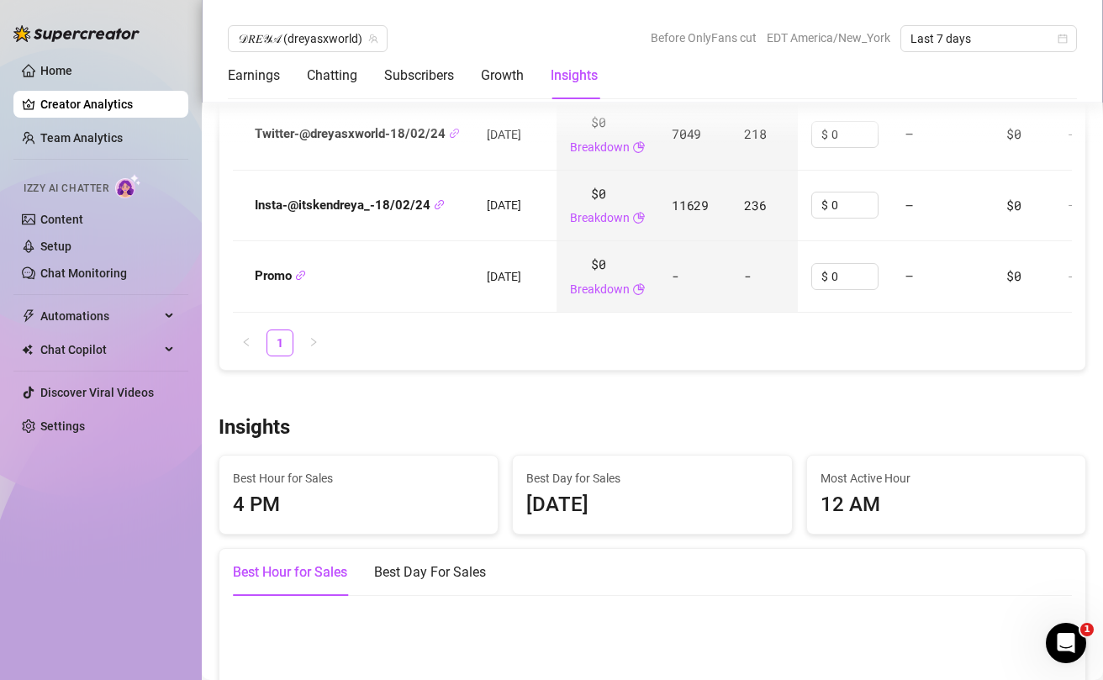
scroll to position [2550, 0]
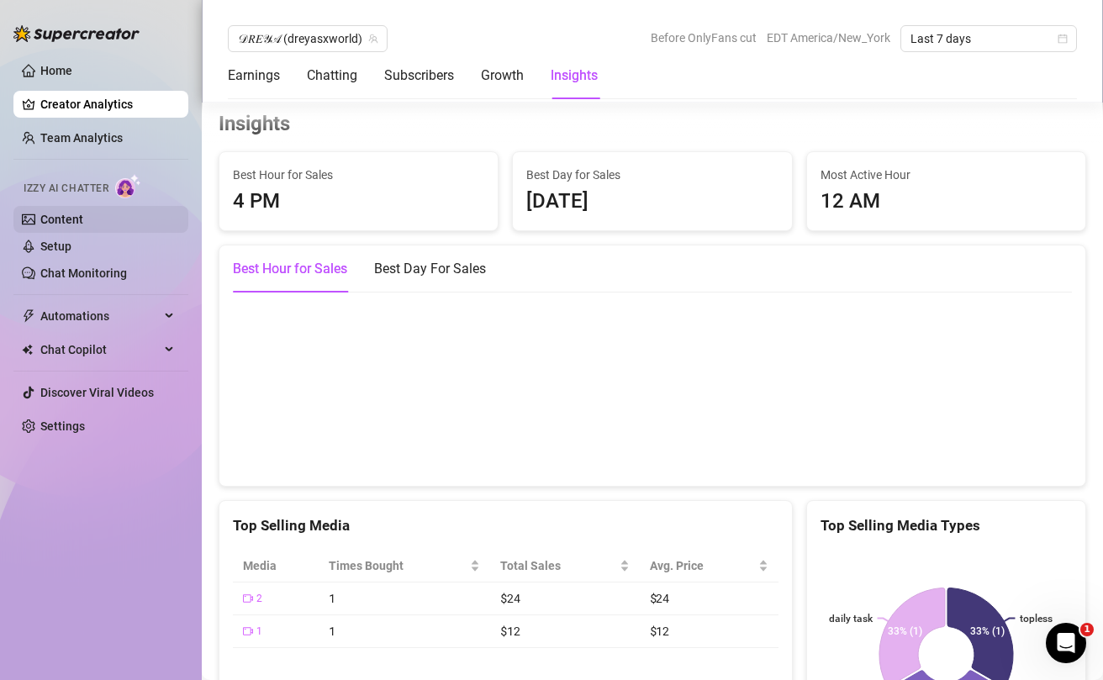
click at [75, 225] on link "Content" at bounding box center [61, 219] width 43 height 13
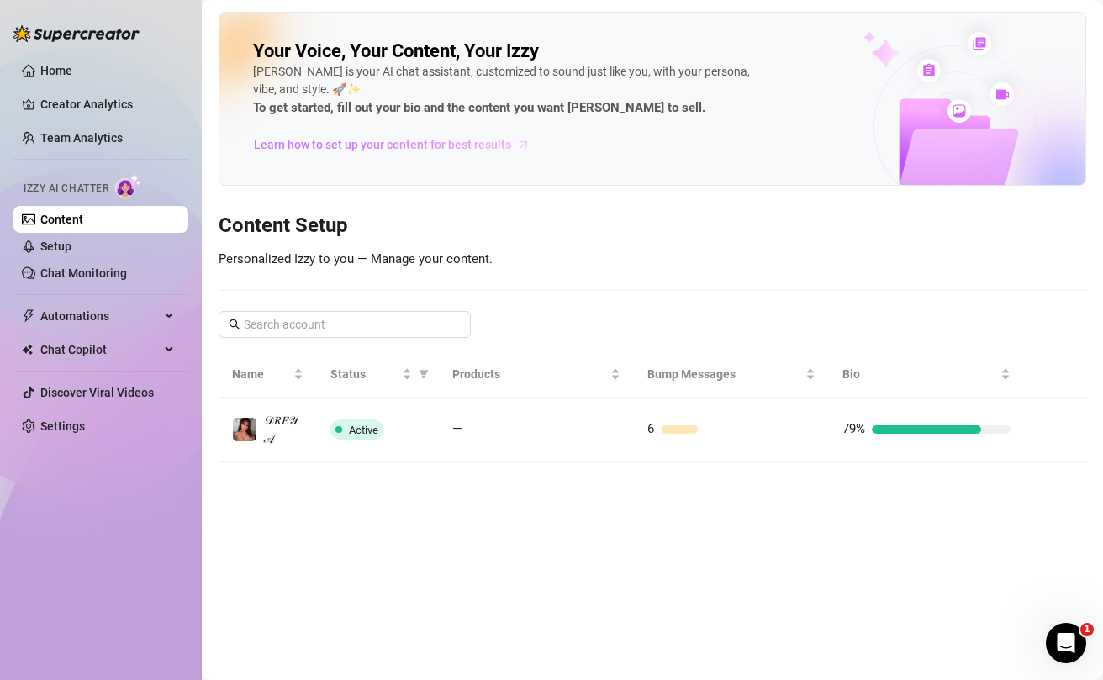
click at [417, 146] on span "Learn how to set up your content for best results" at bounding box center [382, 144] width 257 height 18
